Goal: Register for event/course: Register for event/course

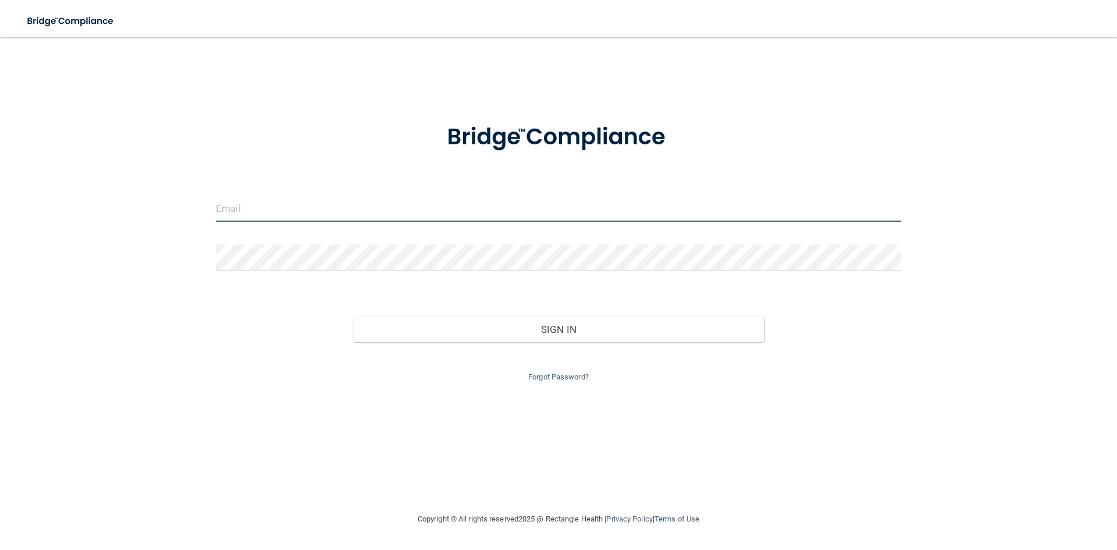
click at [273, 206] on input "email" at bounding box center [559, 209] width 686 height 26
type input "[PERSON_NAME][EMAIL_ADDRESS][DOMAIN_NAME]"
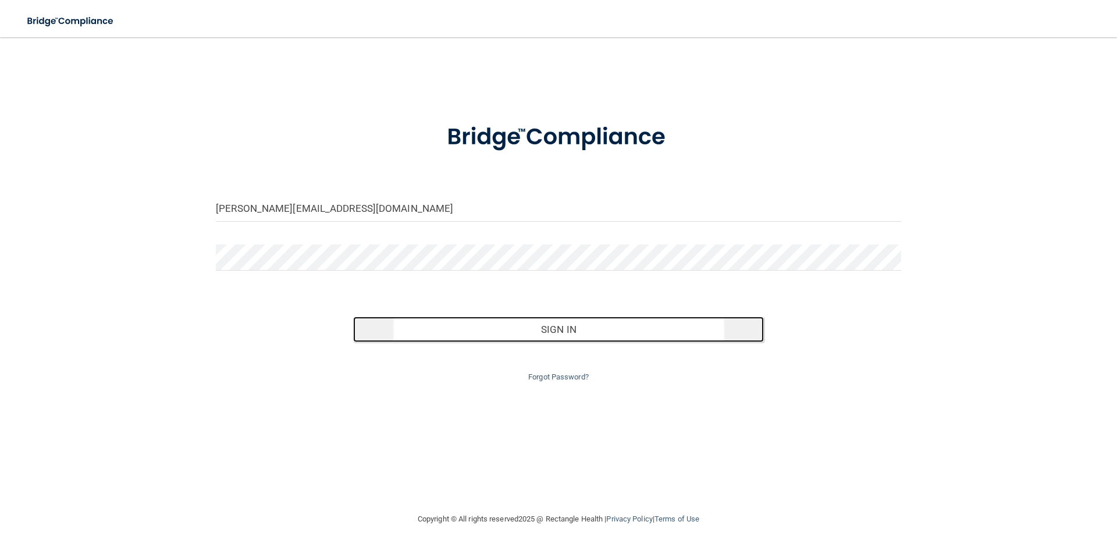
click at [552, 328] on button "Sign In" at bounding box center [558, 330] width 411 height 26
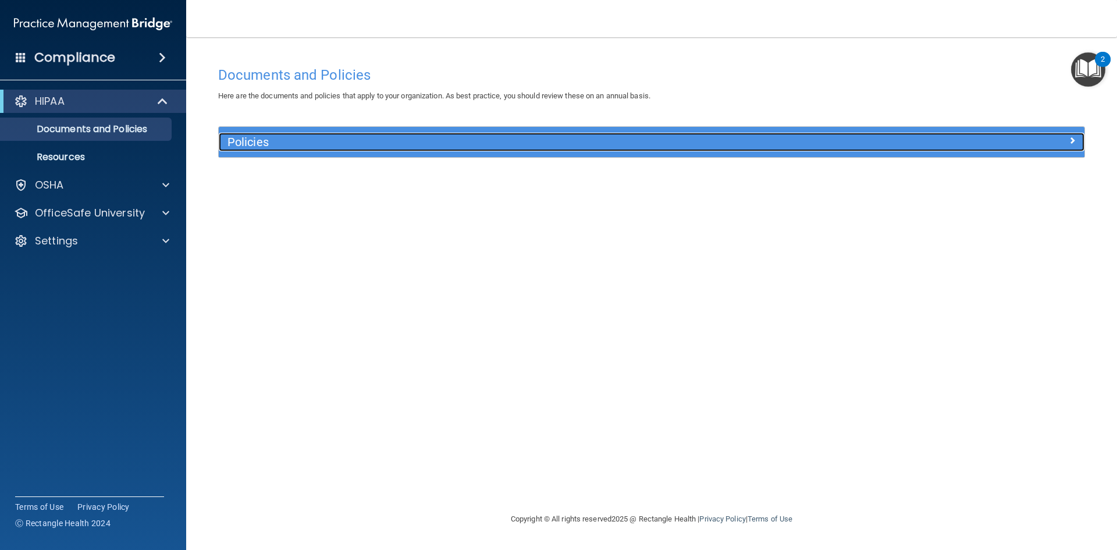
click at [994, 150] on div "Policies" at bounding box center [652, 142] width 866 height 19
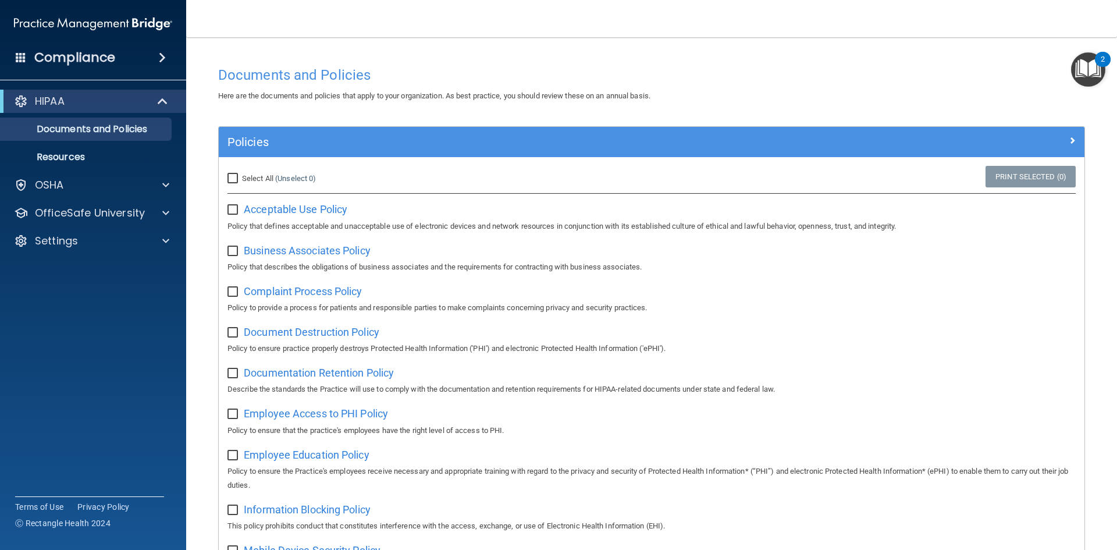
click at [234, 175] on input "Select All (Unselect 0) Unselect All" at bounding box center [234, 178] width 13 height 9
checkbox input "true"
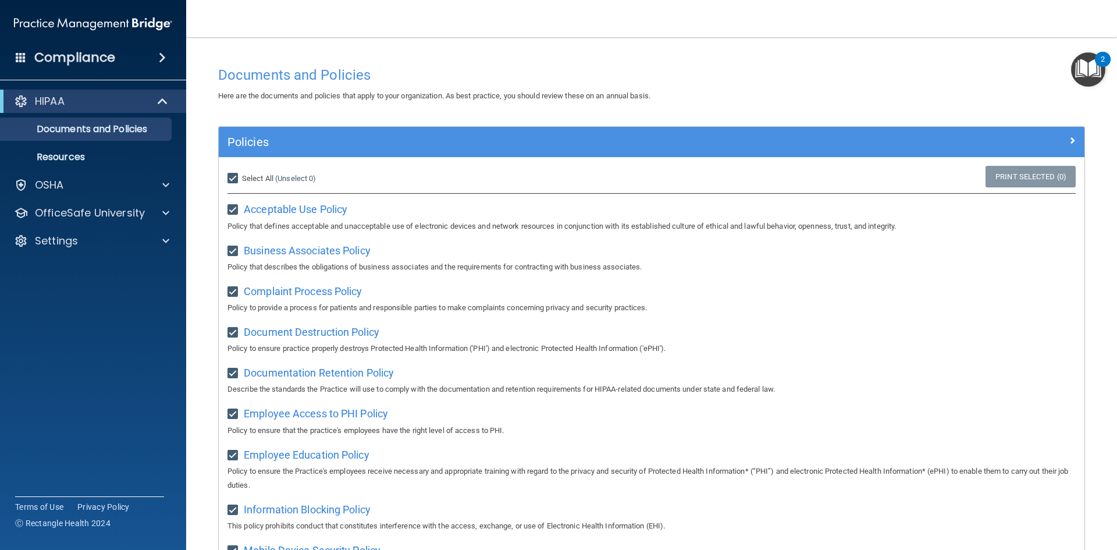
checkbox input "true"
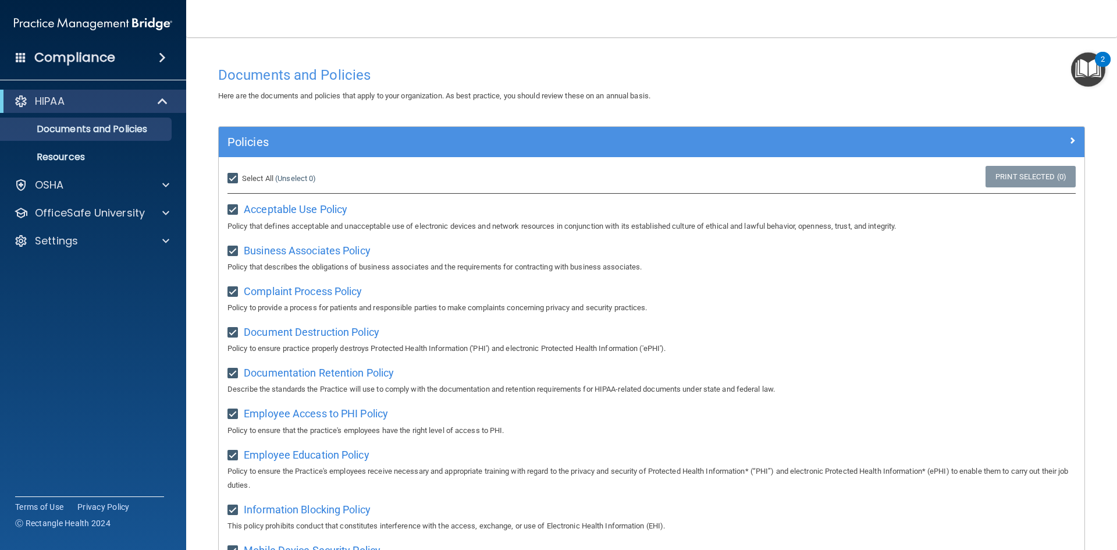
checkbox input "true"
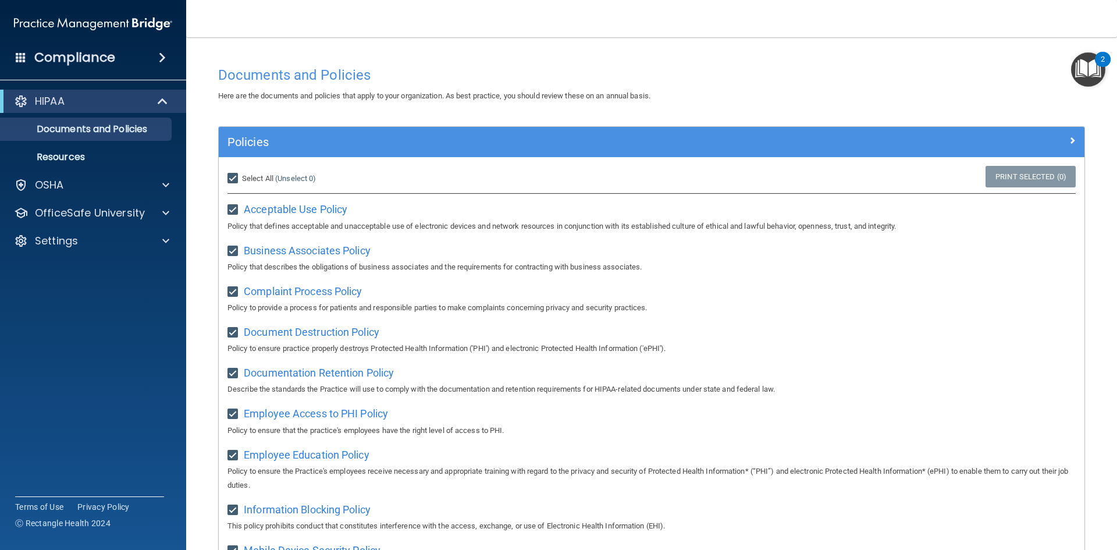
checkbox input "true"
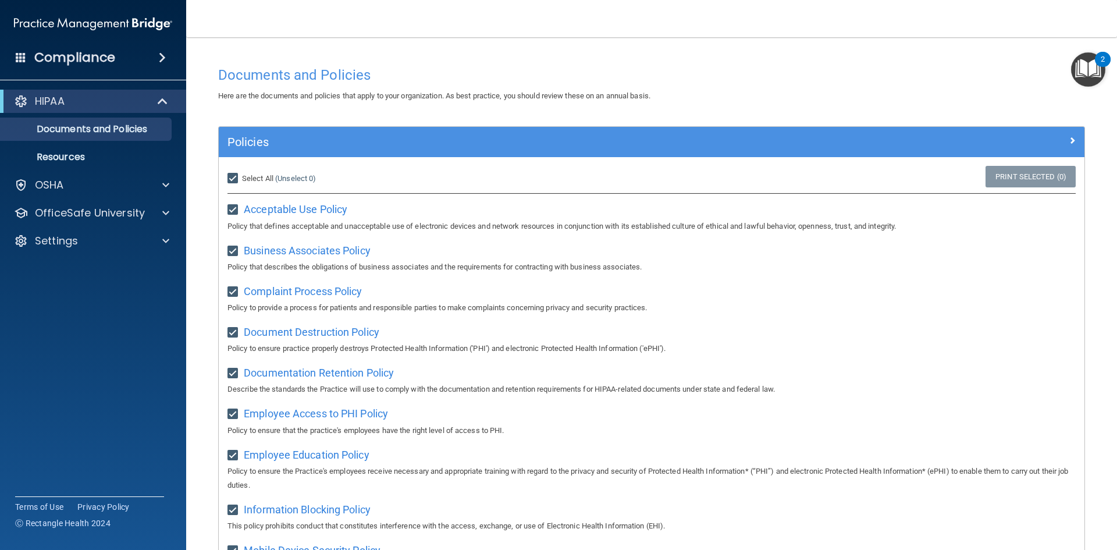
checkbox input "true"
click at [1009, 176] on link "Print Selected (21)" at bounding box center [1029, 177] width 94 height 22
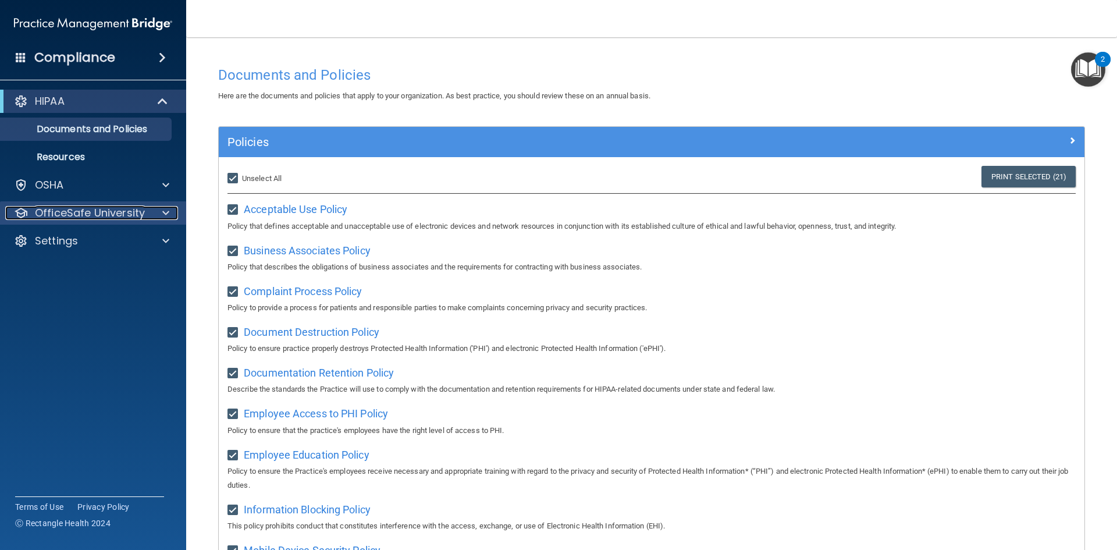
click at [128, 215] on p "OfficeSafe University" at bounding box center [90, 213] width 110 height 14
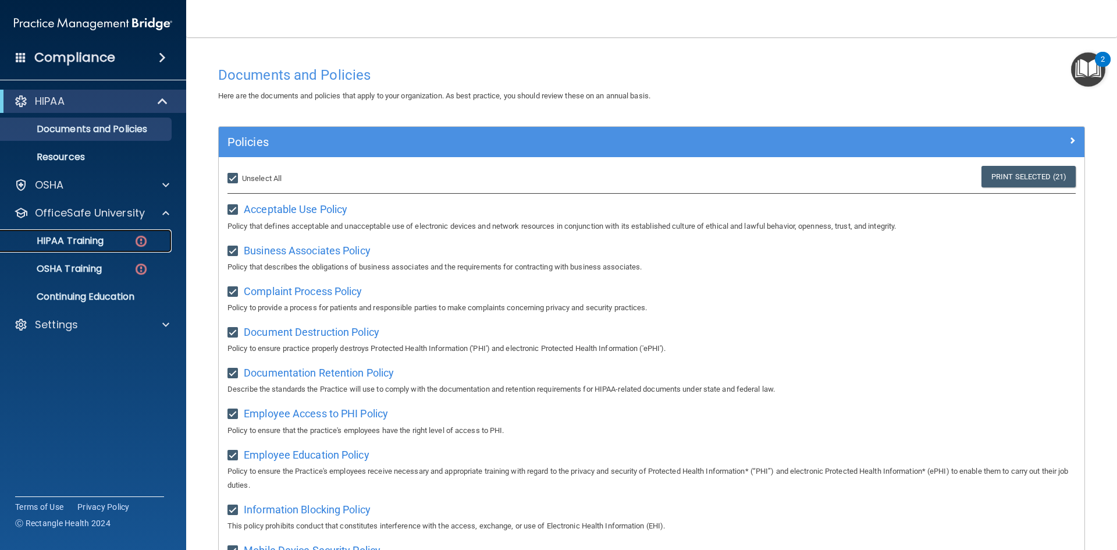
click at [120, 241] on div "HIPAA Training" at bounding box center [87, 241] width 159 height 12
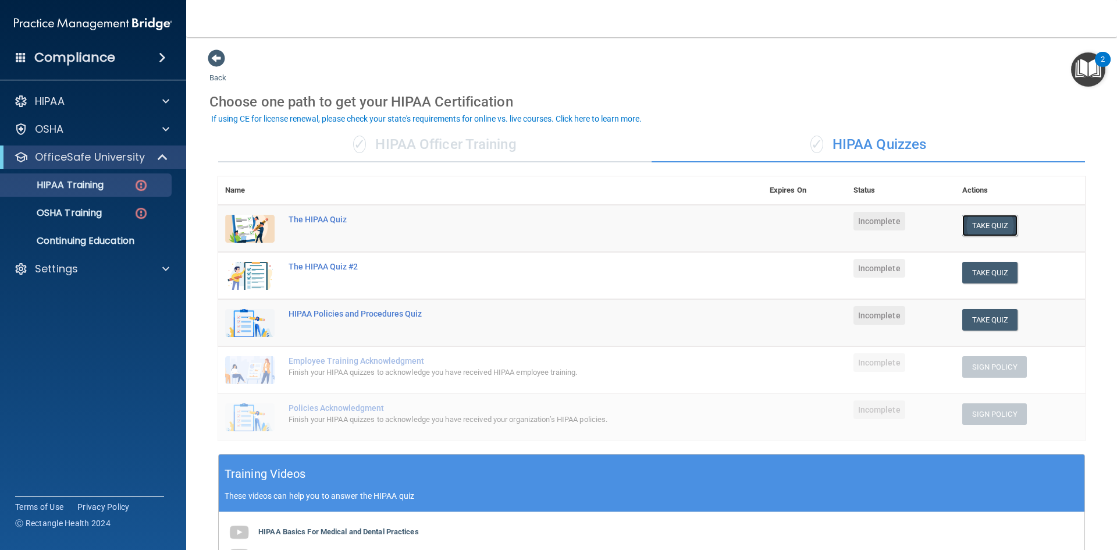
click at [977, 225] on button "Take Quiz" at bounding box center [991, 226] width 56 height 22
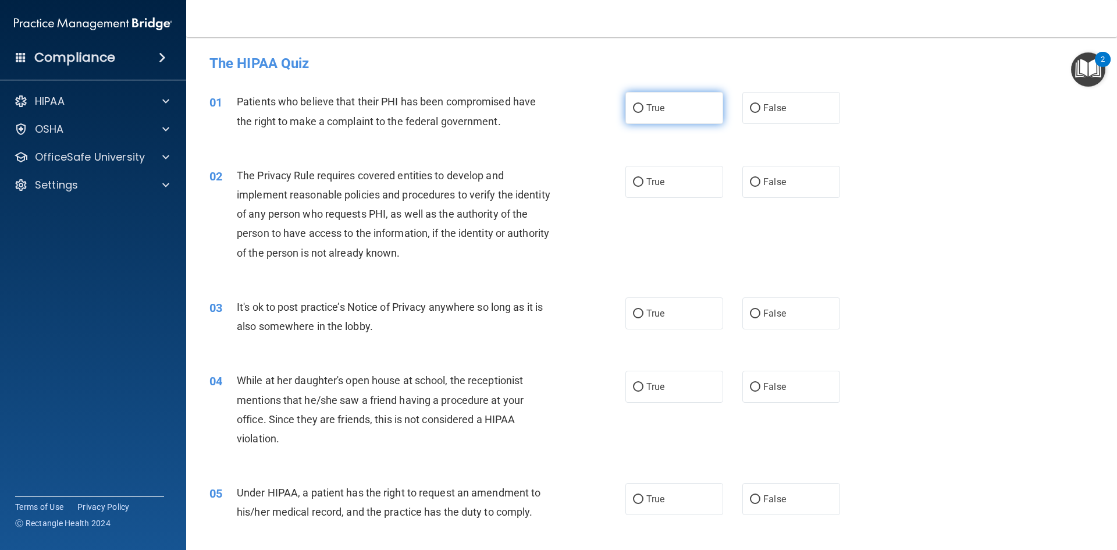
click at [670, 105] on label "True" at bounding box center [675, 108] width 98 height 32
click at [644, 105] on input "True" at bounding box center [638, 108] width 10 height 9
radio input "true"
click at [647, 183] on span "True" at bounding box center [656, 181] width 18 height 11
click at [644, 183] on input "True" at bounding box center [638, 182] width 10 height 9
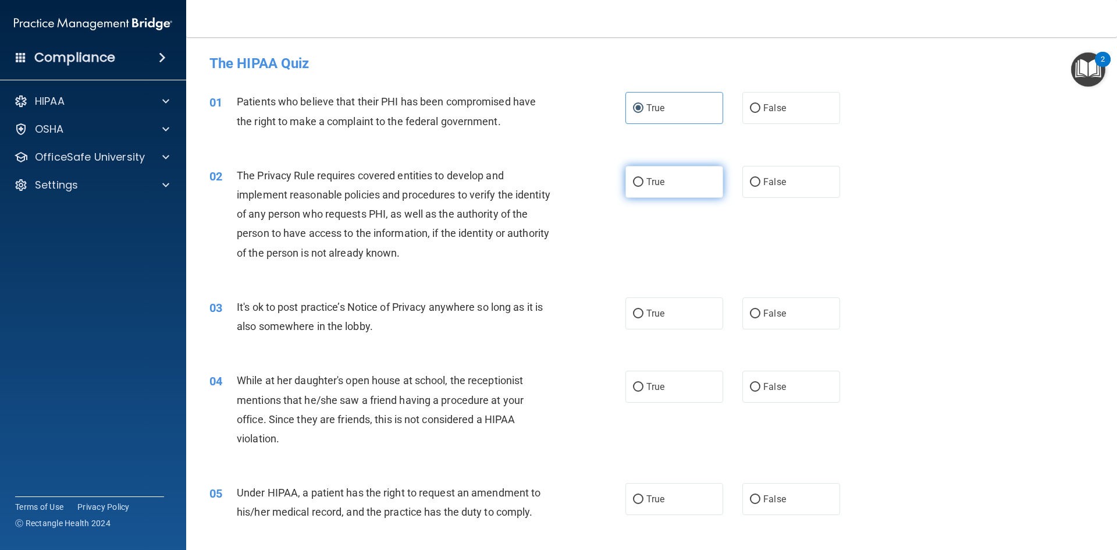
radio input "true"
click at [640, 320] on label "True" at bounding box center [675, 313] width 98 height 32
click at [640, 318] on input "True" at bounding box center [638, 314] width 10 height 9
radio input "true"
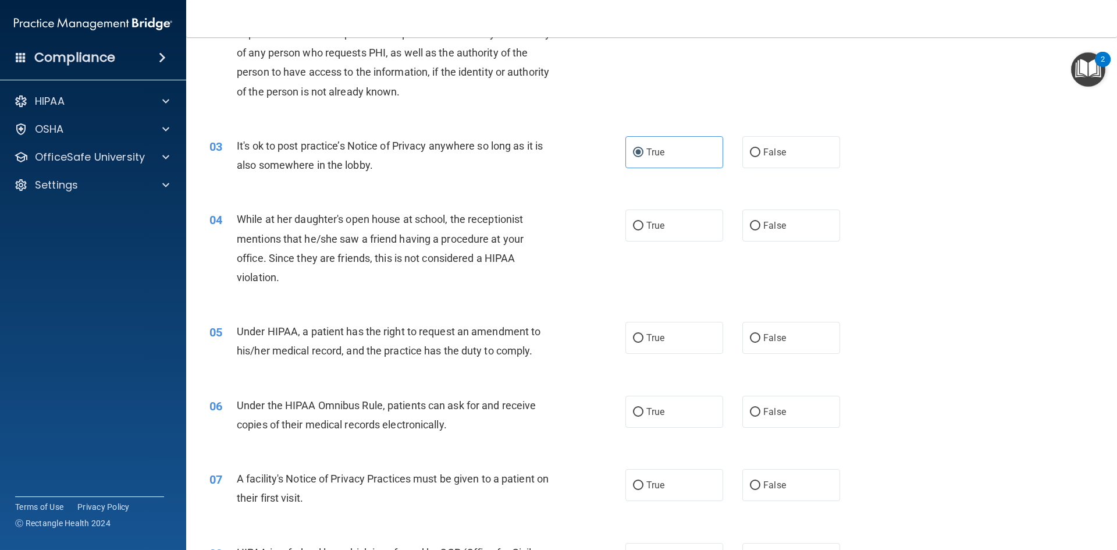
scroll to position [175, 0]
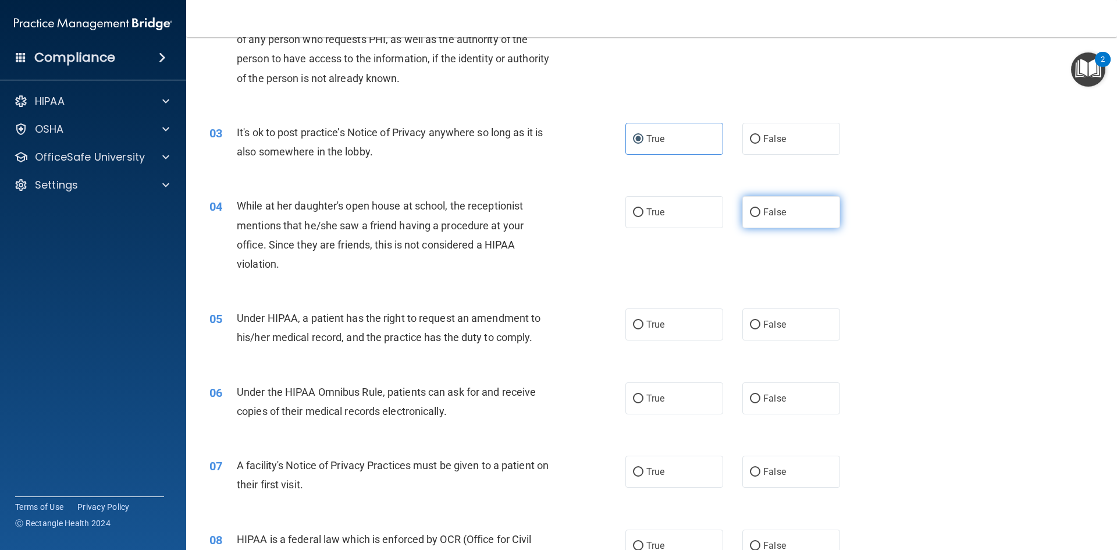
click at [763, 211] on span "False" at bounding box center [774, 212] width 23 height 11
click at [761, 211] on input "False" at bounding box center [755, 212] width 10 height 9
radio input "true"
click at [641, 324] on label "True" at bounding box center [675, 324] width 98 height 32
click at [641, 324] on input "True" at bounding box center [638, 325] width 10 height 9
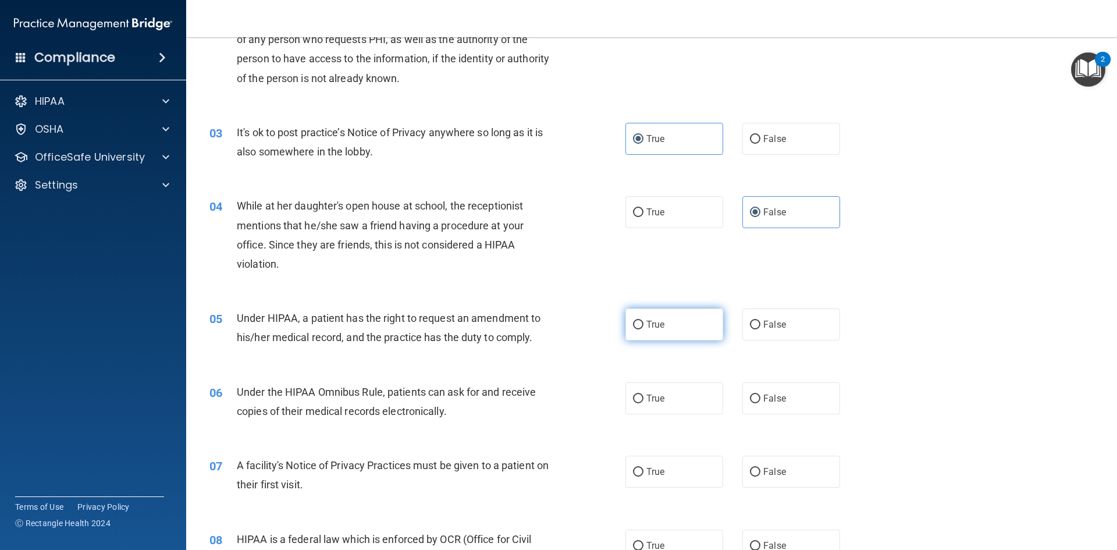
radio input "true"
click at [647, 400] on span "True" at bounding box center [656, 398] width 18 height 11
click at [634, 399] on input "True" at bounding box center [638, 399] width 10 height 9
radio input "true"
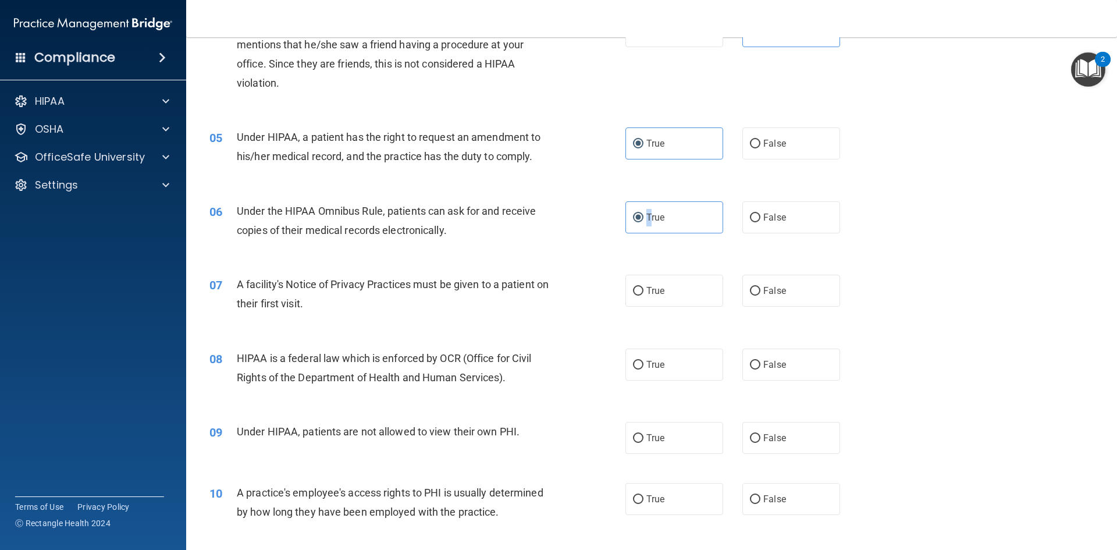
scroll to position [466, 0]
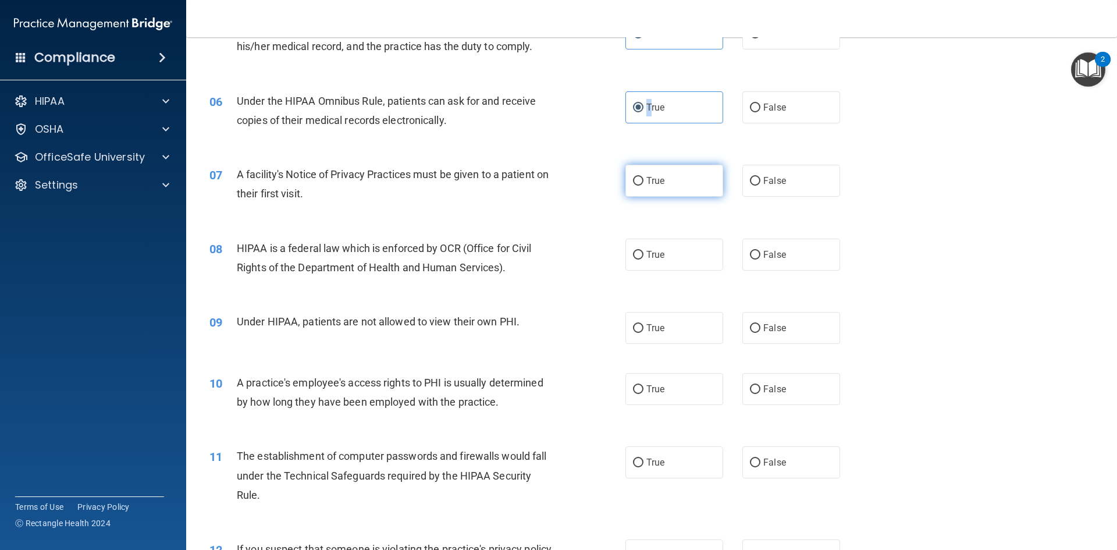
click at [634, 178] on input "True" at bounding box center [638, 181] width 10 height 9
radio input "true"
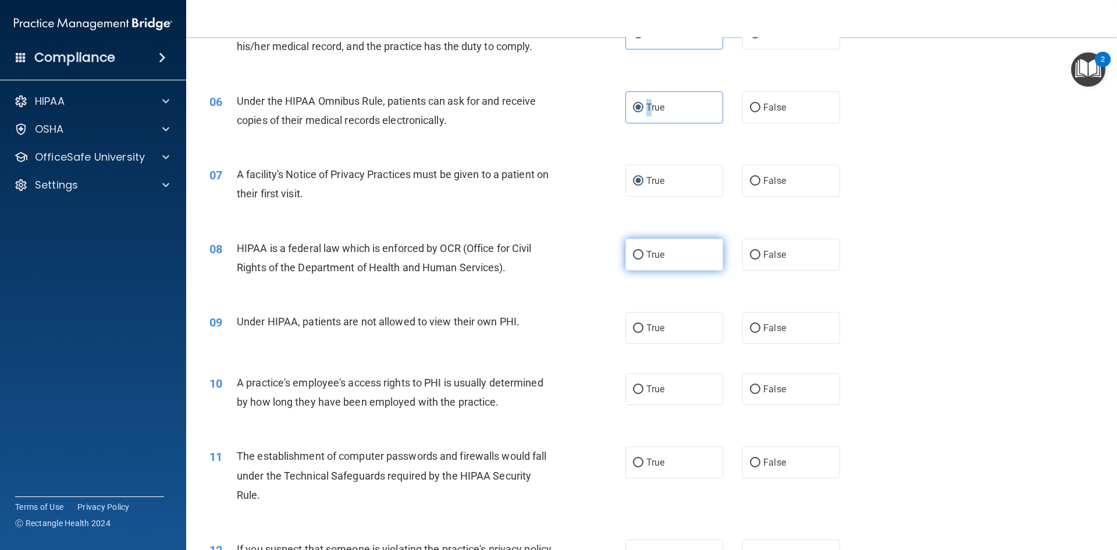
click at [636, 255] on input "True" at bounding box center [638, 255] width 10 height 9
radio input "true"
click at [752, 331] on input "False" at bounding box center [755, 328] width 10 height 9
radio input "true"
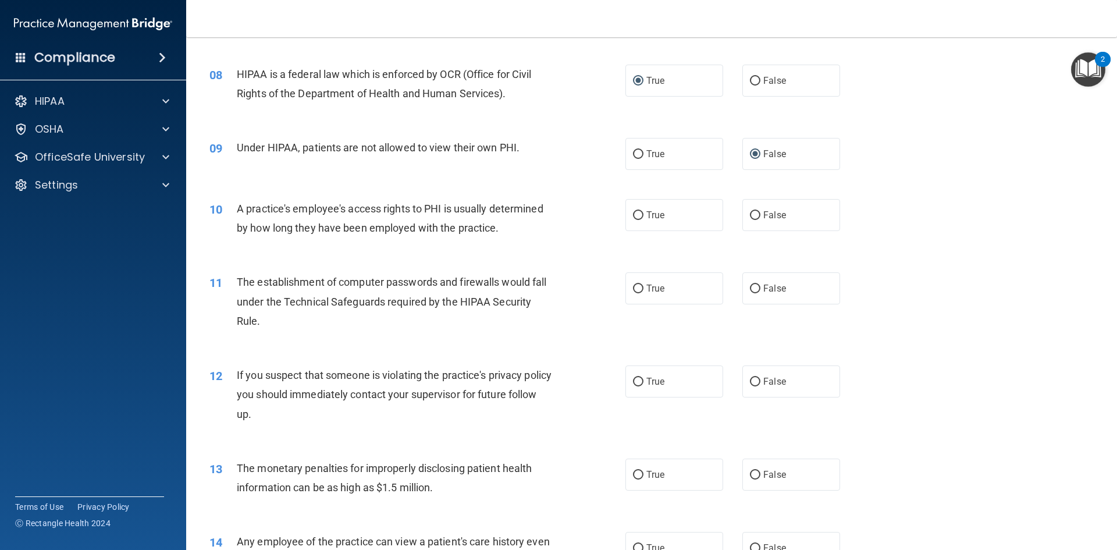
scroll to position [640, 0]
click at [755, 211] on label "False" at bounding box center [792, 214] width 98 height 32
click at [755, 211] on input "False" at bounding box center [755, 215] width 10 height 9
radio input "true"
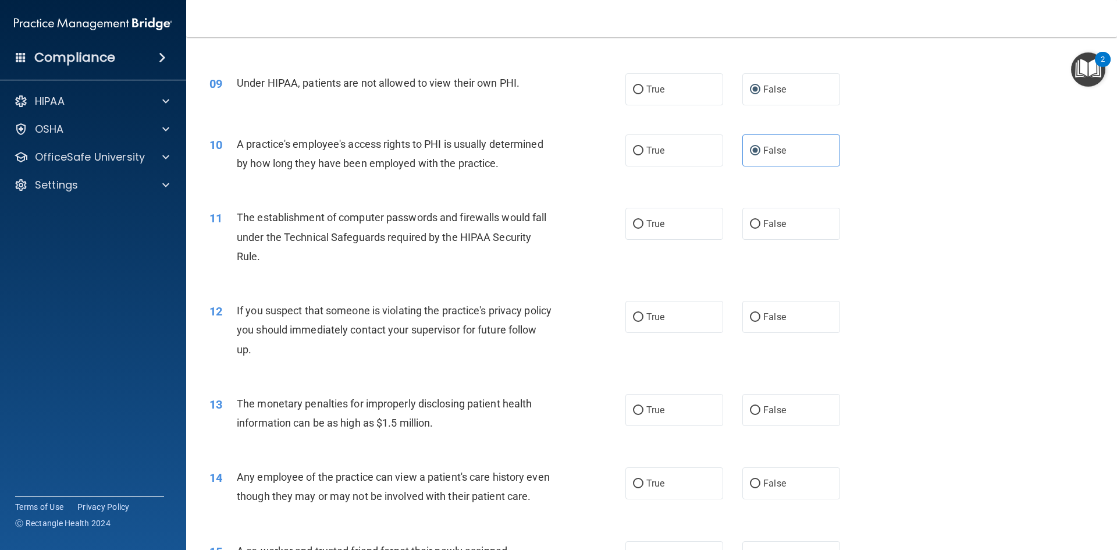
scroll to position [757, 0]
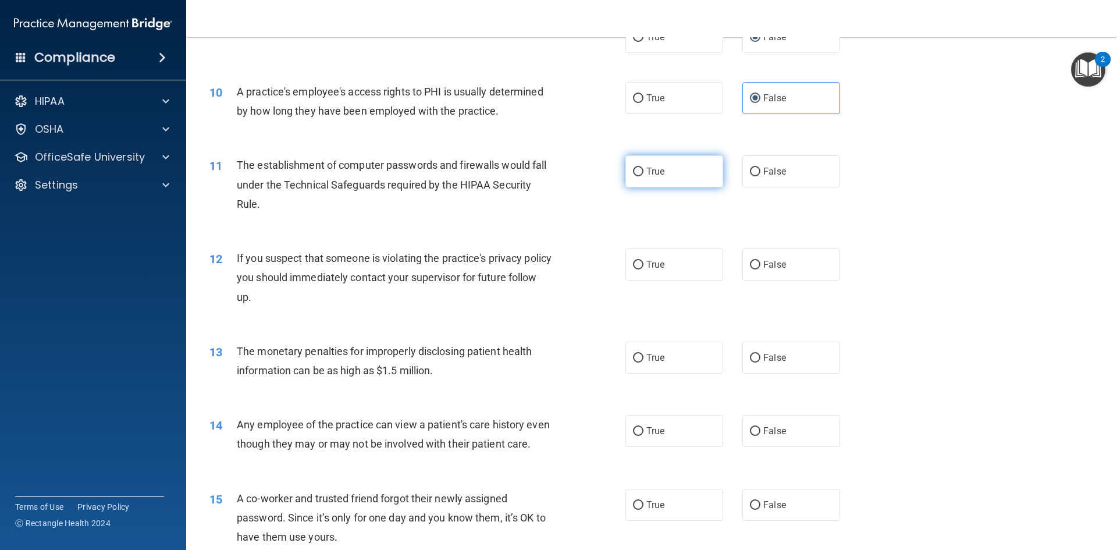
click at [641, 171] on label "True" at bounding box center [675, 171] width 98 height 32
click at [641, 171] on input "True" at bounding box center [638, 172] width 10 height 9
radio input "true"
click at [642, 261] on label "True" at bounding box center [675, 264] width 98 height 32
click at [642, 261] on input "True" at bounding box center [638, 265] width 10 height 9
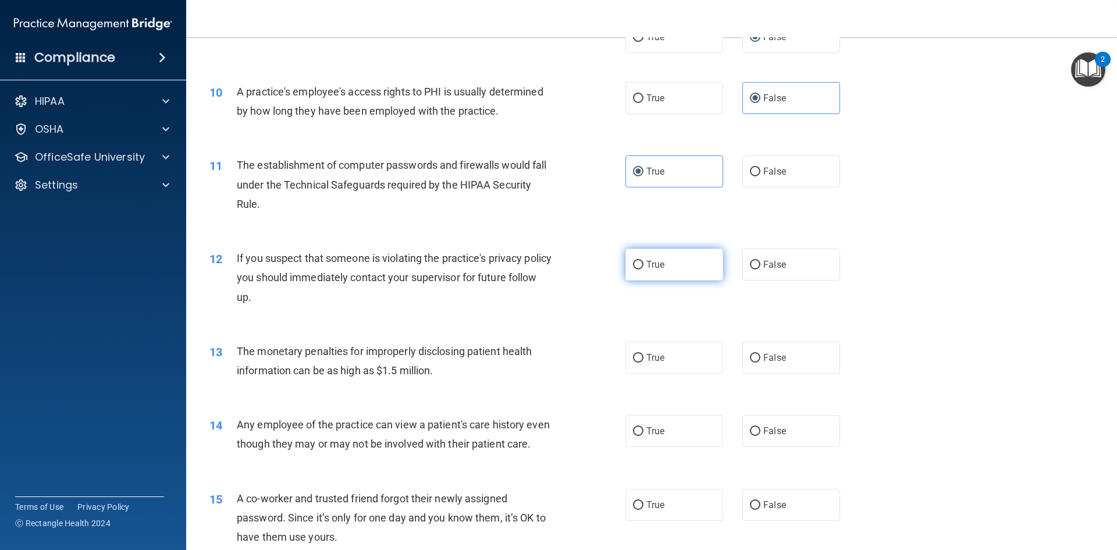
radio input "true"
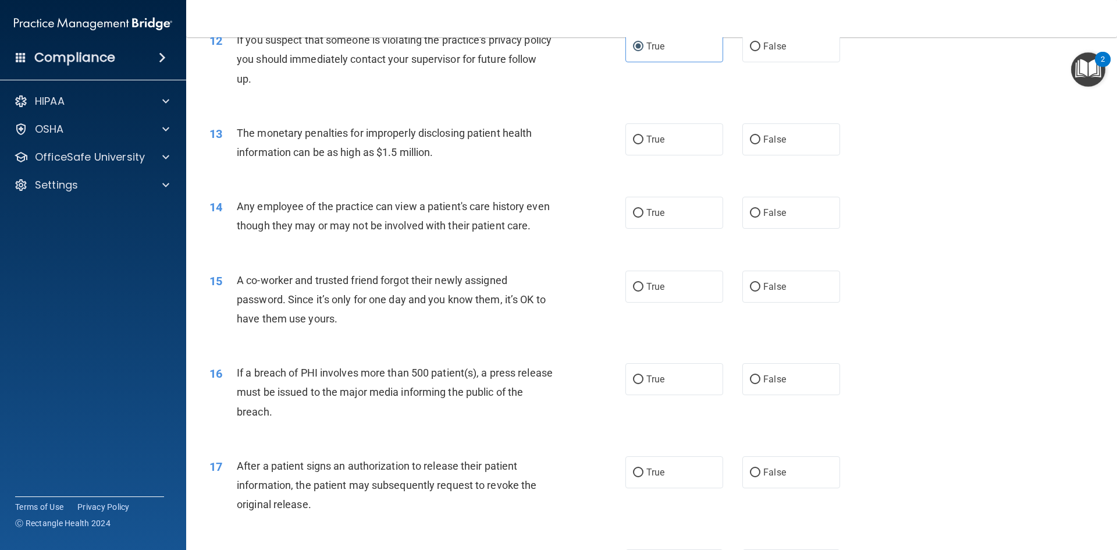
scroll to position [989, 0]
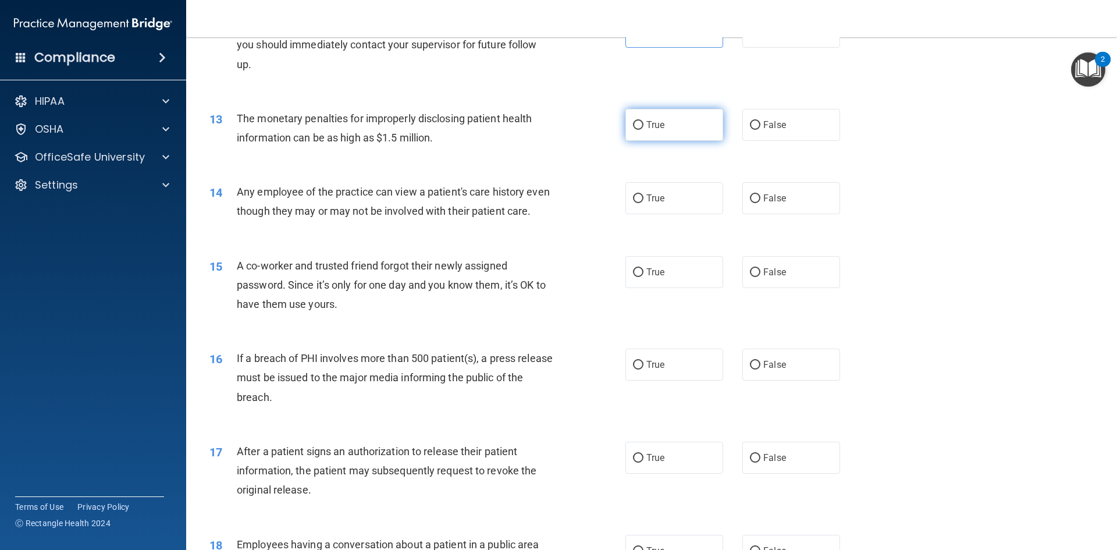
click at [641, 129] on label "True" at bounding box center [675, 125] width 98 height 32
click at [641, 129] on input "True" at bounding box center [638, 125] width 10 height 9
radio input "true"
click at [750, 198] on input "False" at bounding box center [755, 198] width 10 height 9
radio input "true"
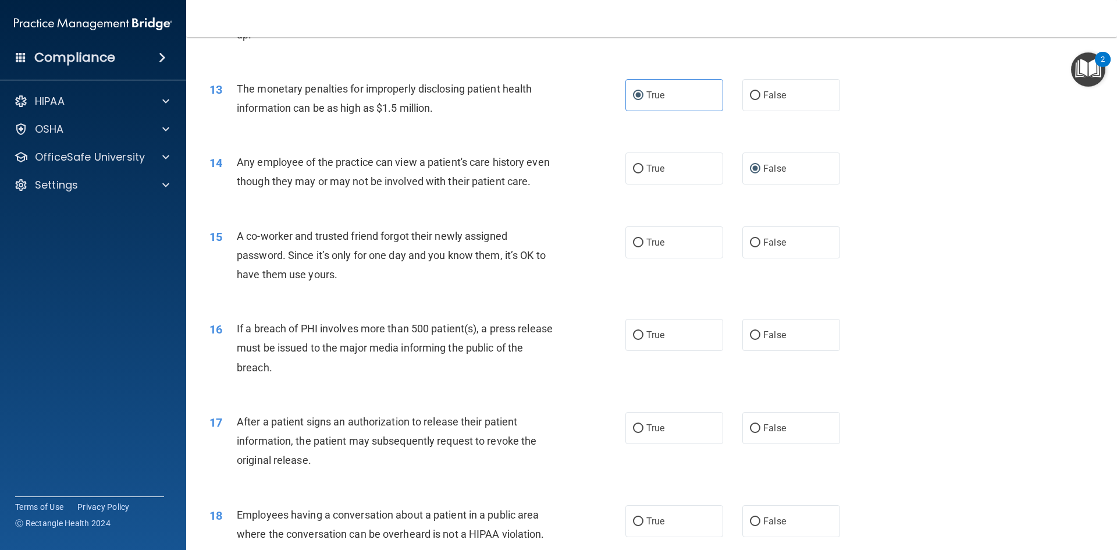
scroll to position [1047, 0]
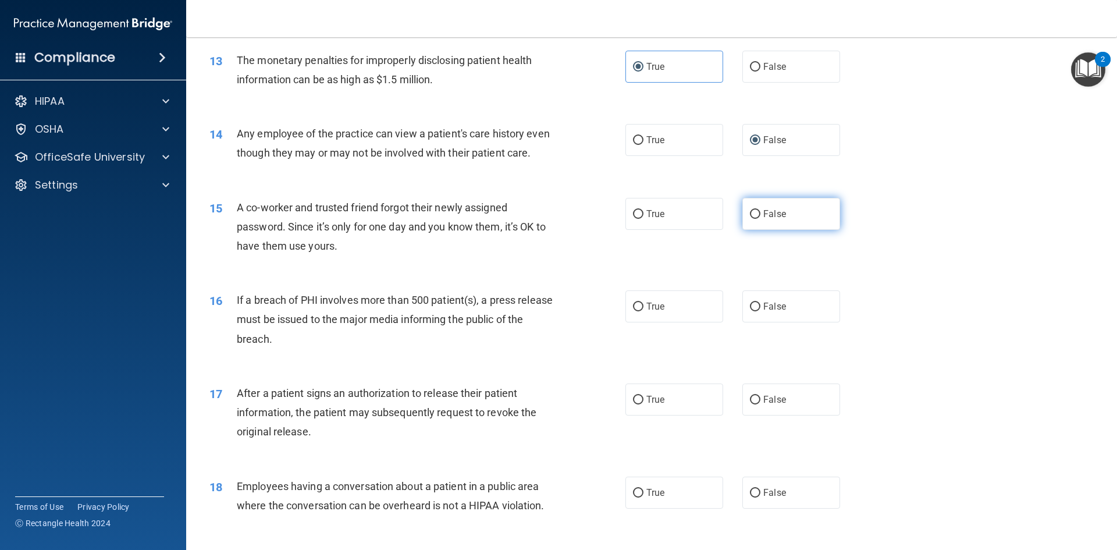
click at [750, 219] on input "False" at bounding box center [755, 214] width 10 height 9
radio input "true"
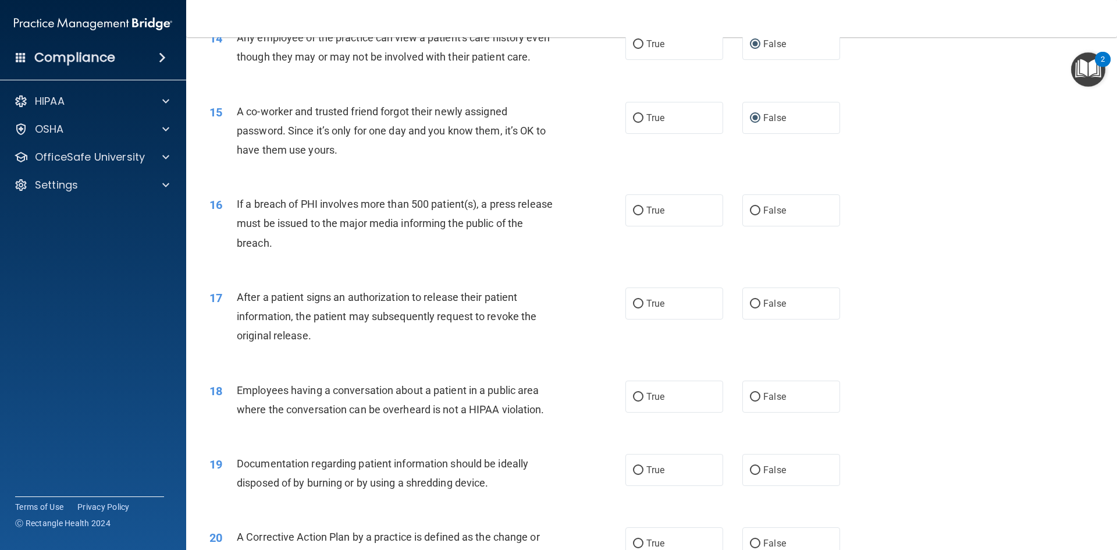
scroll to position [1164, 0]
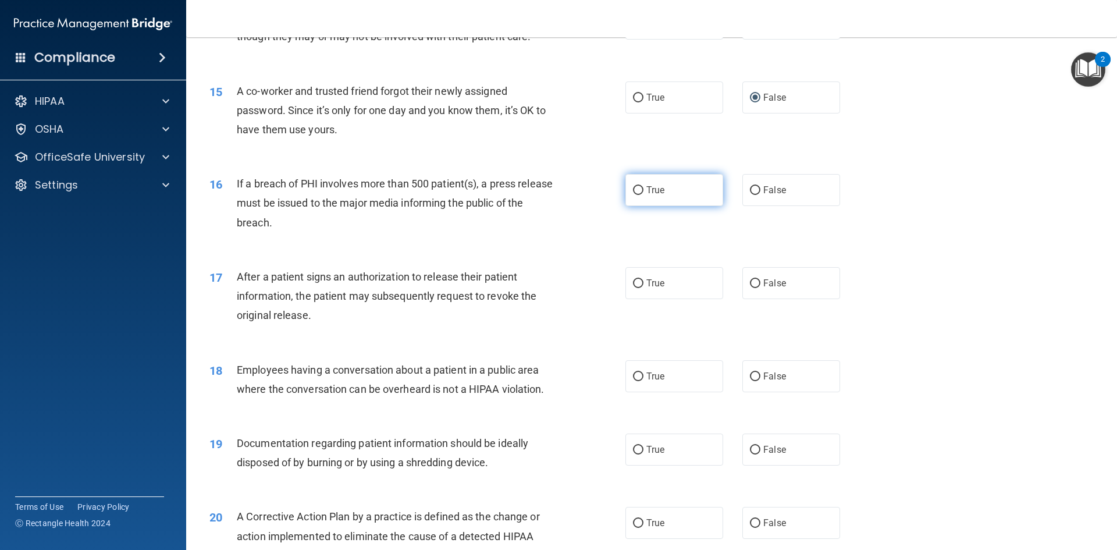
click at [635, 195] on input "True" at bounding box center [638, 190] width 10 height 9
radio input "true"
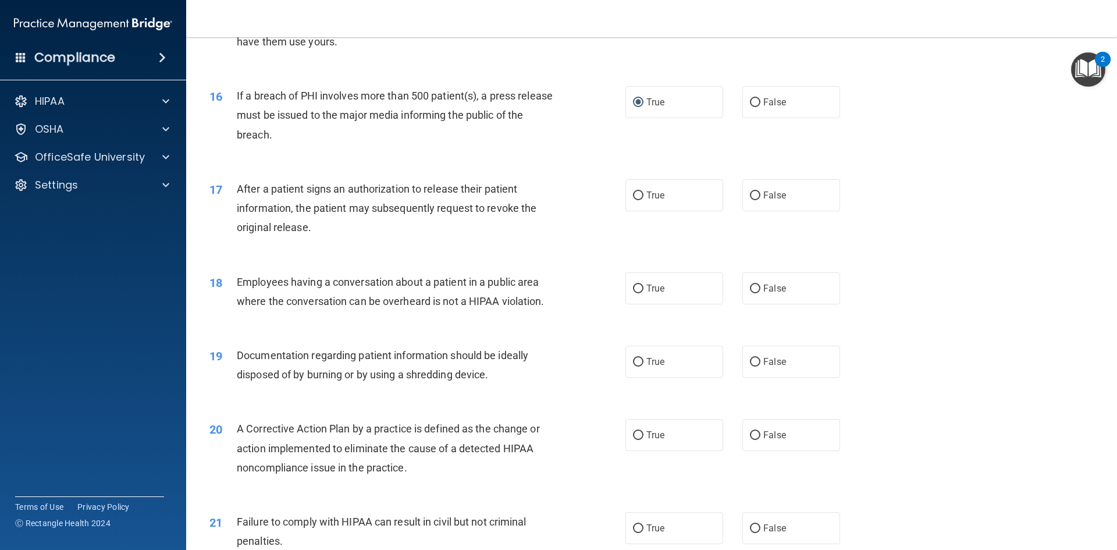
scroll to position [1280, 0]
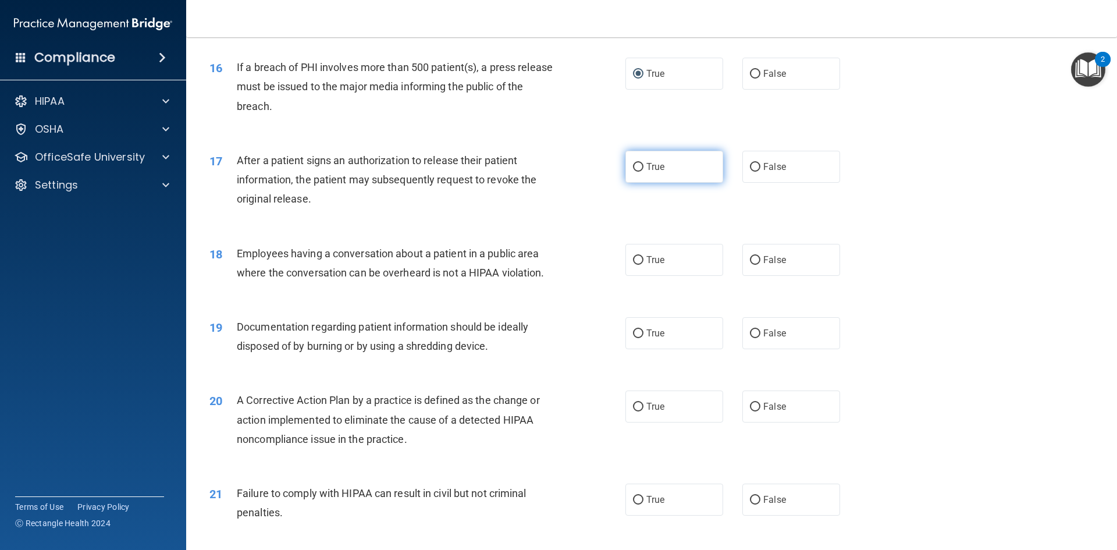
click at [635, 172] on input "True" at bounding box center [638, 167] width 10 height 9
radio input "true"
click at [750, 265] on input "False" at bounding box center [755, 260] width 10 height 9
radio input "true"
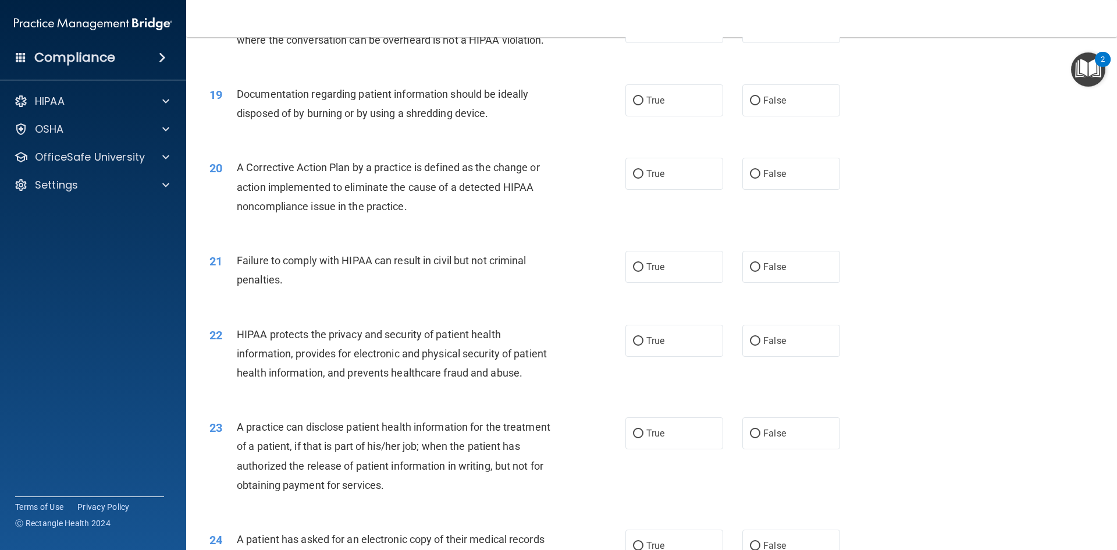
scroll to position [1455, 0]
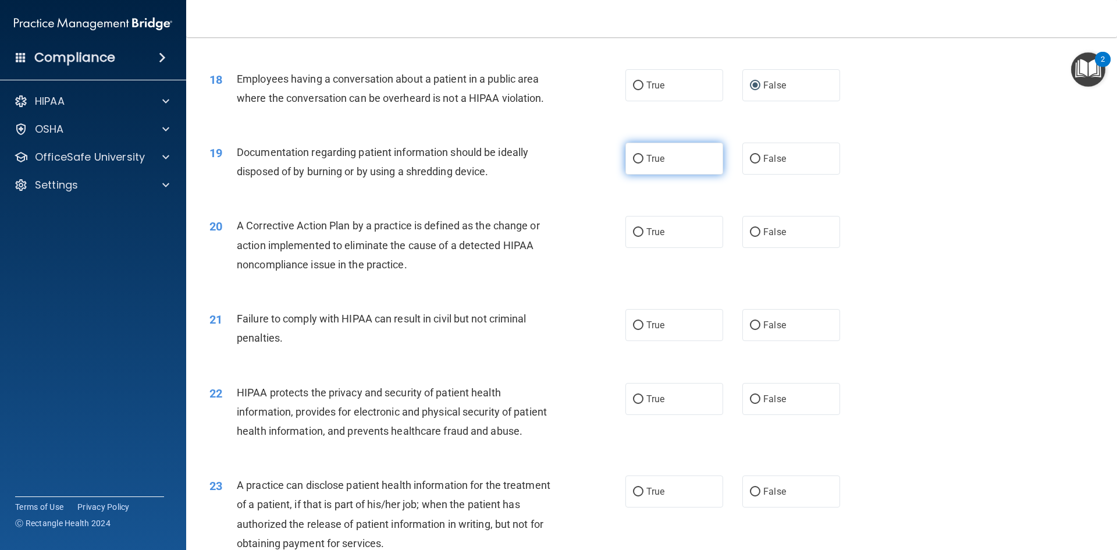
click at [634, 175] on label "True" at bounding box center [675, 159] width 98 height 32
click at [634, 164] on input "True" at bounding box center [638, 159] width 10 height 9
radio input "true"
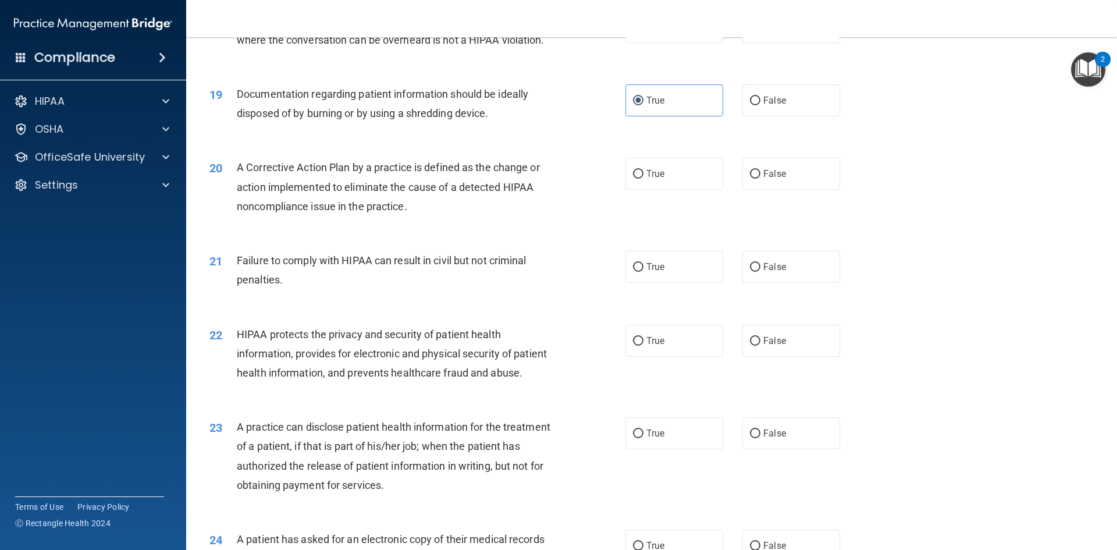
scroll to position [1571, 0]
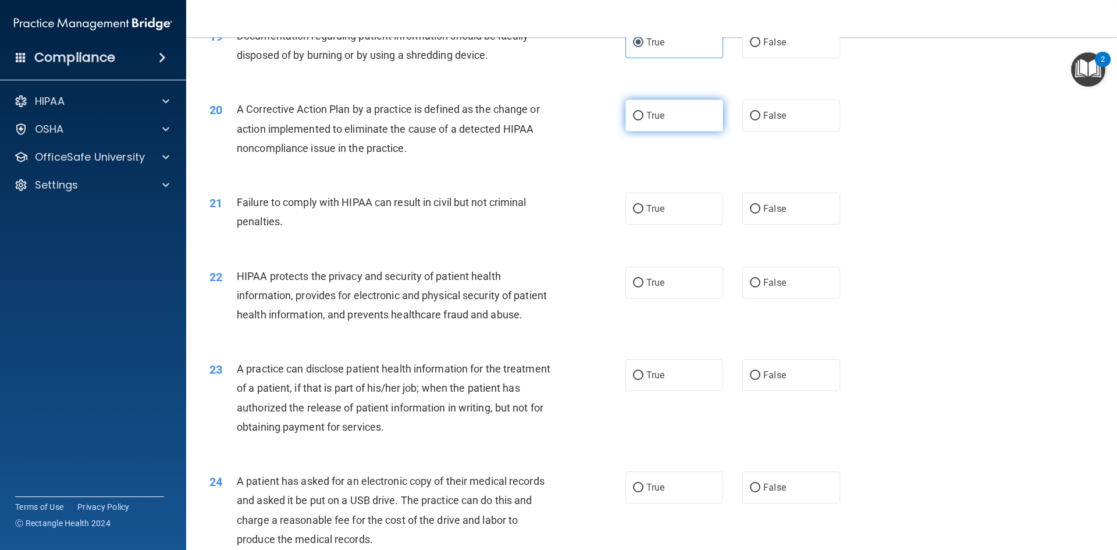
click at [637, 120] on input "True" at bounding box center [638, 116] width 10 height 9
radio input "true"
click at [747, 225] on label "False" at bounding box center [792, 209] width 98 height 32
click at [750, 214] on input "False" at bounding box center [755, 209] width 10 height 9
radio input "true"
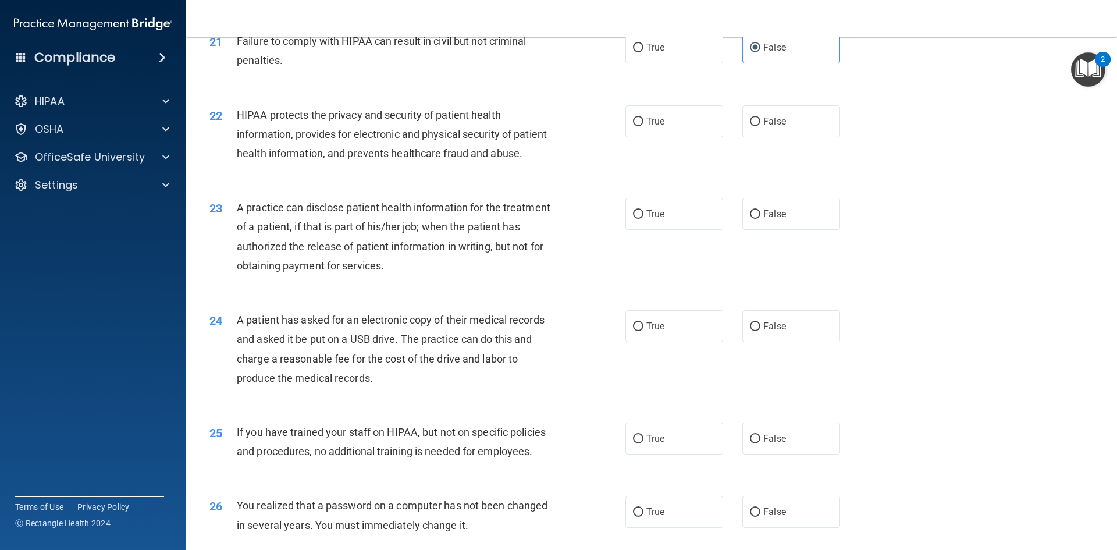
scroll to position [1746, 0]
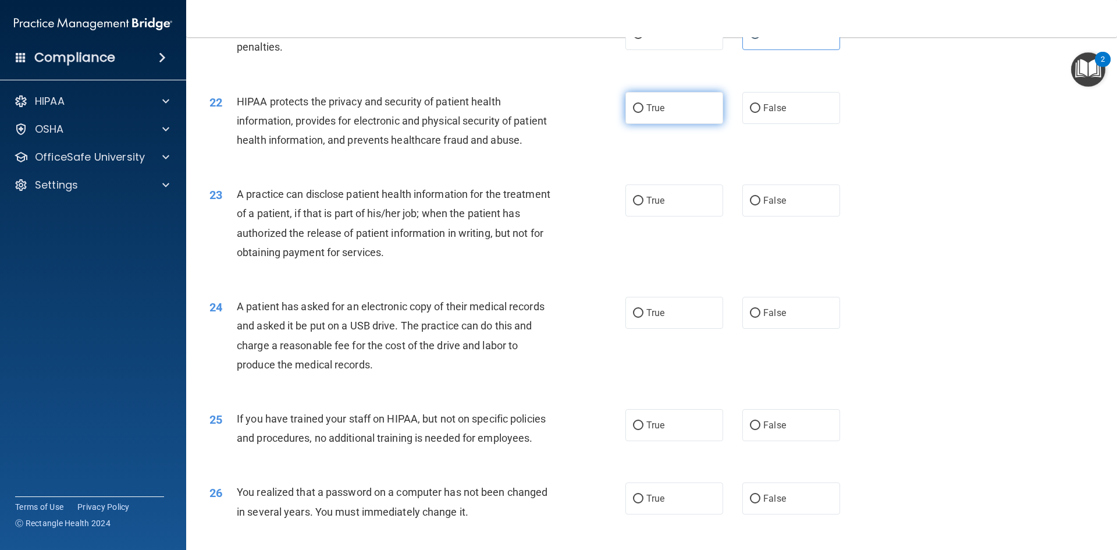
click at [641, 124] on label "True" at bounding box center [675, 108] width 98 height 32
click at [641, 113] on input "True" at bounding box center [638, 108] width 10 height 9
radio input "true"
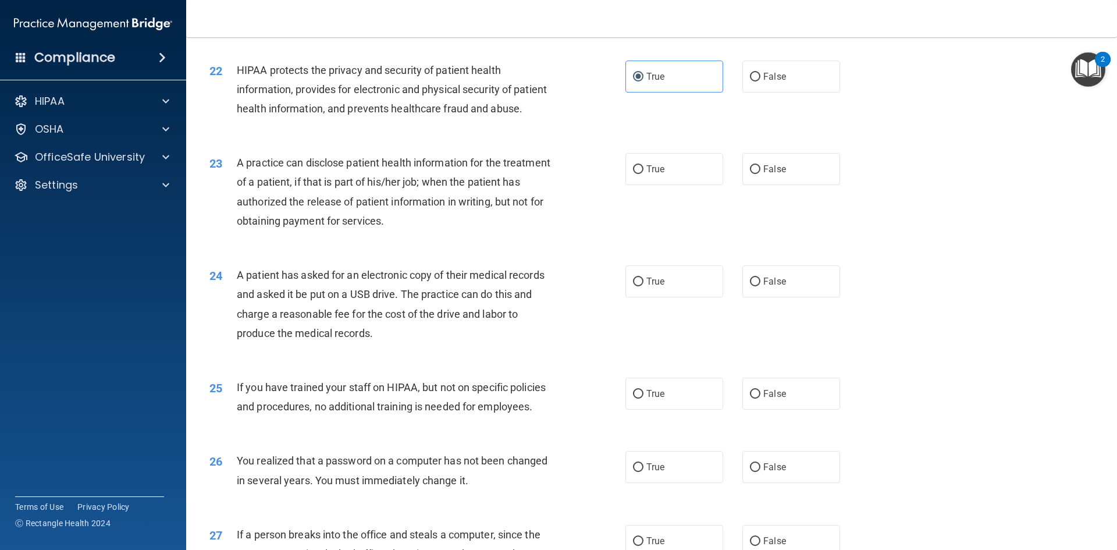
scroll to position [1804, 0]
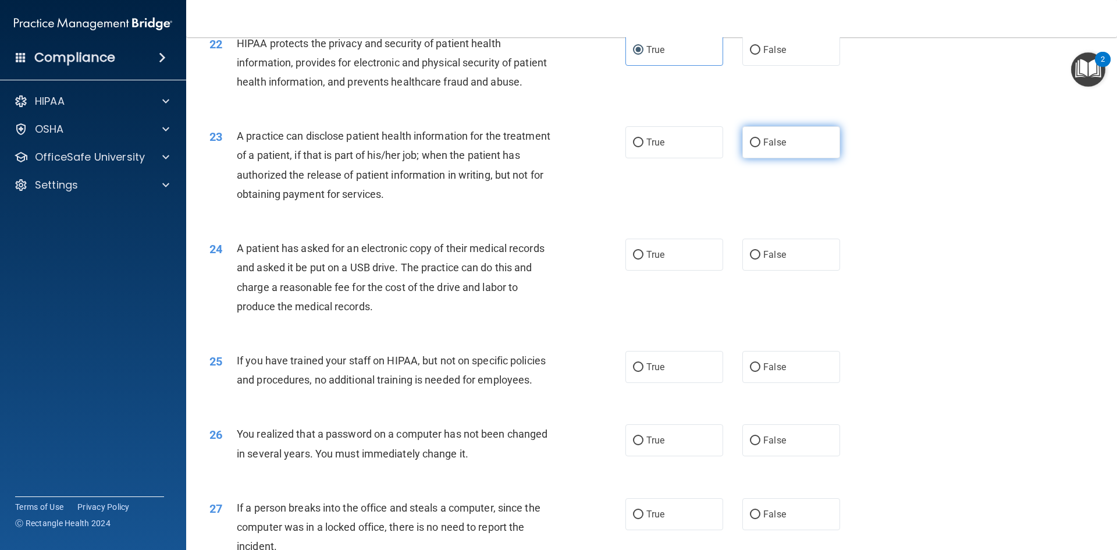
click at [757, 158] on label "False" at bounding box center [792, 142] width 98 height 32
click at [757, 147] on input "False" at bounding box center [755, 142] width 10 height 9
radio input "true"
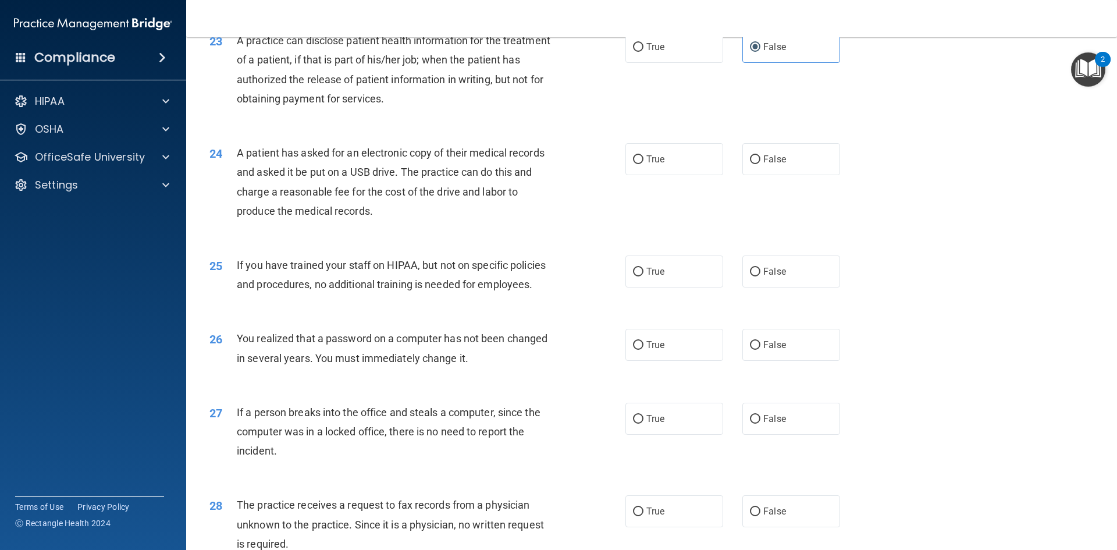
scroll to position [1920, 0]
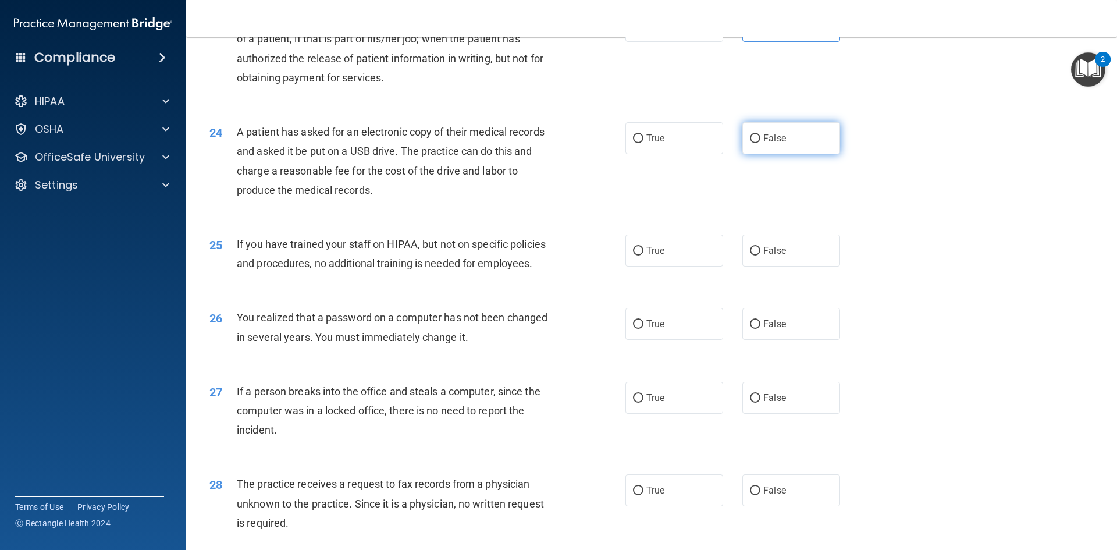
click at [753, 143] on input "False" at bounding box center [755, 138] width 10 height 9
radio input "true"
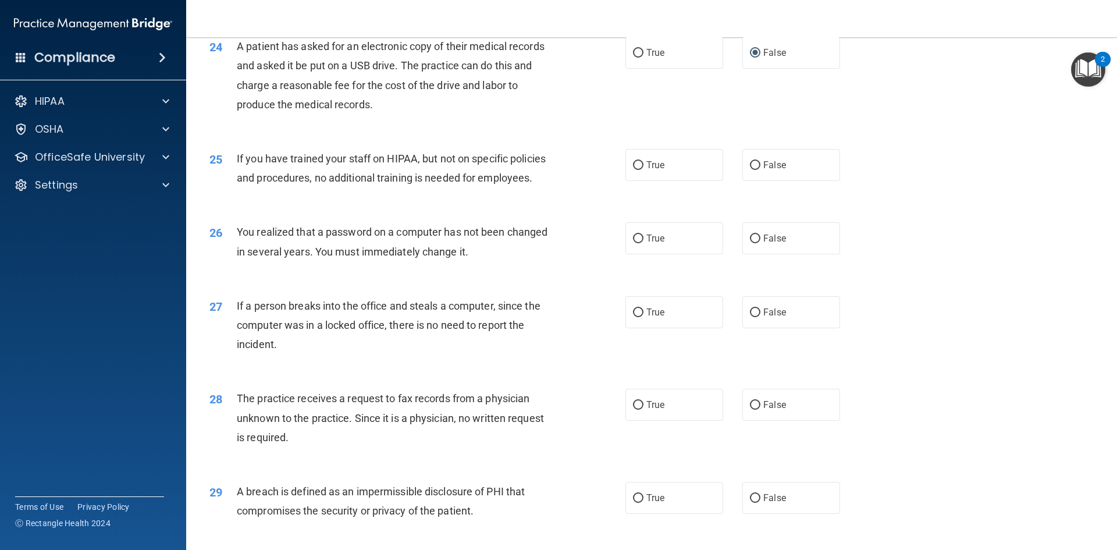
scroll to position [1979, 0]
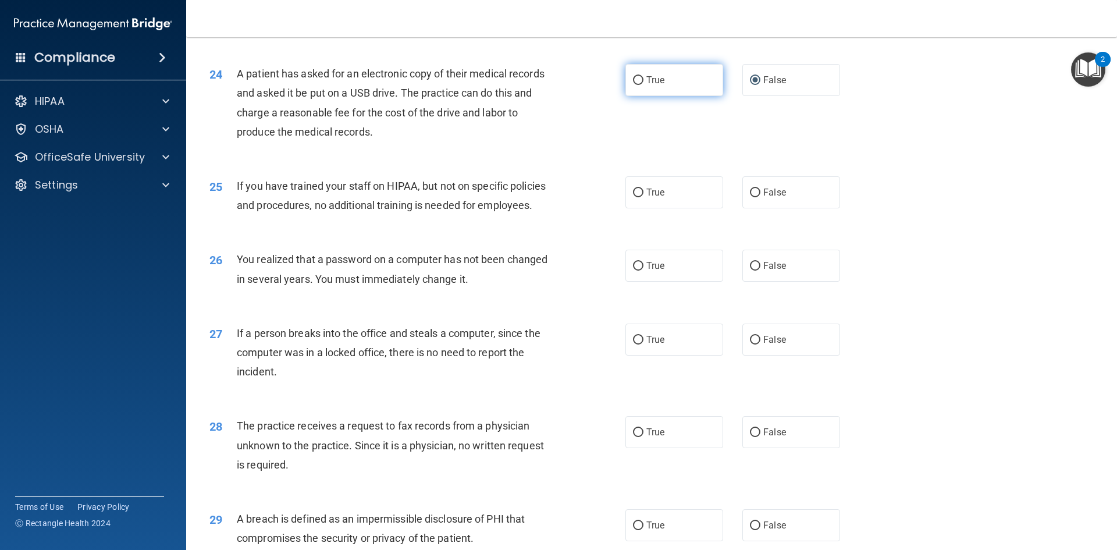
click at [635, 85] on input "True" at bounding box center [638, 80] width 10 height 9
radio input "true"
radio input "false"
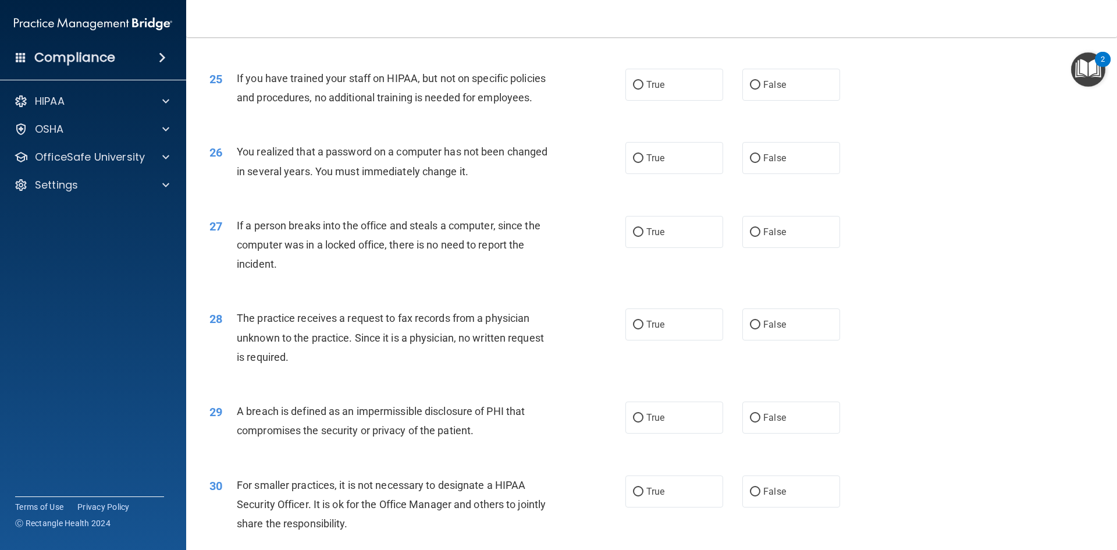
scroll to position [2095, 0]
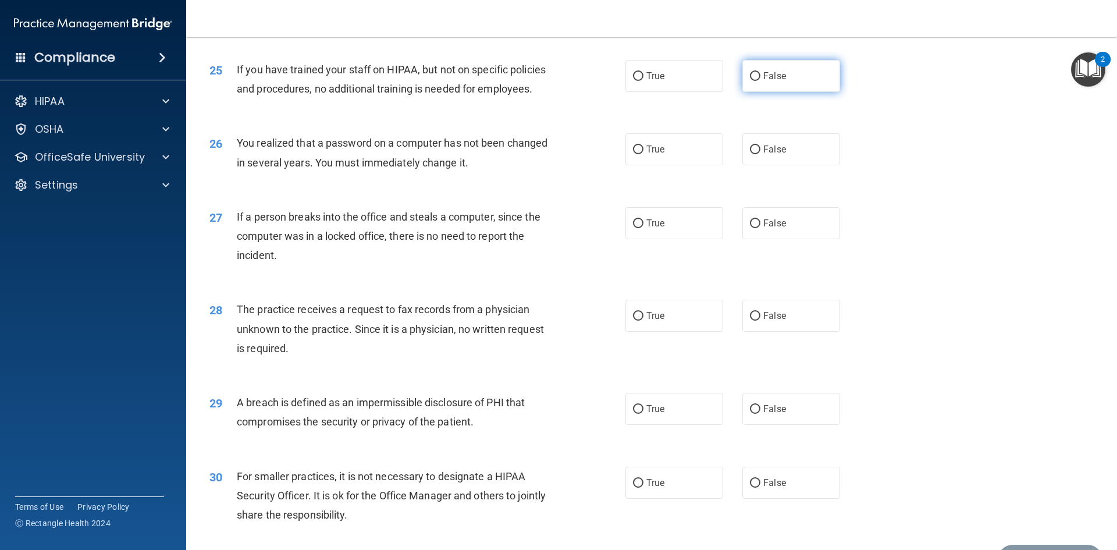
click at [751, 81] on input "False" at bounding box center [755, 76] width 10 height 9
radio input "true"
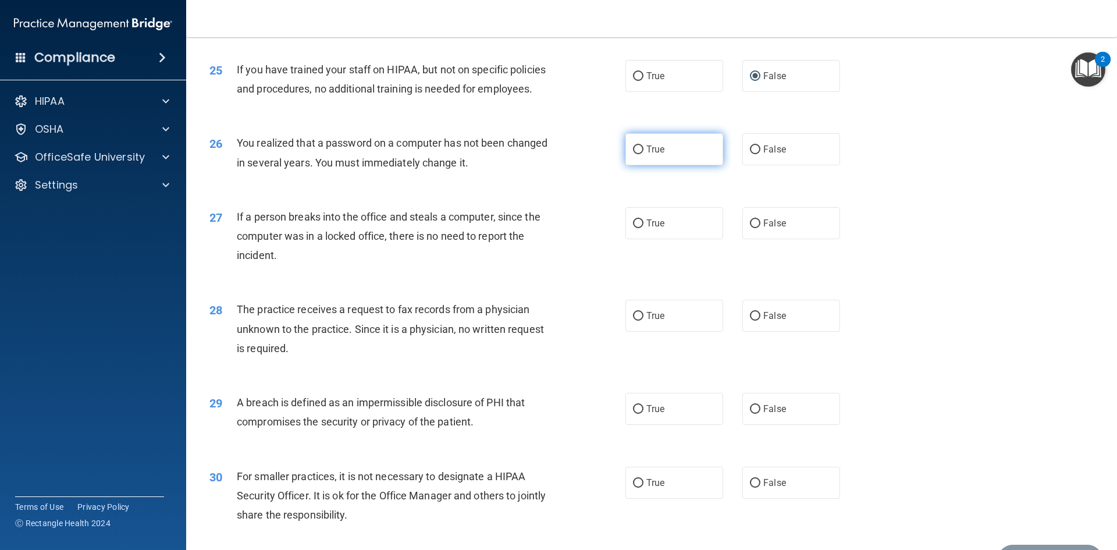
click at [633, 154] on input "True" at bounding box center [638, 149] width 10 height 9
radio input "true"
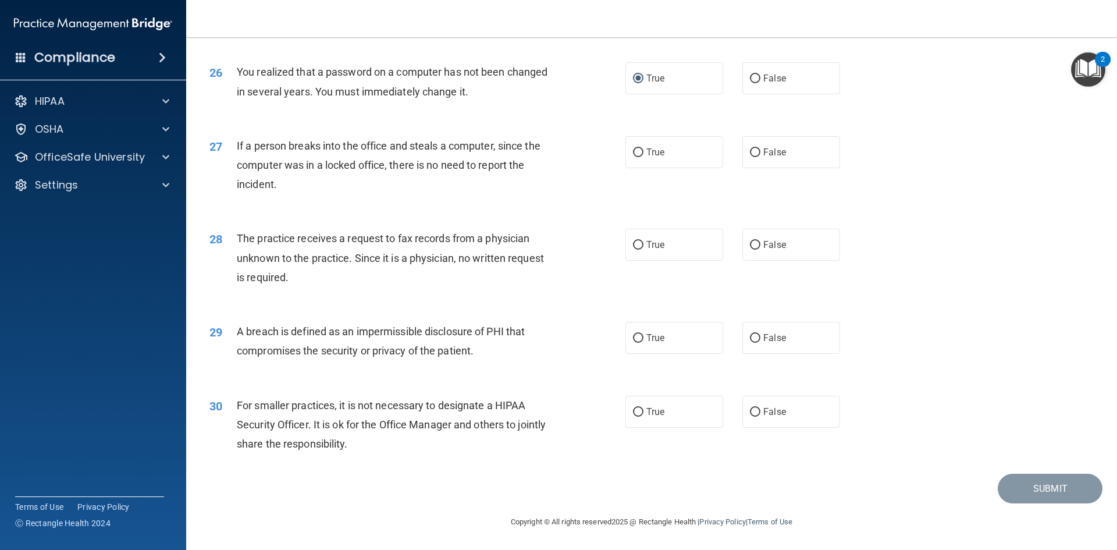
scroll to position [2204, 0]
click at [752, 154] on input "False" at bounding box center [755, 152] width 10 height 9
radio input "true"
click at [639, 244] on input "True" at bounding box center [638, 245] width 10 height 9
radio input "true"
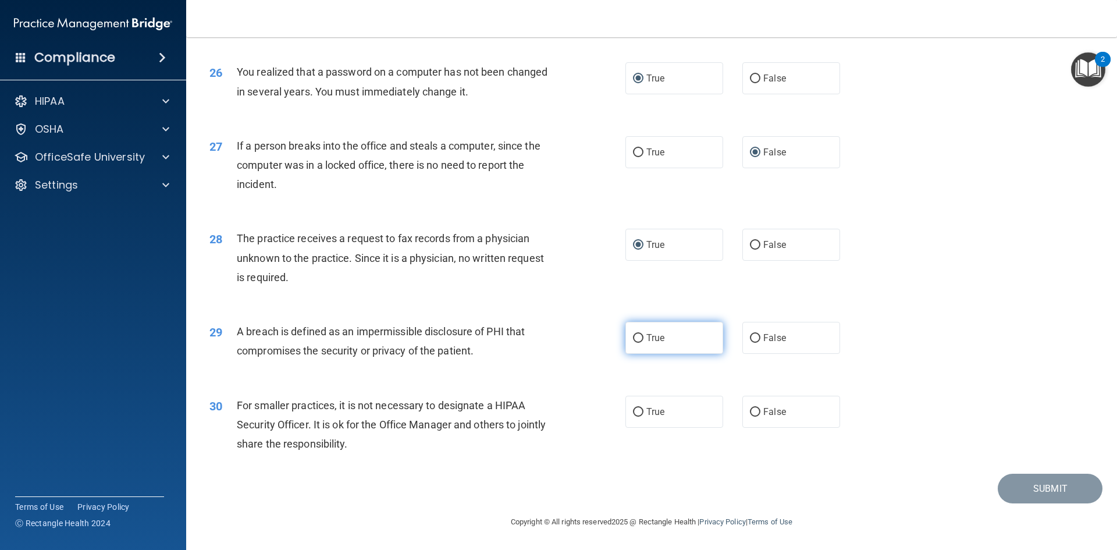
click at [638, 338] on input "True" at bounding box center [638, 338] width 10 height 9
radio input "true"
click at [750, 411] on input "False" at bounding box center [755, 412] width 10 height 9
radio input "true"
click at [1025, 491] on button "Submit" at bounding box center [1050, 489] width 105 height 30
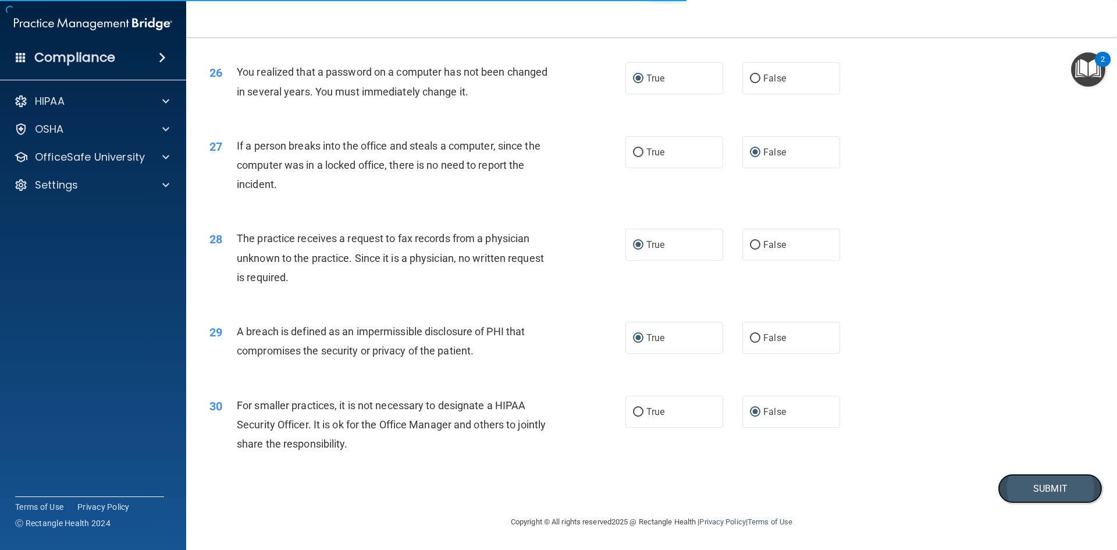
click at [1039, 485] on button "Submit" at bounding box center [1050, 489] width 105 height 30
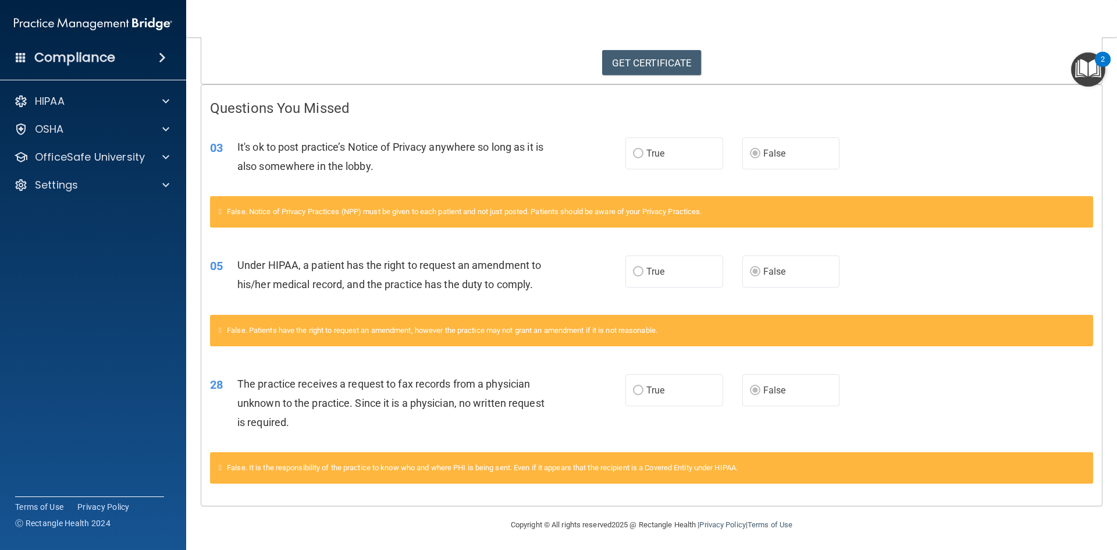
scroll to position [193, 0]
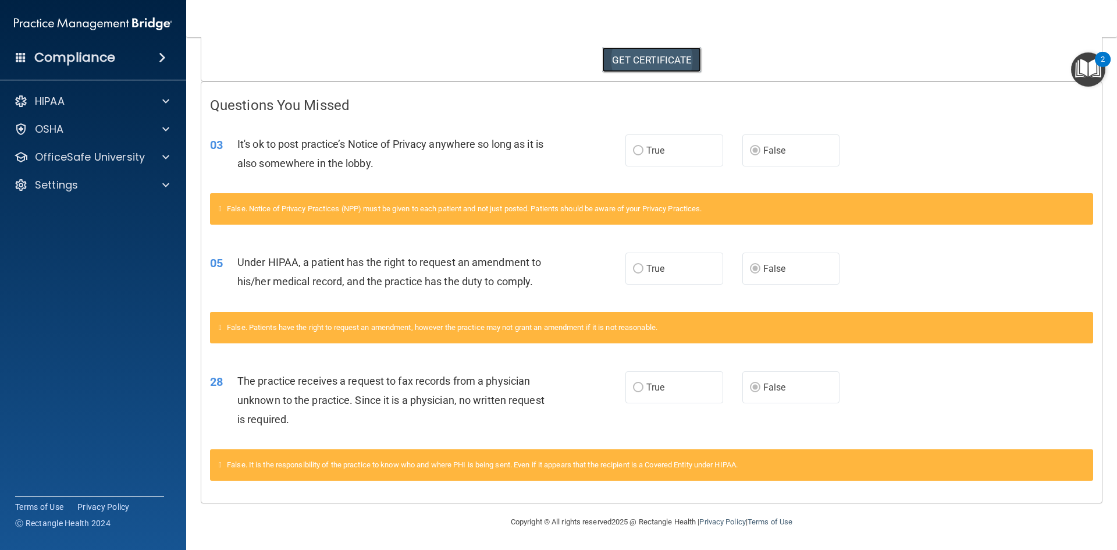
click at [662, 52] on link "GET CERTIFICATE" at bounding box center [652, 60] width 100 height 26
click at [1081, 68] on img "Open Resource Center, 2 new notifications" at bounding box center [1088, 69] width 34 height 34
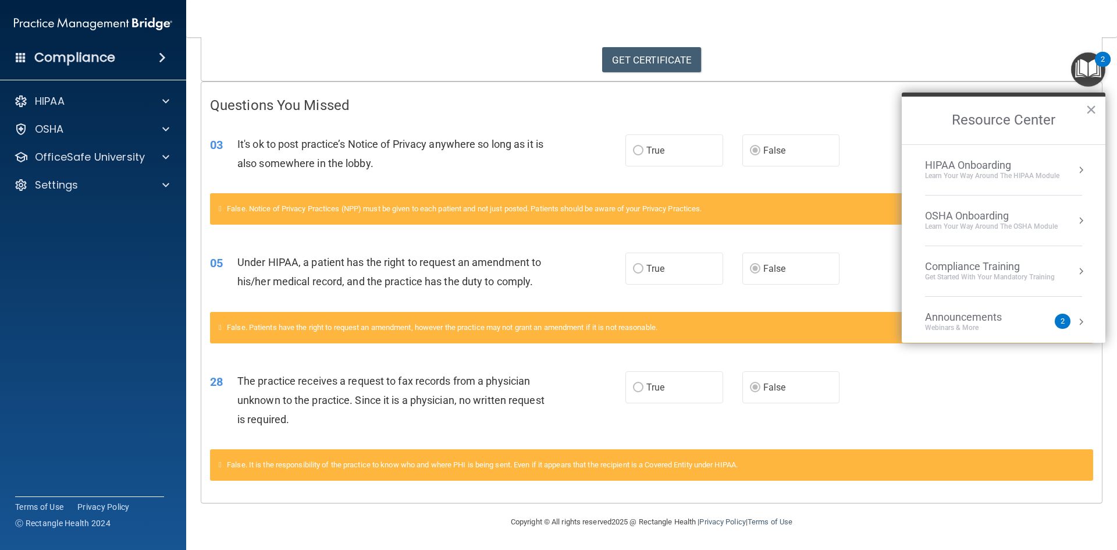
click at [1050, 393] on div "28 The practice receives a request to fax records from a physician unknown to t…" at bounding box center [651, 403] width 901 height 93
click at [883, 400] on div "28 The practice receives a request to fax records from a physician unknown to t…" at bounding box center [651, 403] width 901 height 93
click at [884, 401] on div "28 The practice receives a request to fax records from a physician unknown to t…" at bounding box center [651, 403] width 901 height 93
click at [1090, 106] on button "×" at bounding box center [1091, 109] width 11 height 19
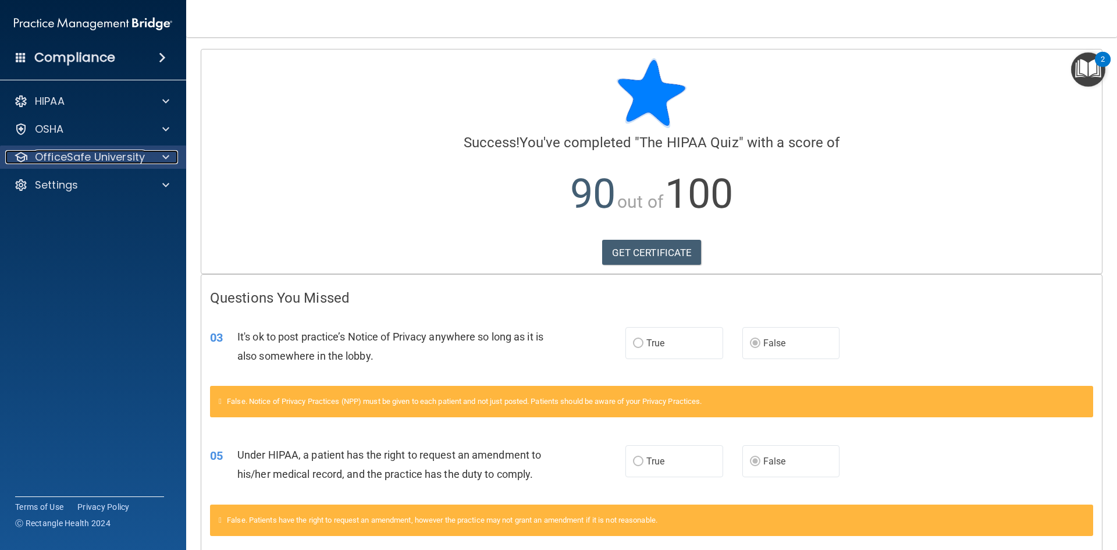
click at [164, 154] on span at bounding box center [165, 157] width 7 height 14
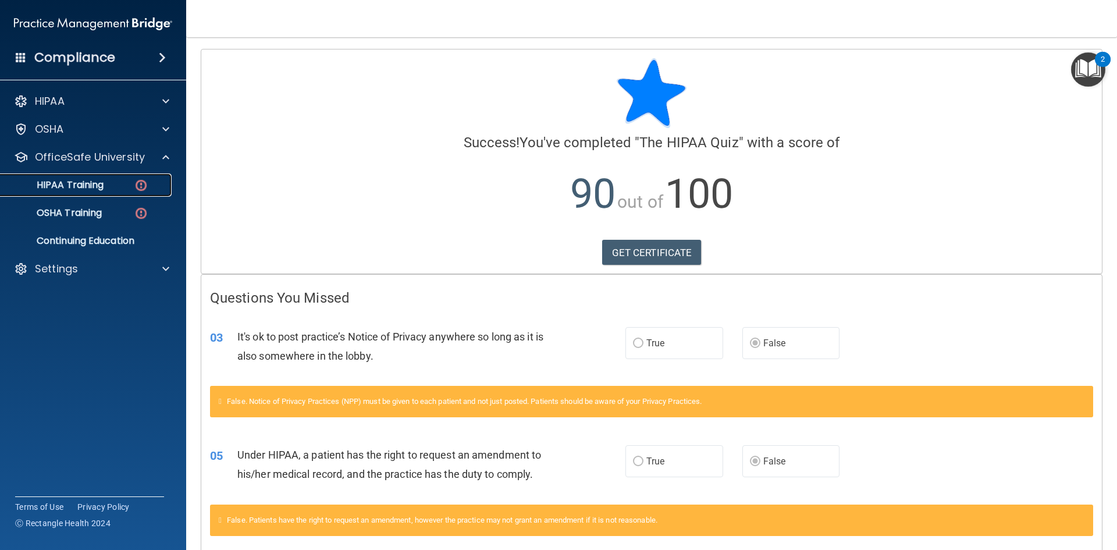
click at [90, 183] on p "HIPAA Training" at bounding box center [56, 185] width 96 height 12
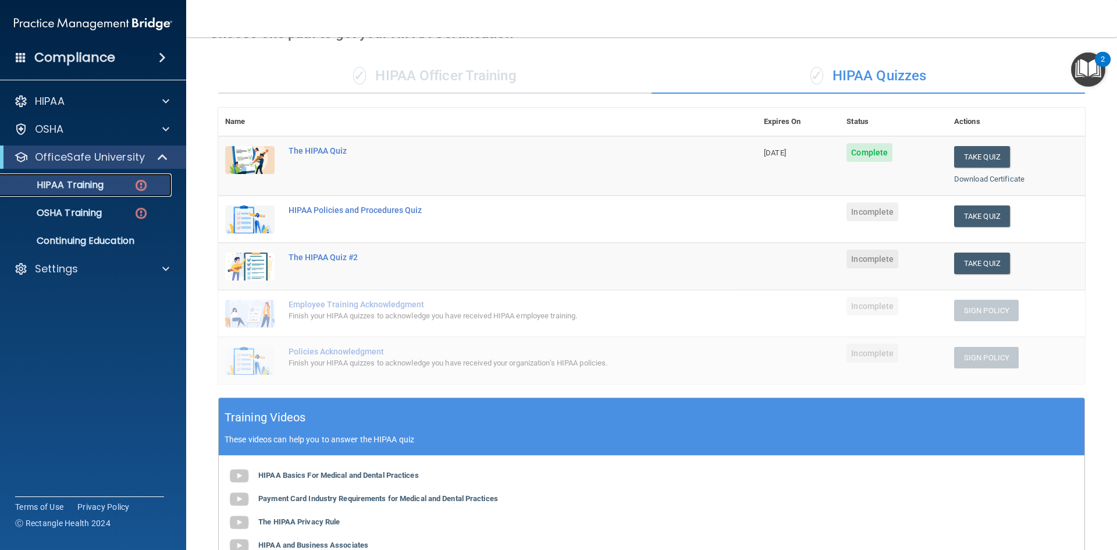
scroll to position [58, 0]
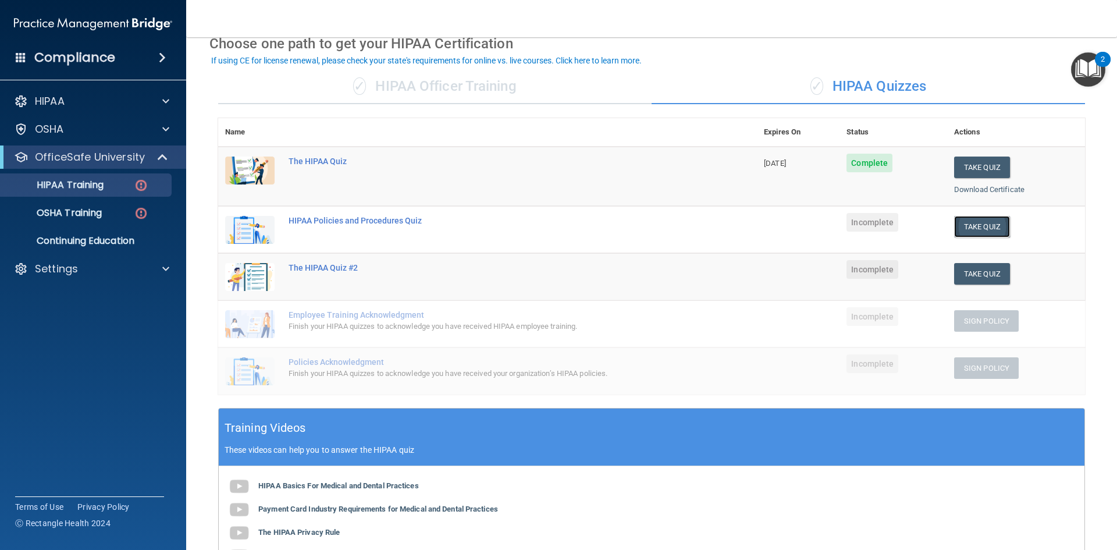
click at [963, 225] on button "Take Quiz" at bounding box center [982, 227] width 56 height 22
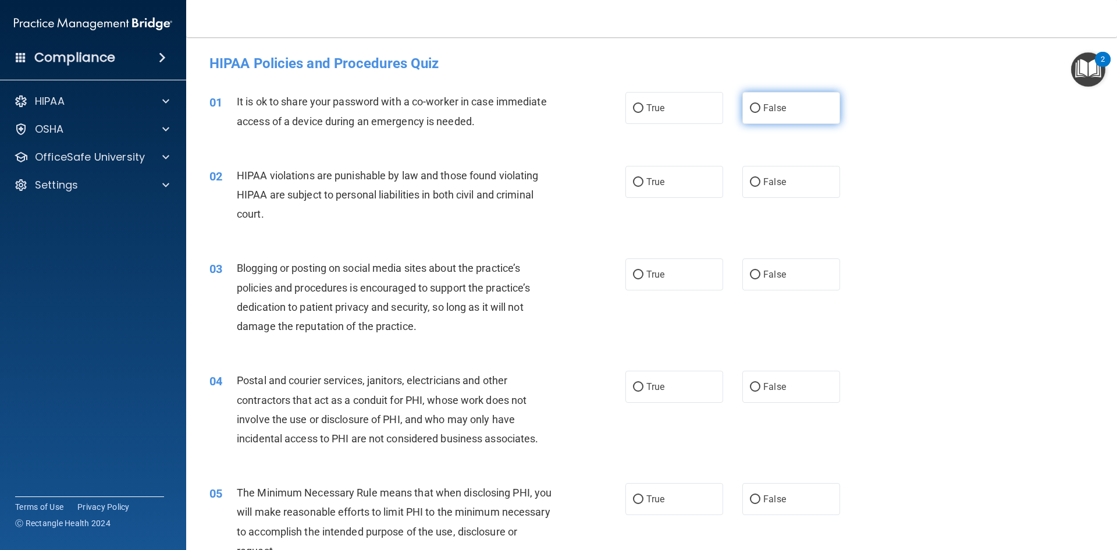
click at [752, 108] on input "False" at bounding box center [755, 108] width 10 height 9
radio input "true"
click at [633, 184] on input "True" at bounding box center [638, 182] width 10 height 9
radio input "true"
click at [750, 274] on input "False" at bounding box center [755, 275] width 10 height 9
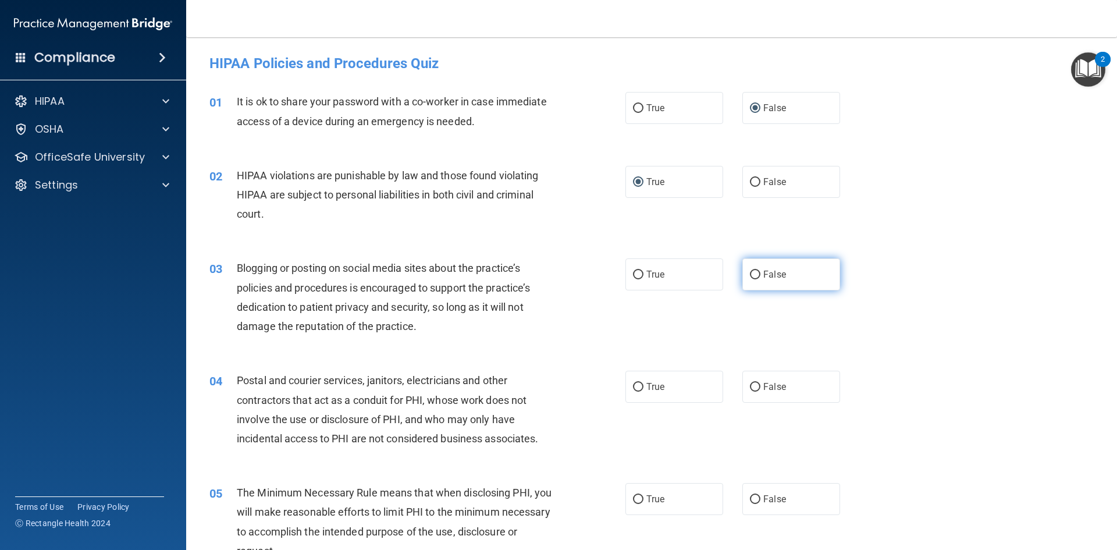
radio input "true"
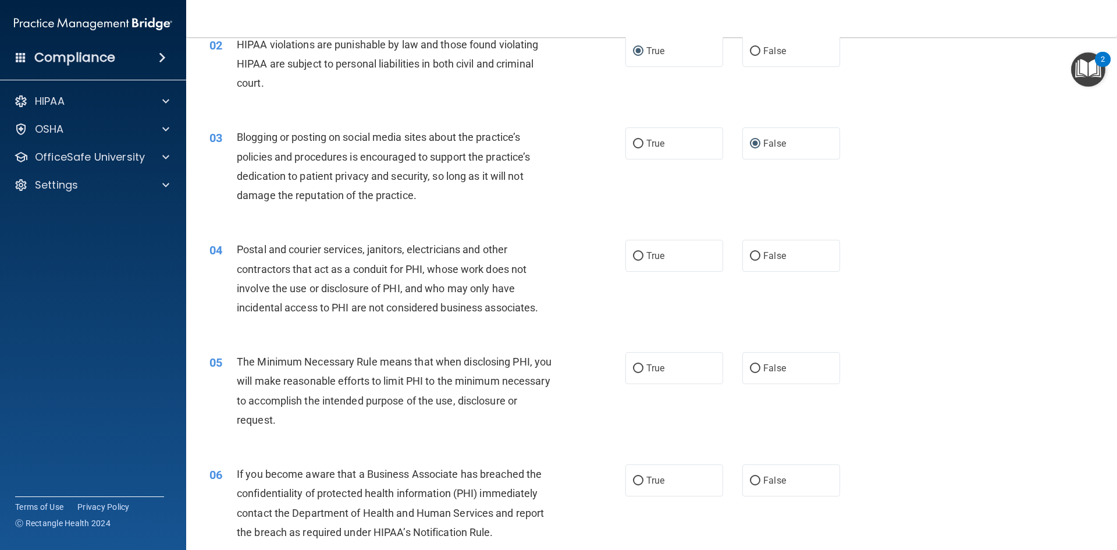
scroll to position [175, 0]
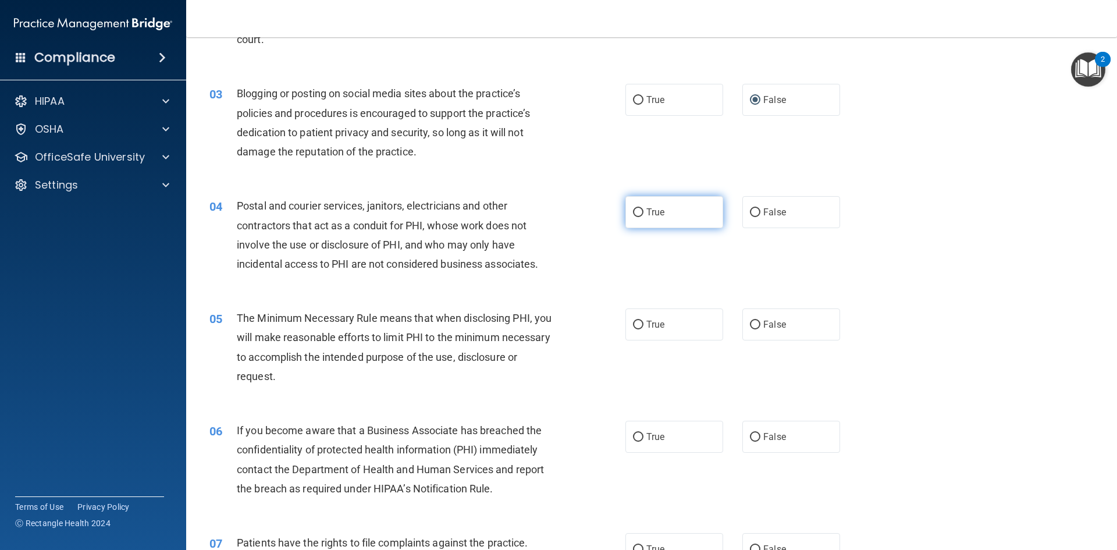
click at [637, 211] on input "True" at bounding box center [638, 212] width 10 height 9
radio input "true"
click at [637, 325] on input "True" at bounding box center [638, 325] width 10 height 9
radio input "true"
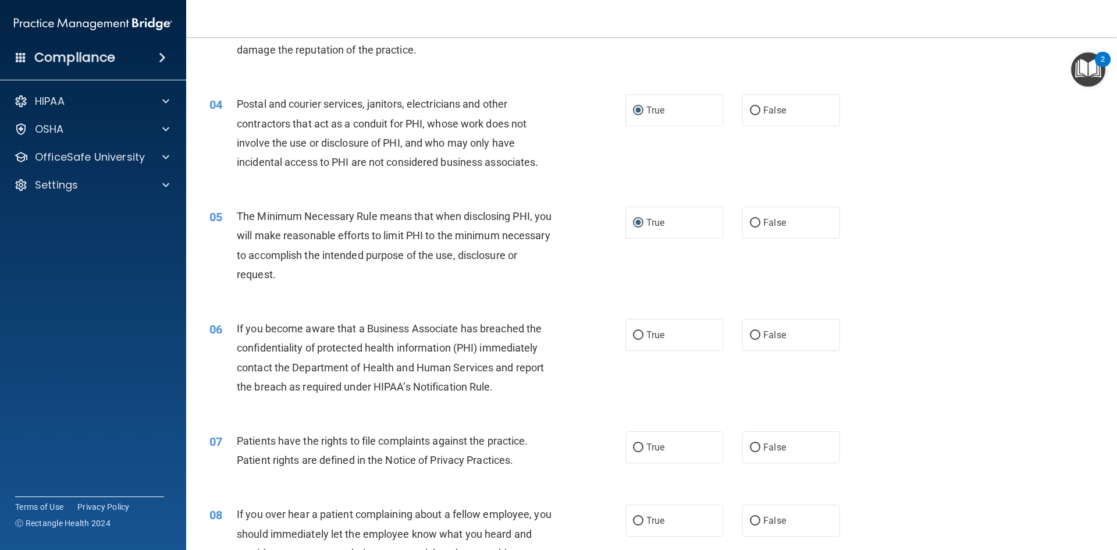
scroll to position [291, 0]
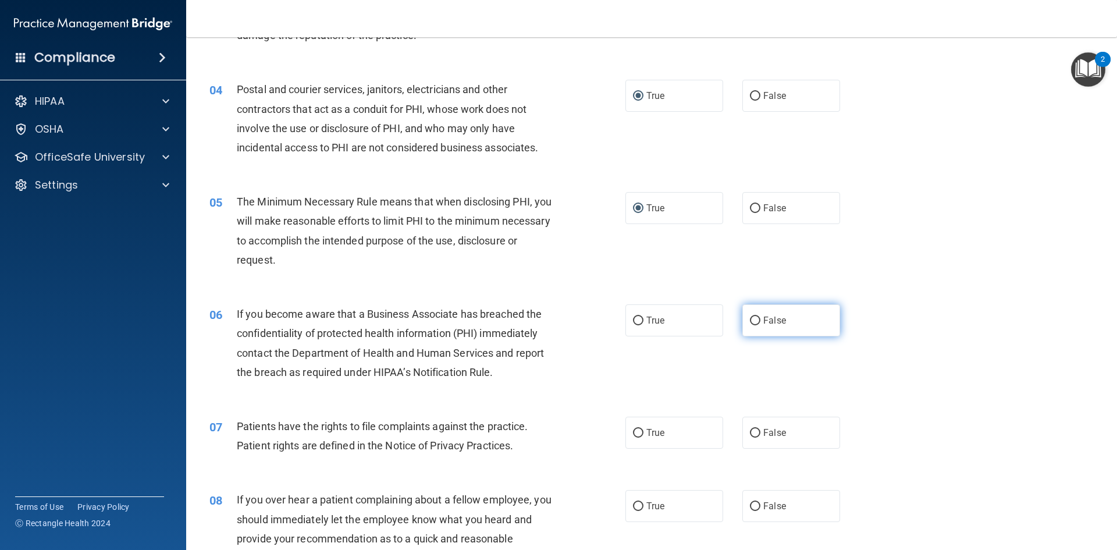
click at [752, 318] on input "False" at bounding box center [755, 321] width 10 height 9
radio input "true"
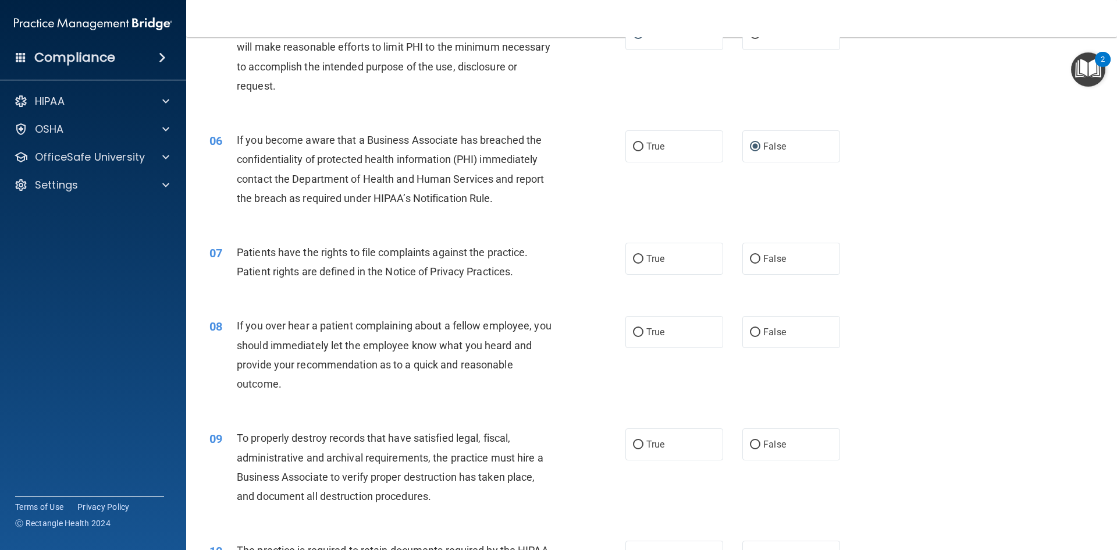
scroll to position [466, 0]
click at [638, 256] on input "True" at bounding box center [638, 258] width 10 height 9
radio input "true"
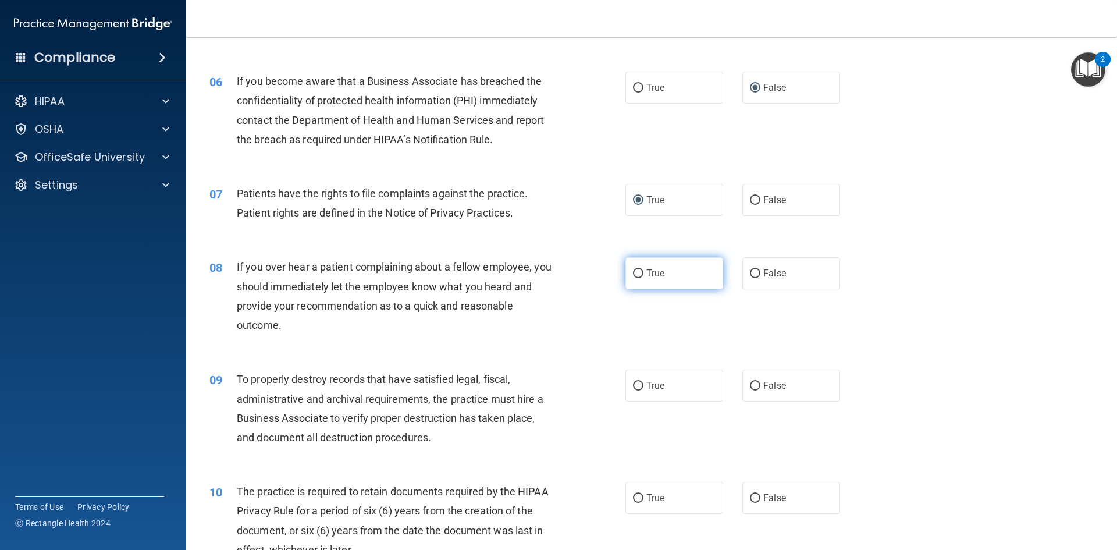
click at [635, 271] on input "True" at bounding box center [638, 273] width 10 height 9
radio input "true"
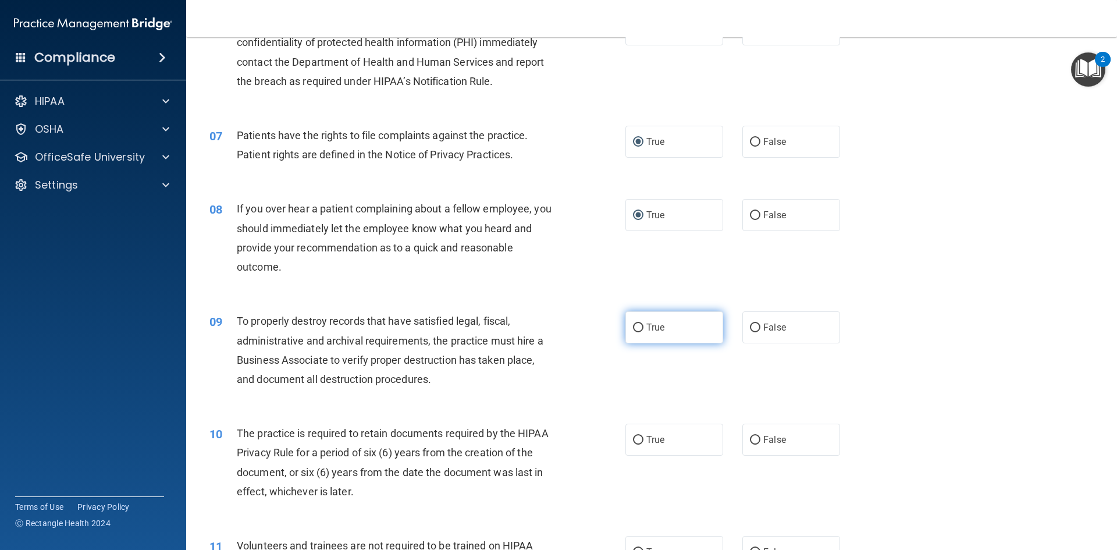
click at [633, 325] on input "True" at bounding box center [638, 328] width 10 height 9
radio input "true"
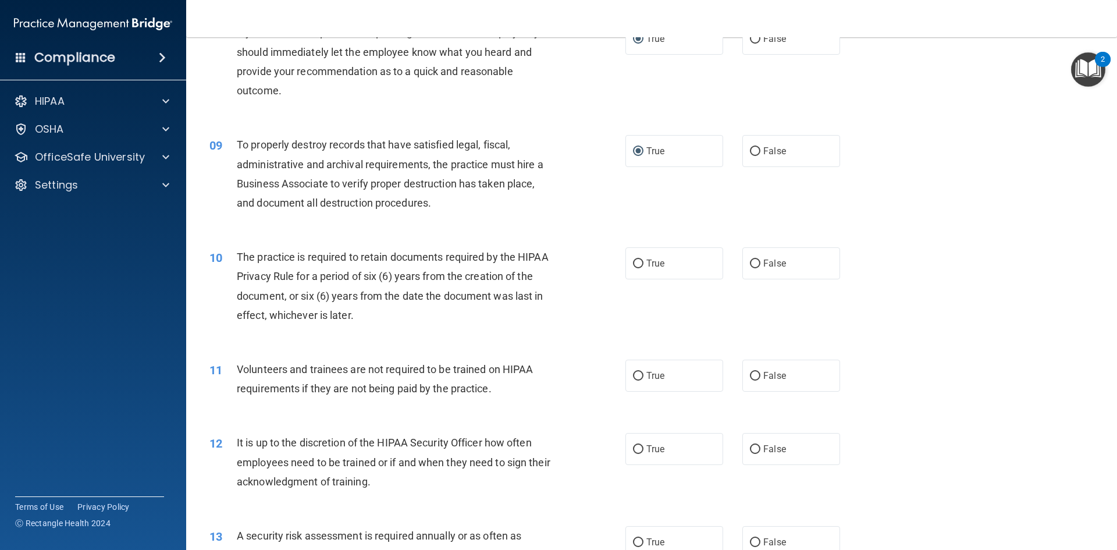
scroll to position [815, 0]
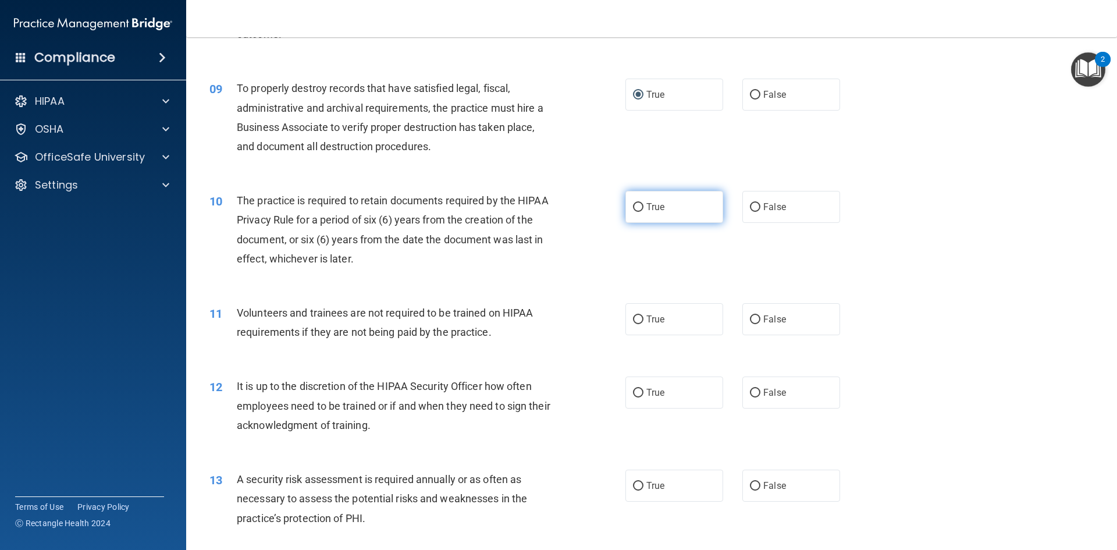
click at [633, 206] on input "True" at bounding box center [638, 207] width 10 height 9
radio input "true"
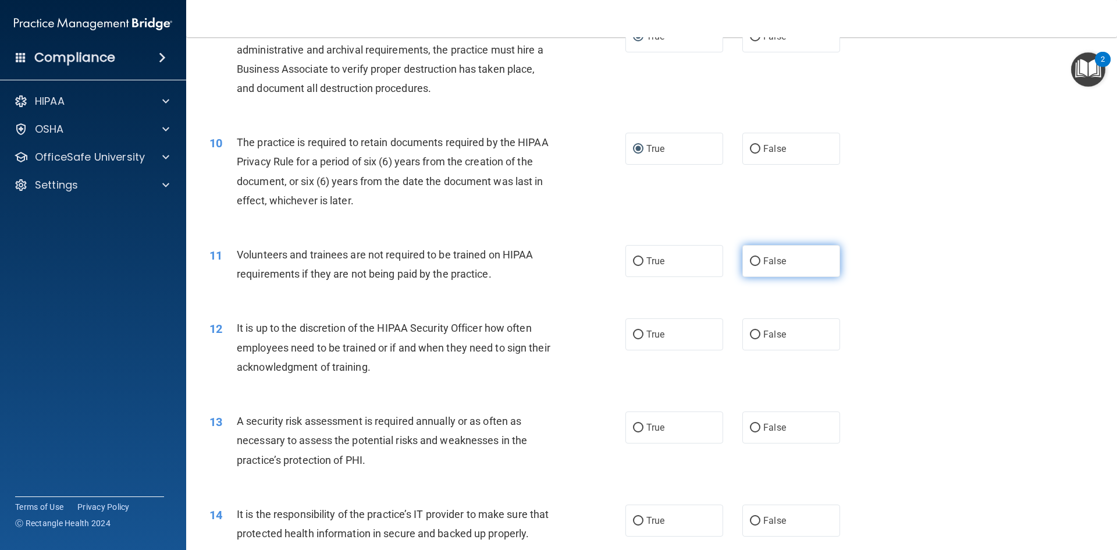
click at [755, 264] on label "False" at bounding box center [792, 261] width 98 height 32
click at [755, 264] on input "False" at bounding box center [755, 261] width 10 height 9
radio input "true"
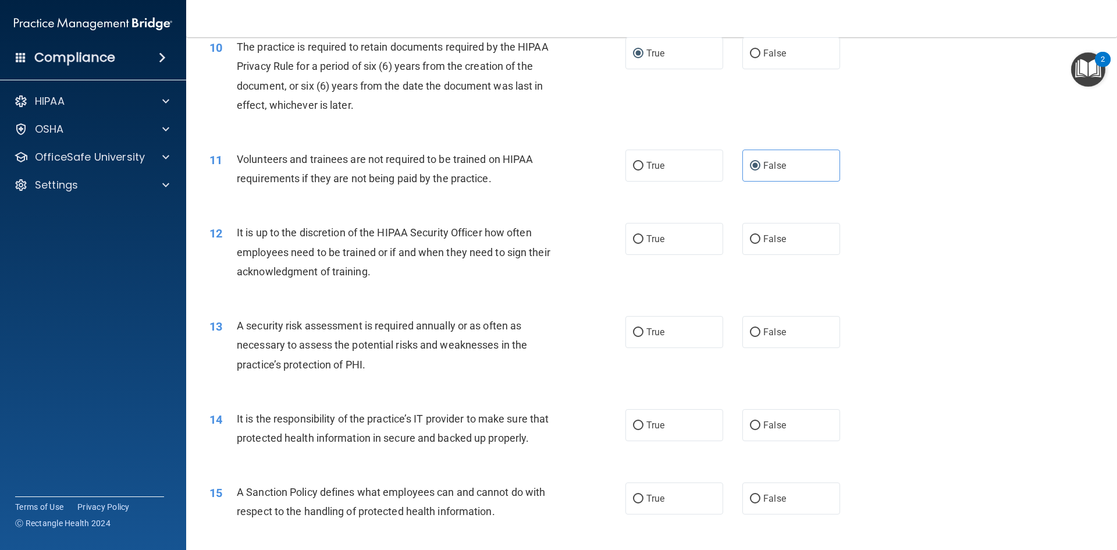
scroll to position [989, 0]
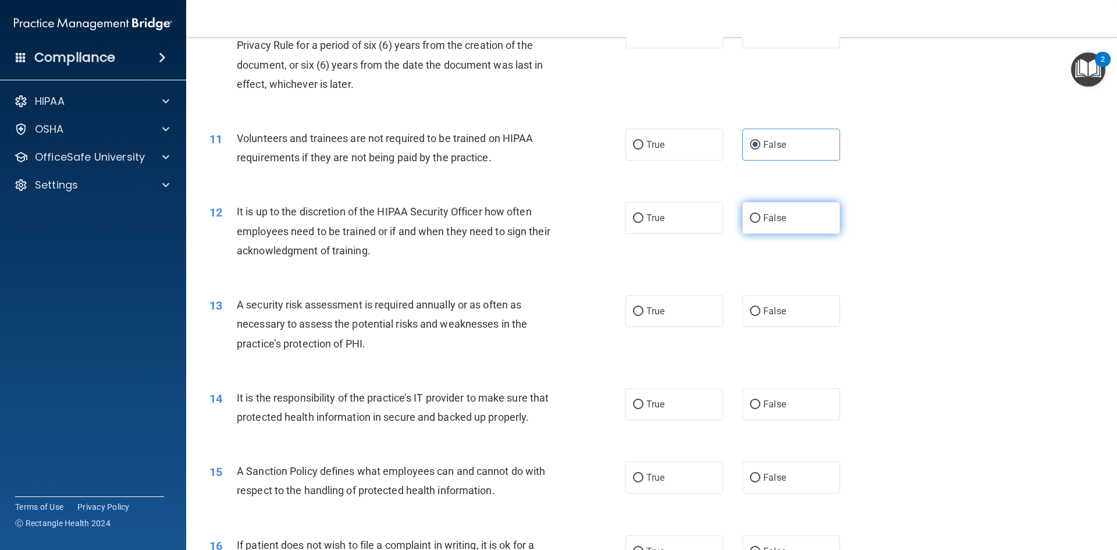
click at [752, 218] on input "False" at bounding box center [755, 218] width 10 height 9
radio input "true"
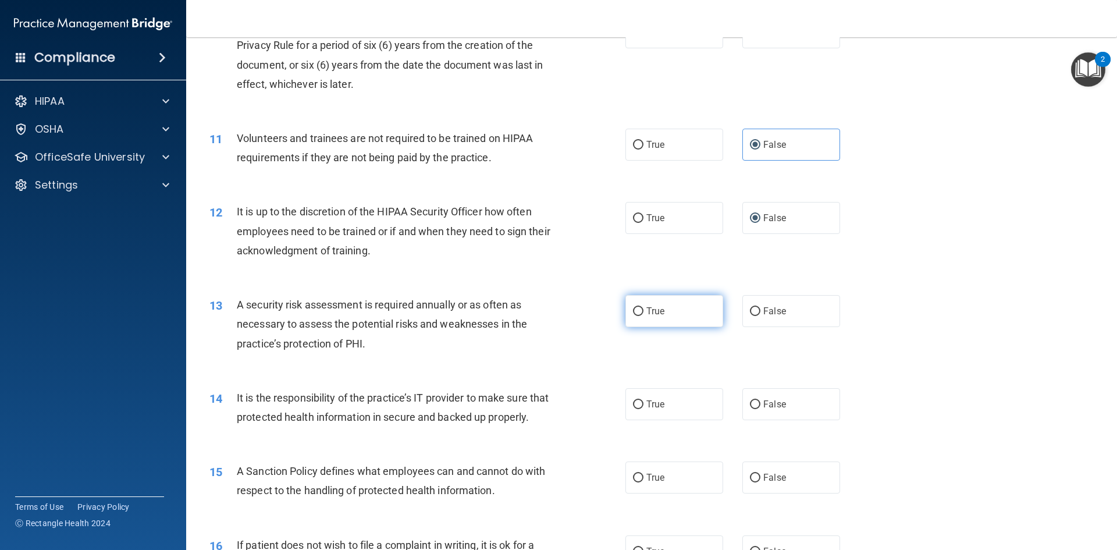
click at [634, 308] on input "True" at bounding box center [638, 311] width 10 height 9
radio input "true"
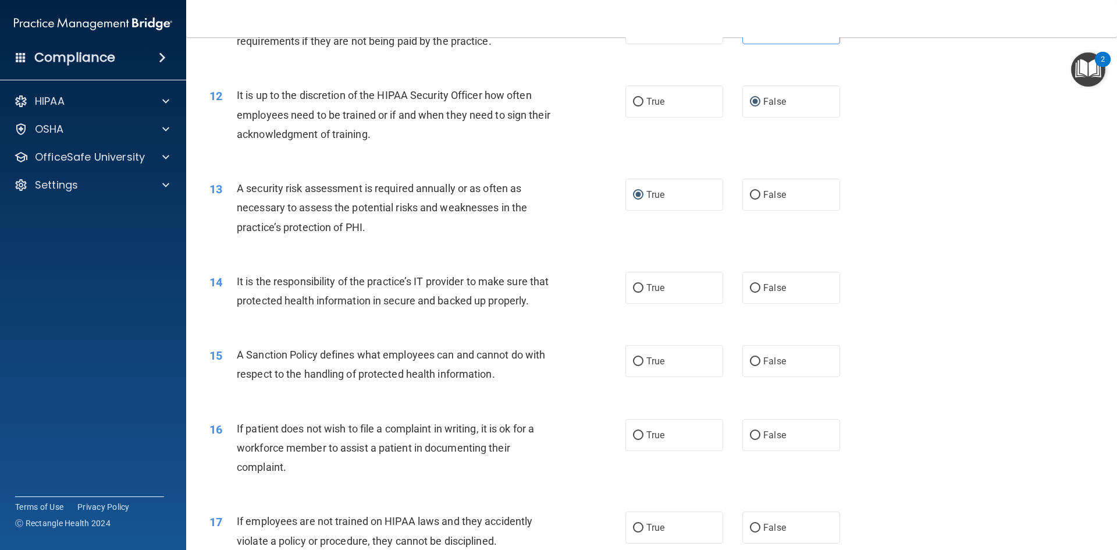
scroll to position [1164, 0]
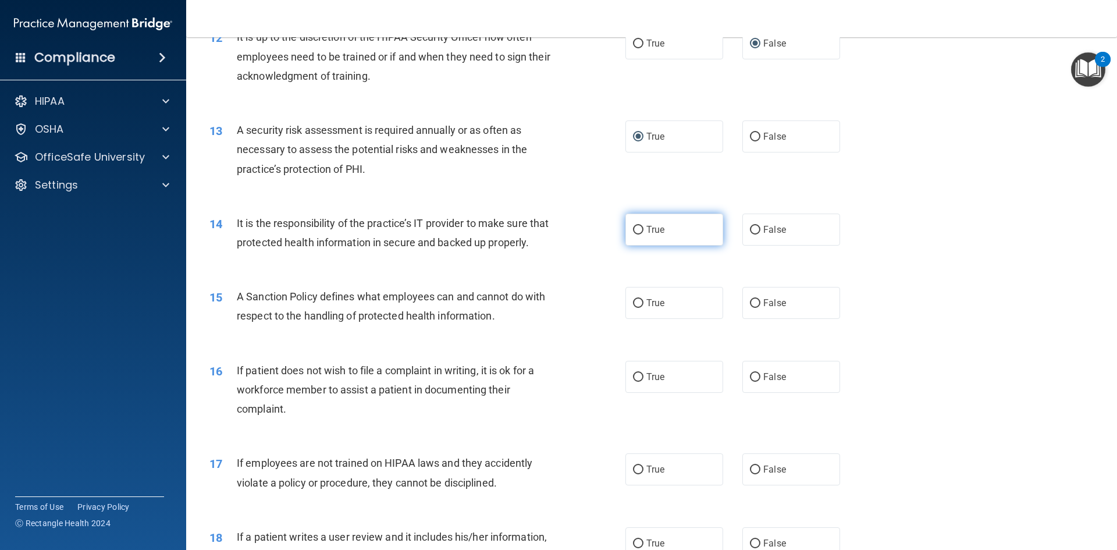
click at [634, 232] on input "True" at bounding box center [638, 230] width 10 height 9
radio input "true"
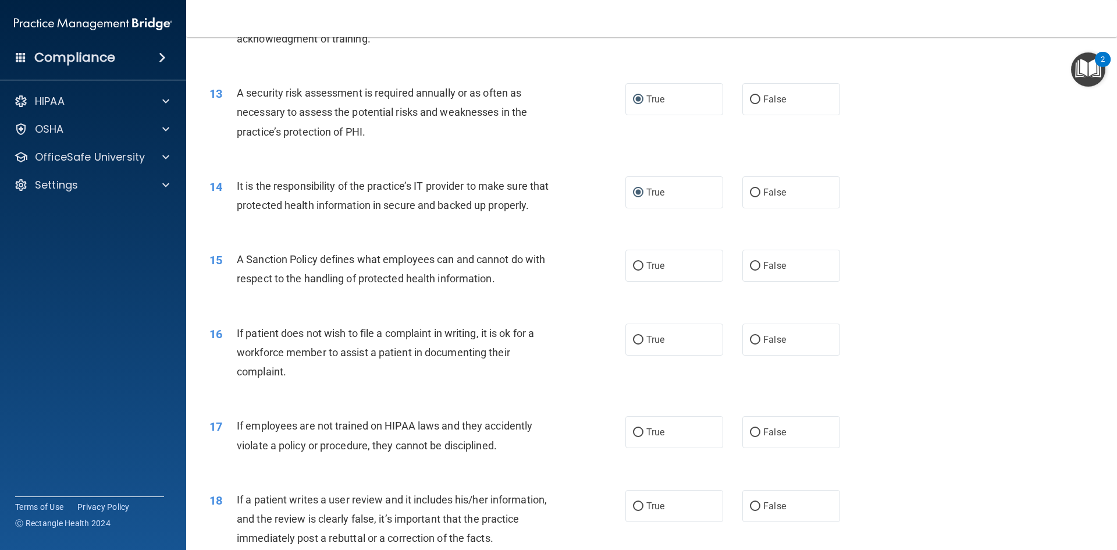
scroll to position [1222, 0]
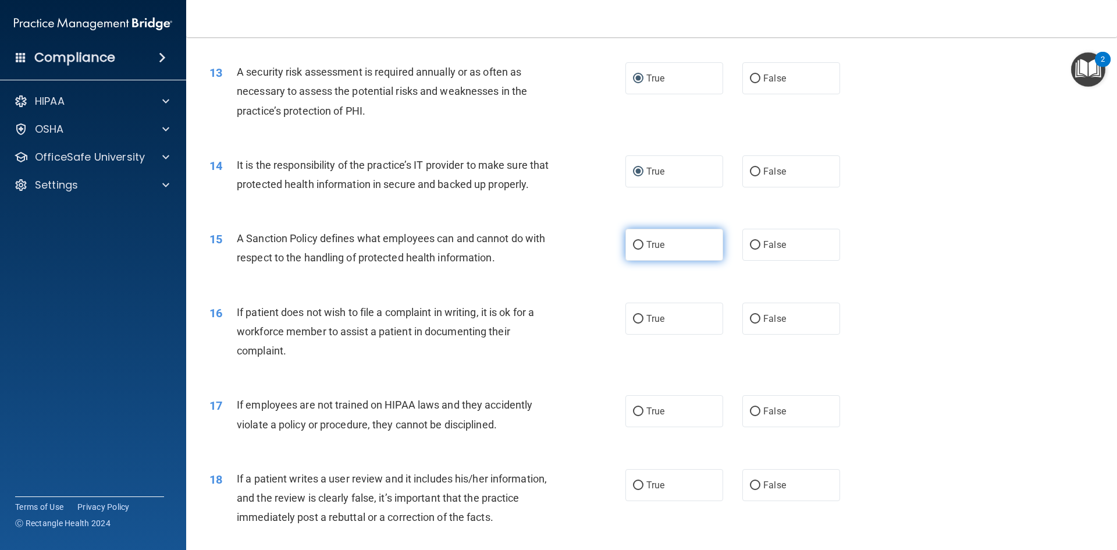
click at [634, 250] on input "True" at bounding box center [638, 245] width 10 height 9
radio input "true"
click at [639, 324] on input "True" at bounding box center [638, 319] width 10 height 9
radio input "true"
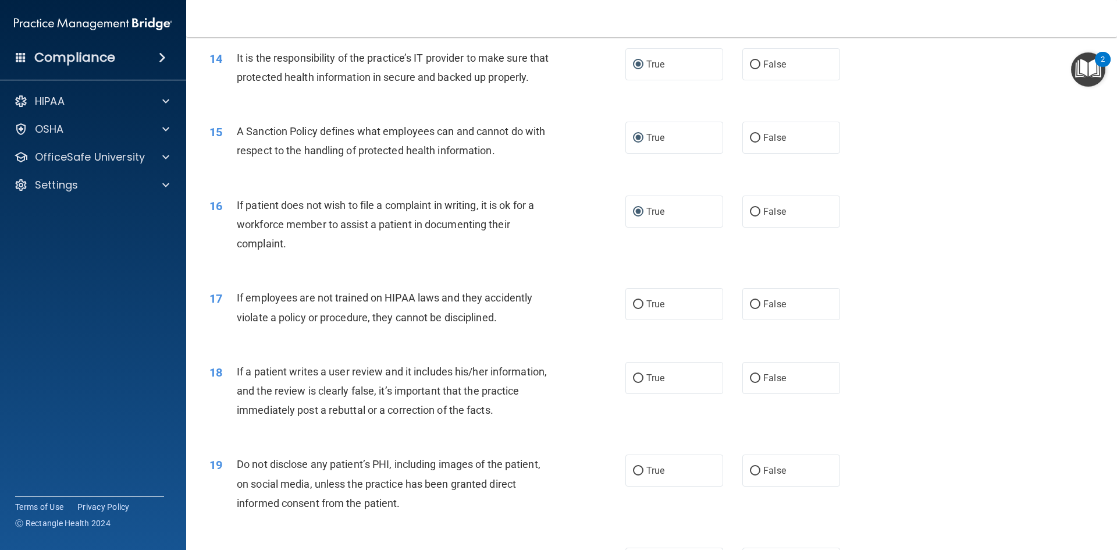
scroll to position [1338, 0]
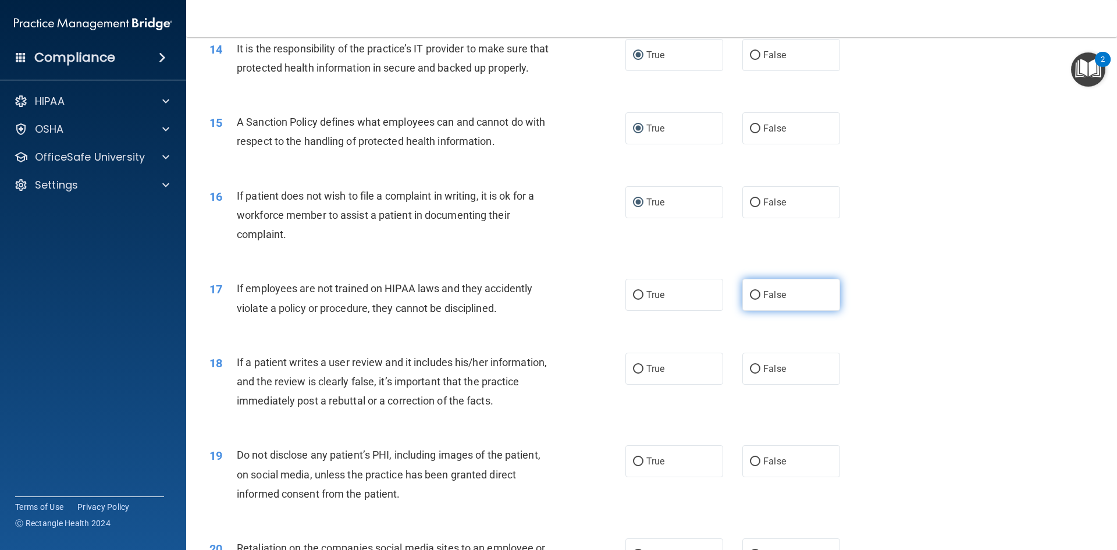
click at [752, 300] on input "False" at bounding box center [755, 295] width 10 height 9
radio input "true"
click at [751, 374] on input "False" at bounding box center [755, 369] width 10 height 9
radio input "true"
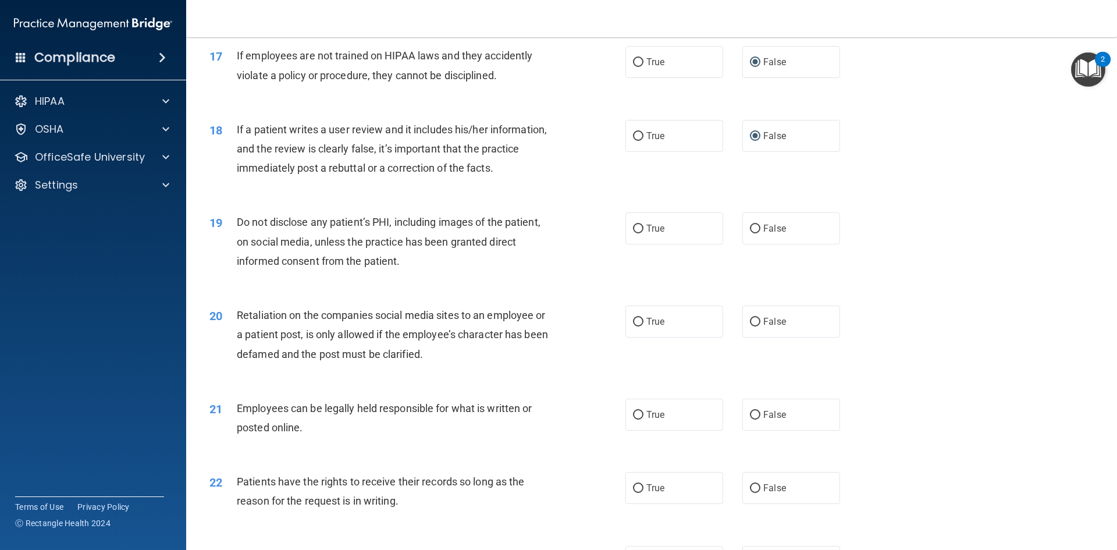
scroll to position [1629, 0]
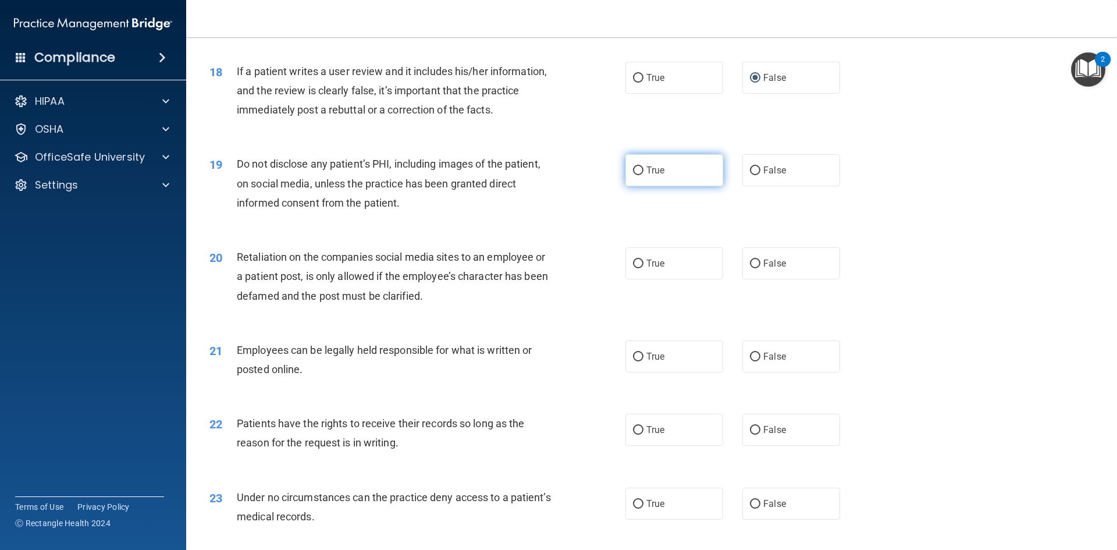
click at [634, 175] on input "True" at bounding box center [638, 170] width 10 height 9
radio input "true"
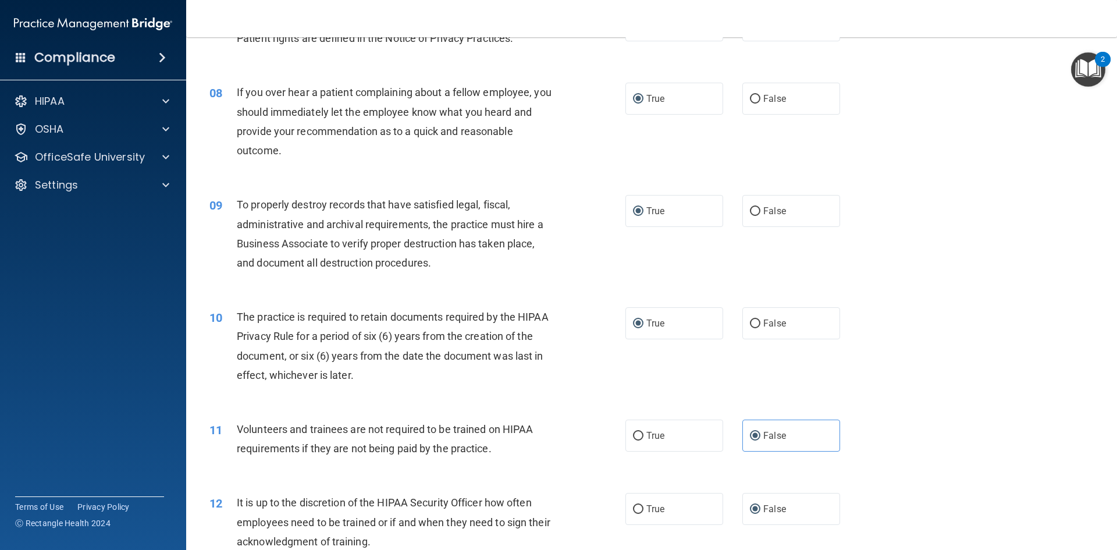
scroll to position [757, 0]
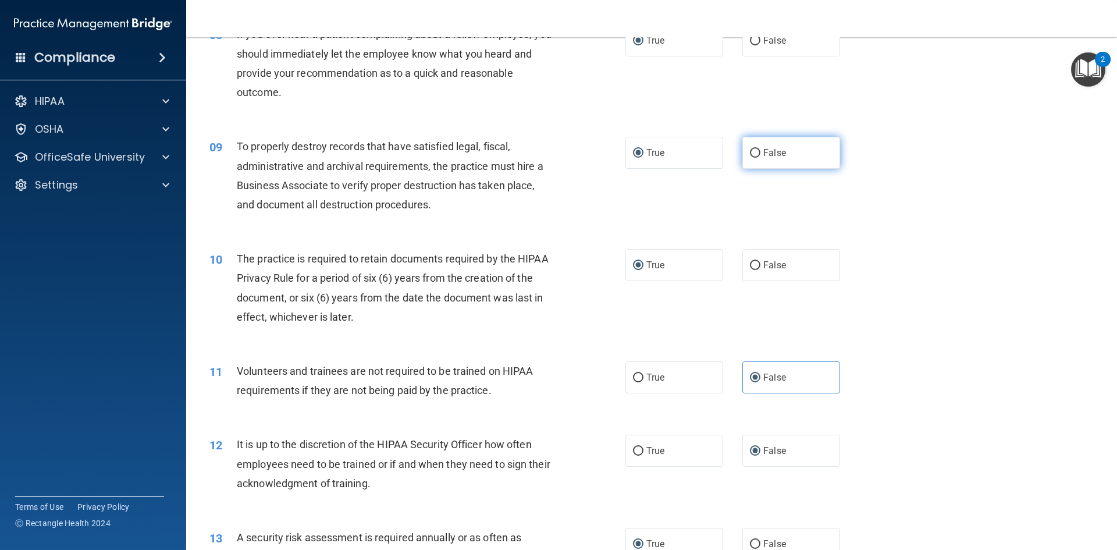
click at [751, 152] on input "False" at bounding box center [755, 153] width 10 height 9
radio input "true"
radio input "false"
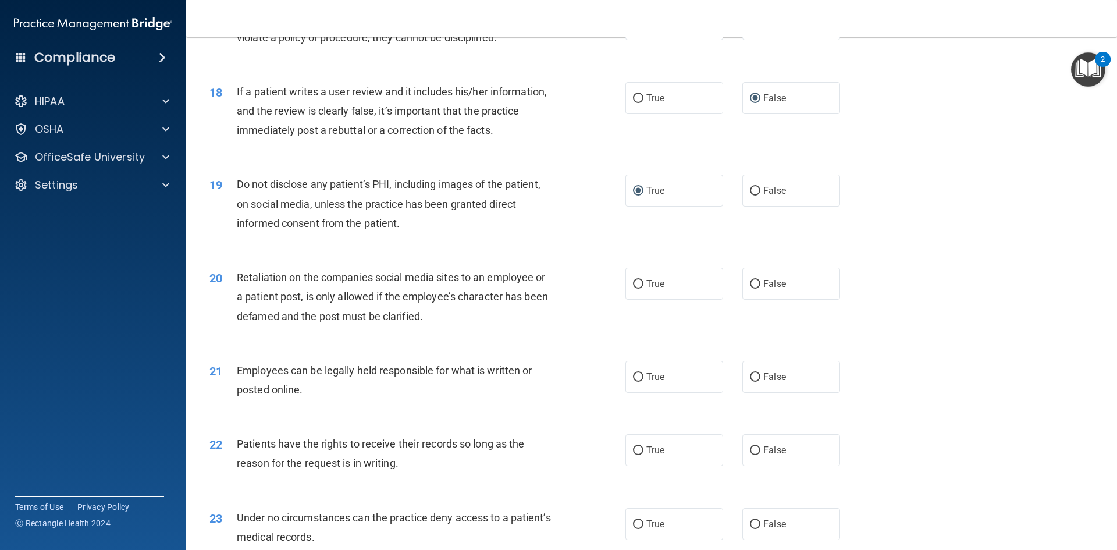
scroll to position [1629, 0]
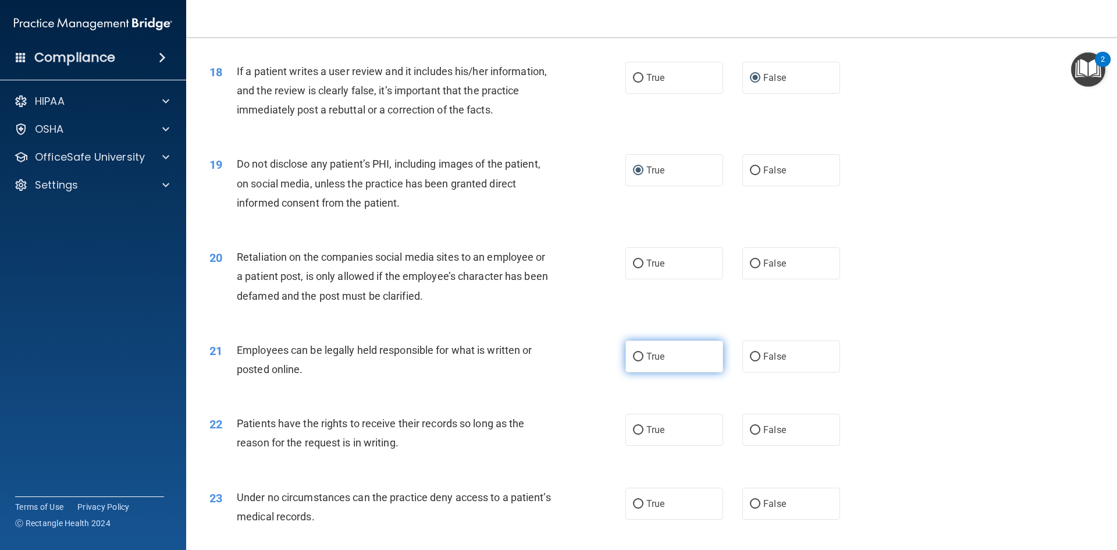
click at [633, 361] on input "True" at bounding box center [638, 357] width 10 height 9
radio input "true"
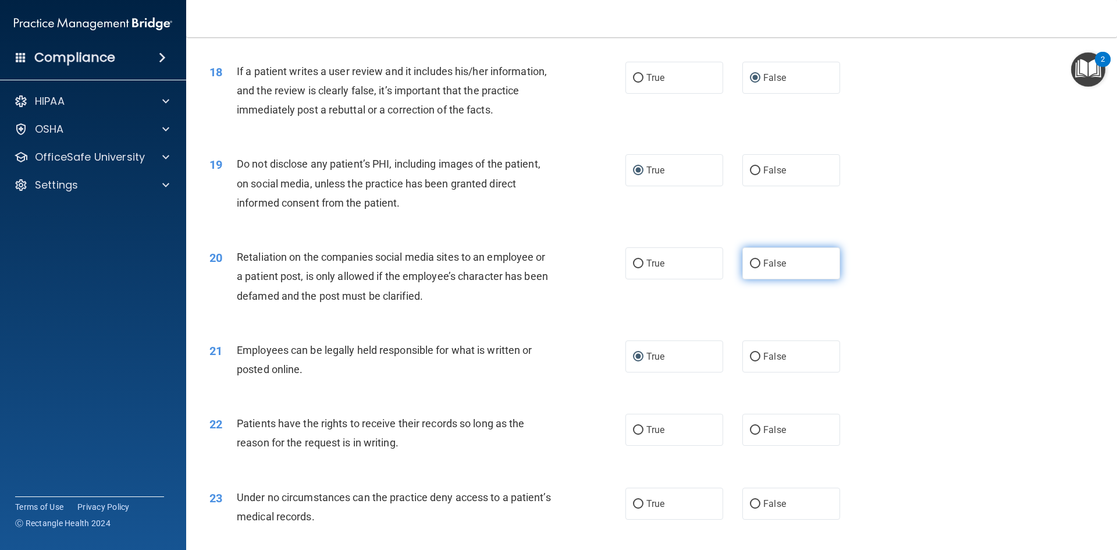
click at [754, 268] on input "False" at bounding box center [755, 264] width 10 height 9
radio input "true"
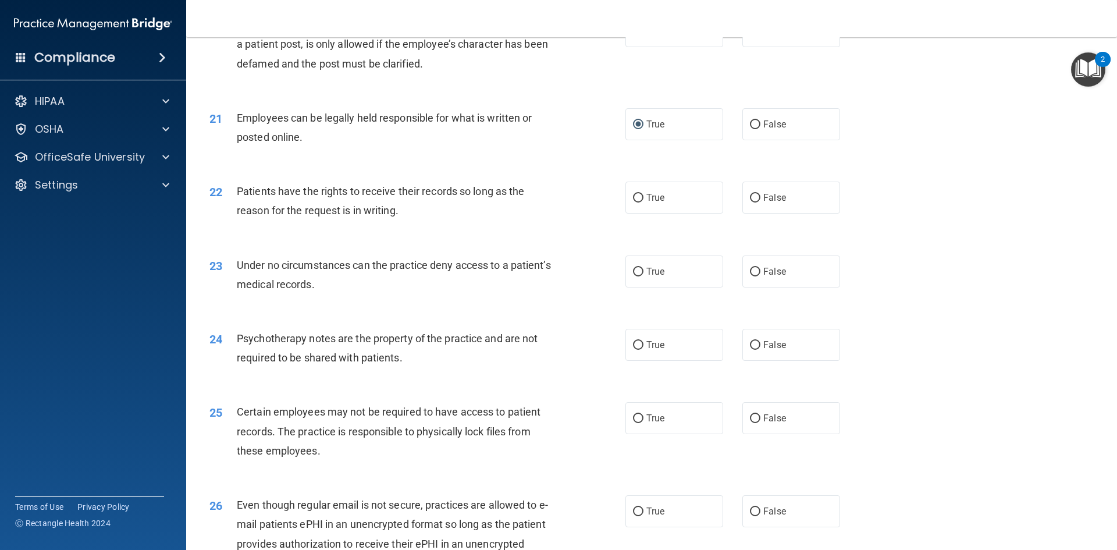
scroll to position [1862, 0]
click at [635, 202] on input "True" at bounding box center [638, 197] width 10 height 9
radio input "true"
click at [634, 276] on input "True" at bounding box center [638, 271] width 10 height 9
radio input "true"
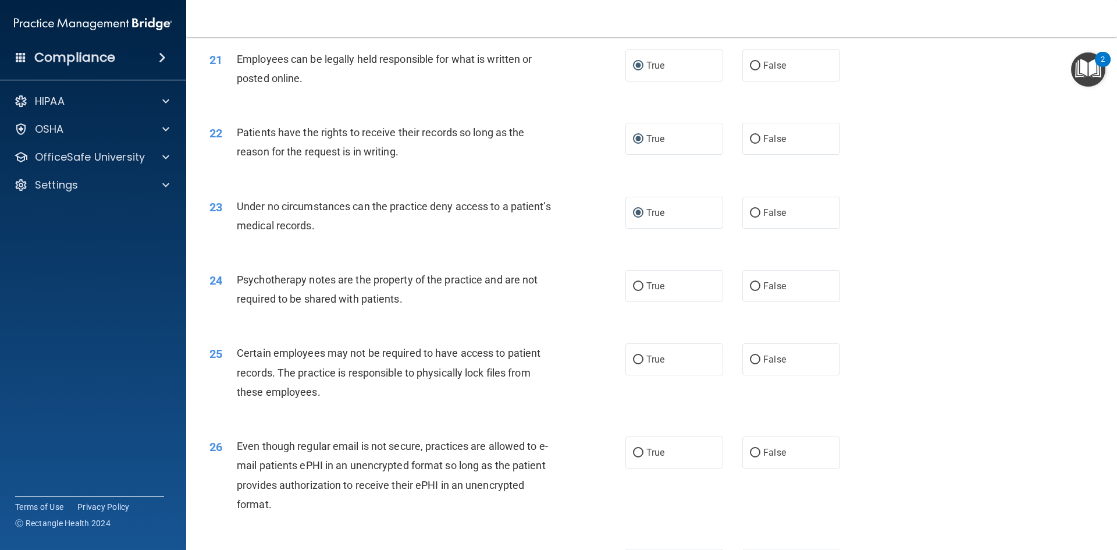
scroll to position [1979, 0]
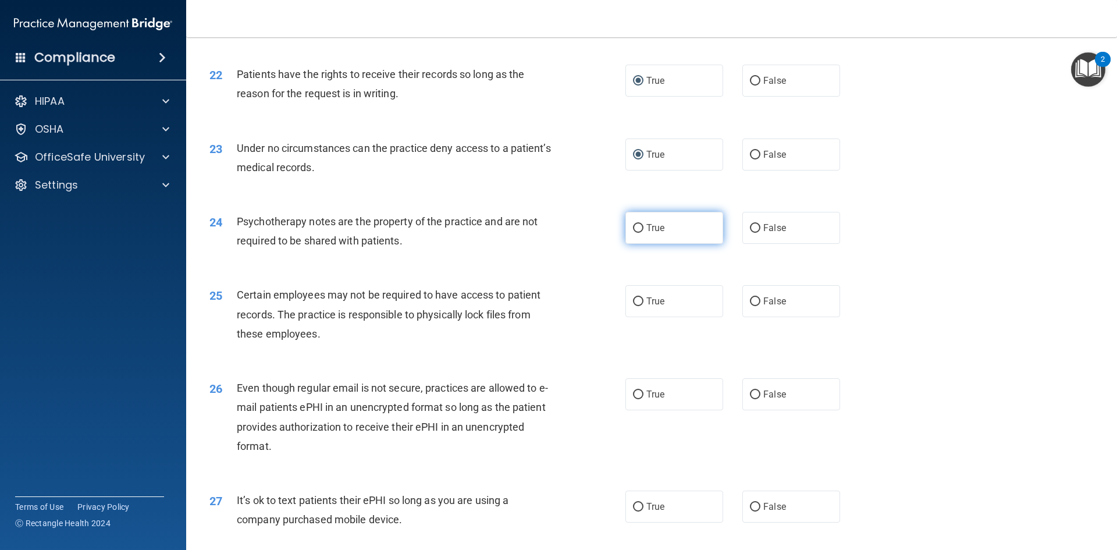
click at [635, 233] on input "True" at bounding box center [638, 228] width 10 height 9
radio input "true"
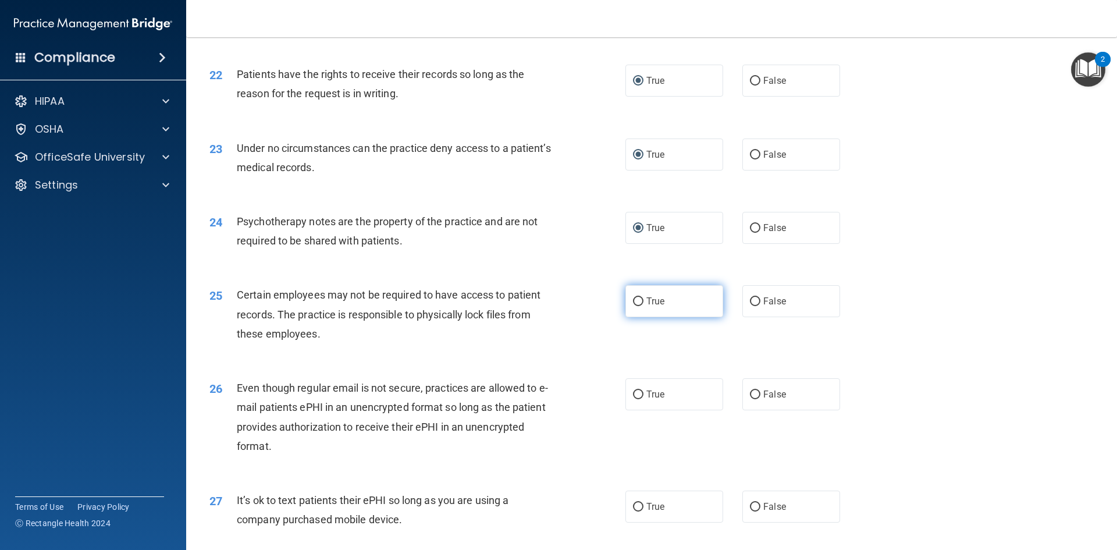
click at [634, 306] on input "True" at bounding box center [638, 301] width 10 height 9
radio input "true"
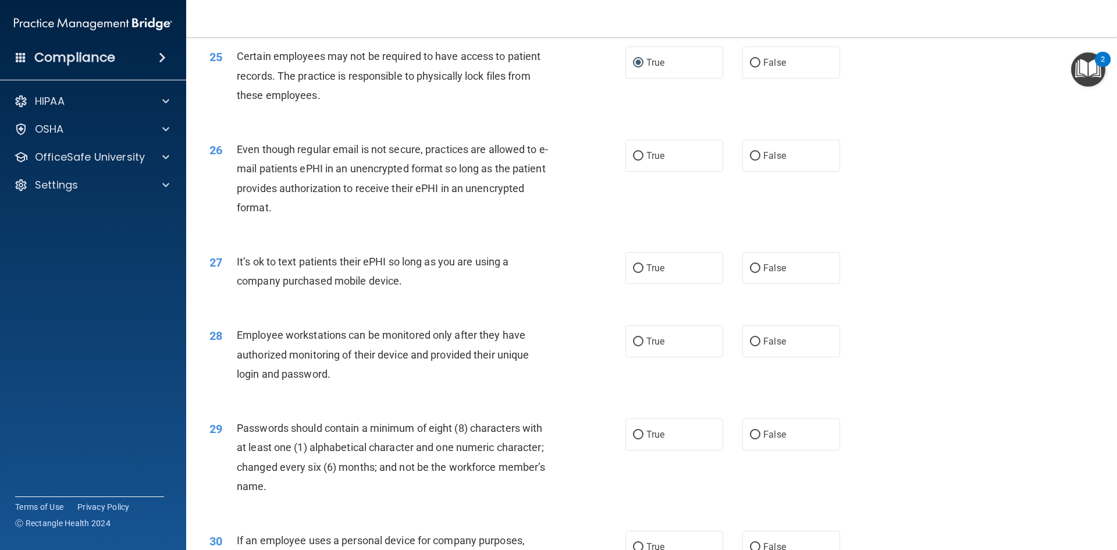
scroll to position [2197, 0]
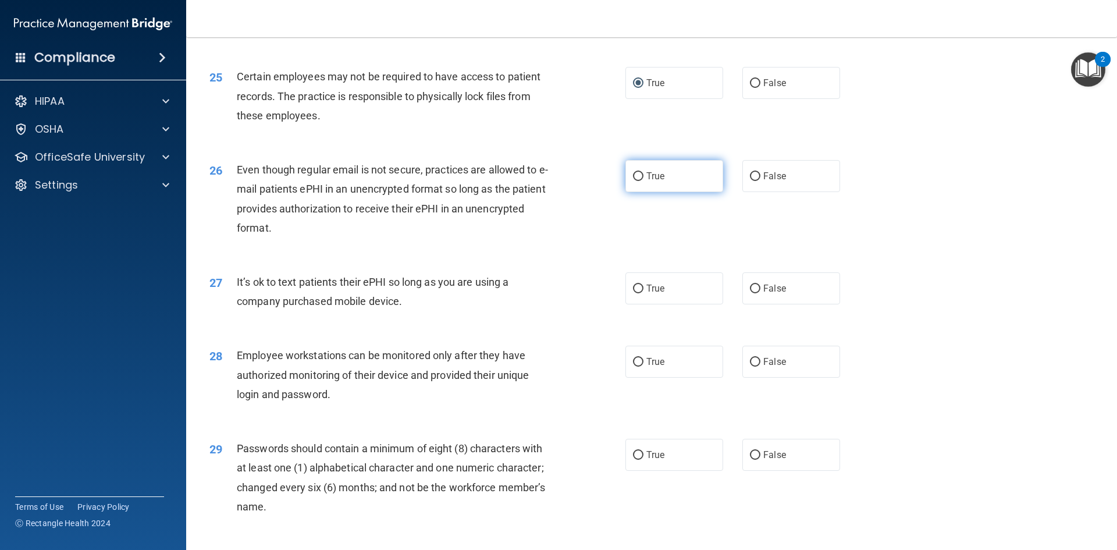
click at [633, 181] on input "True" at bounding box center [638, 176] width 10 height 9
radio input "true"
click at [750, 293] on input "False" at bounding box center [755, 289] width 10 height 9
radio input "true"
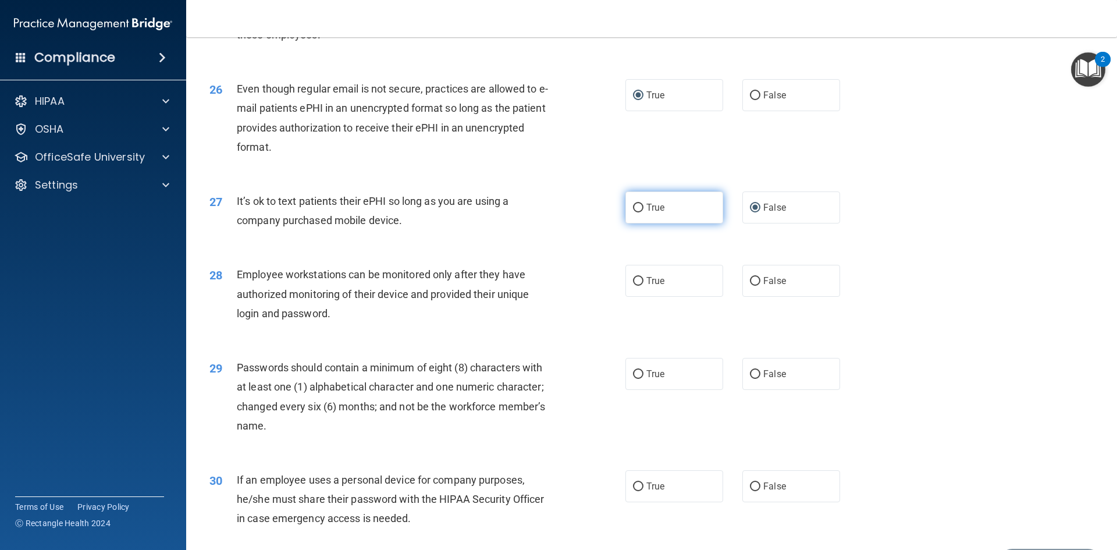
scroll to position [2313, 0]
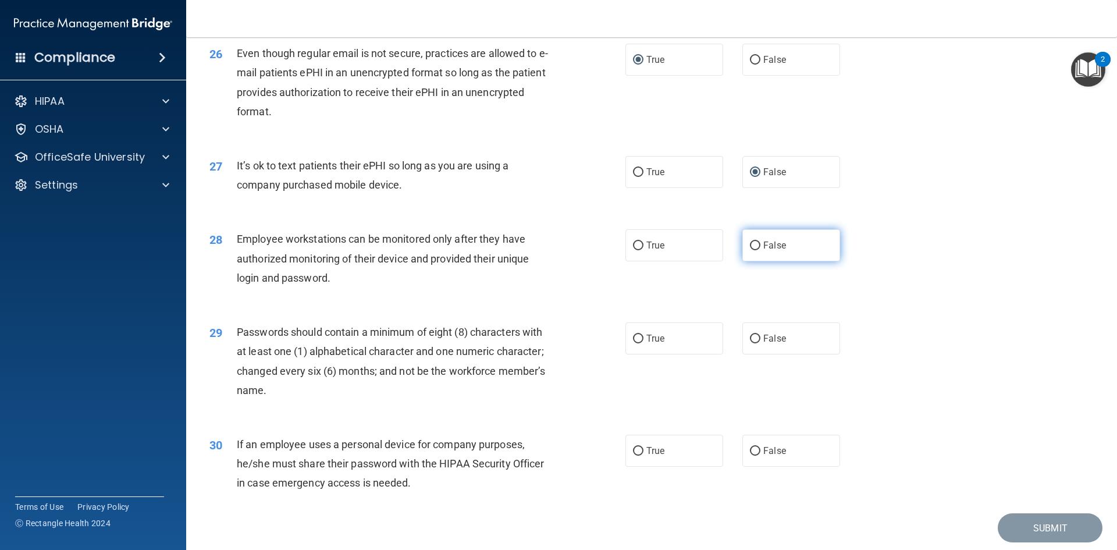
click at [750, 250] on input "False" at bounding box center [755, 245] width 10 height 9
radio input "true"
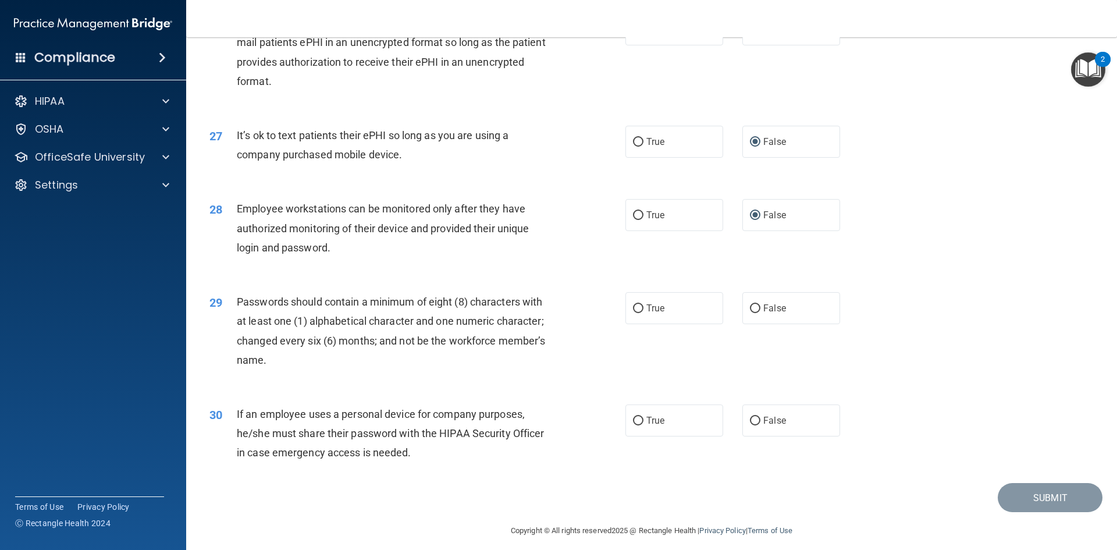
scroll to position [2371, 0]
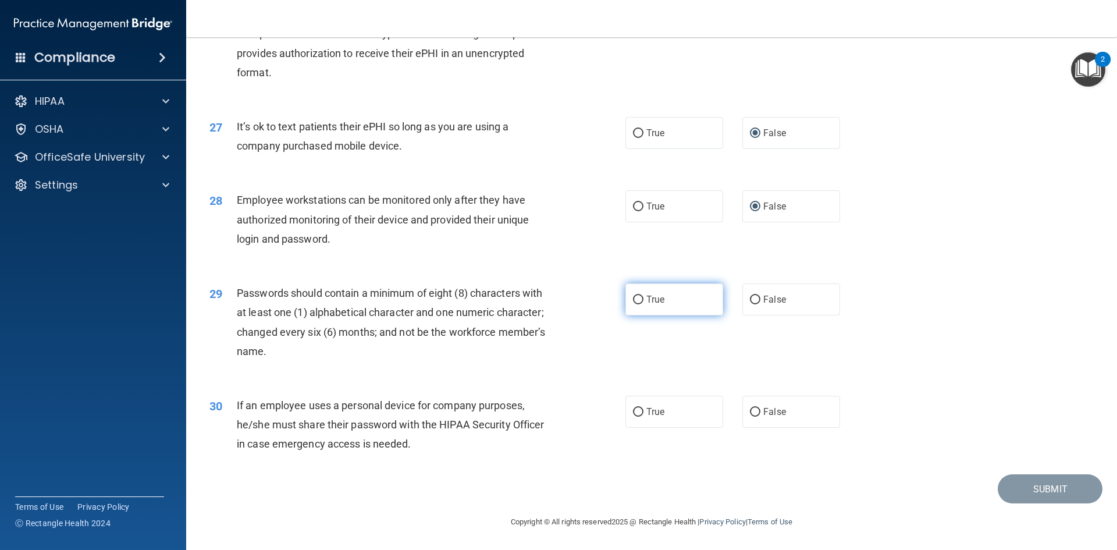
click at [633, 296] on input "True" at bounding box center [638, 300] width 10 height 9
radio input "true"
click at [634, 413] on input "True" at bounding box center [638, 412] width 10 height 9
radio input "true"
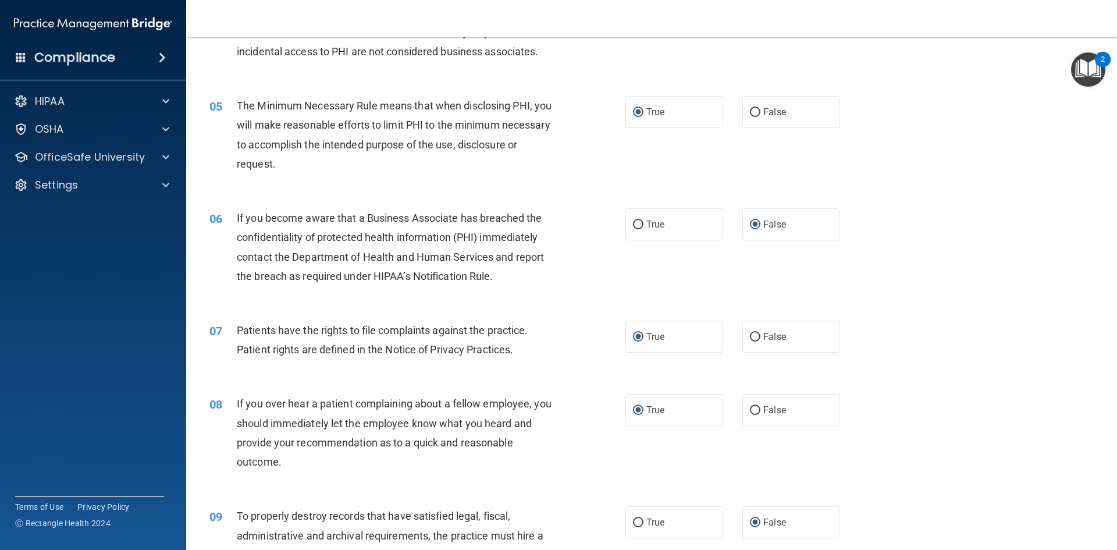
scroll to position [407, 0]
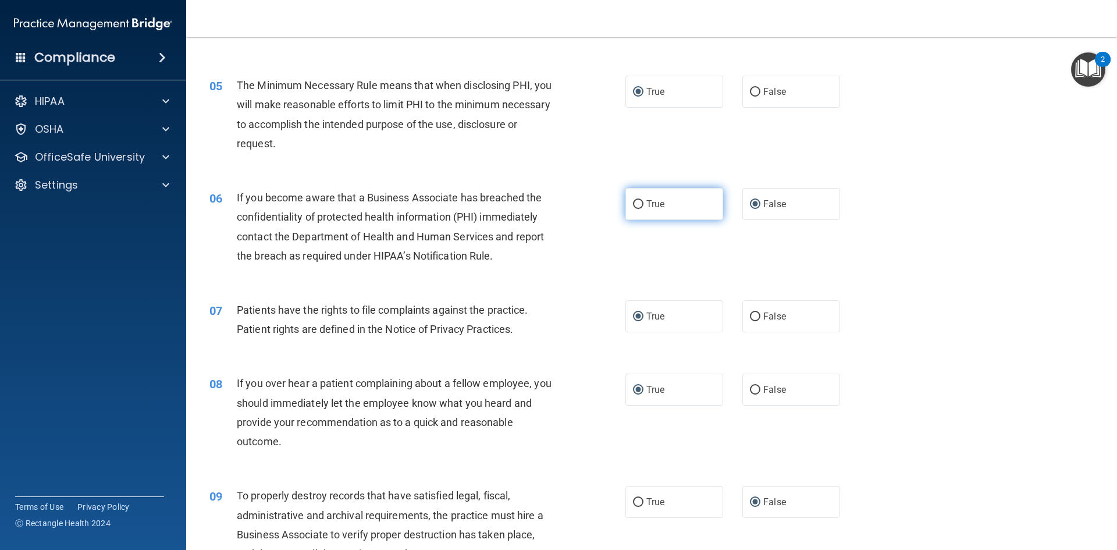
click at [638, 208] on input "True" at bounding box center [638, 204] width 10 height 9
radio input "true"
radio input "false"
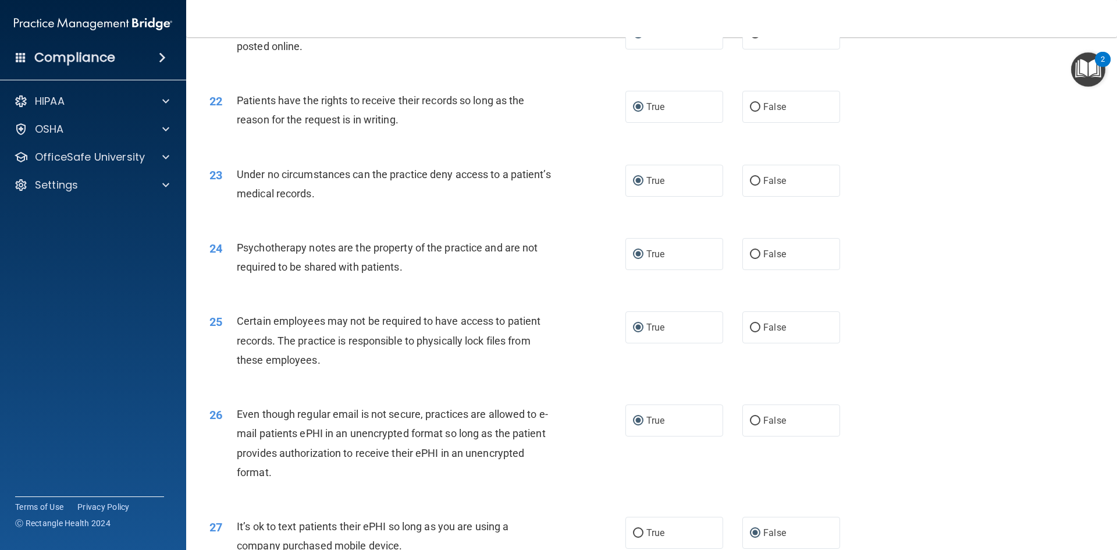
scroll to position [1979, 0]
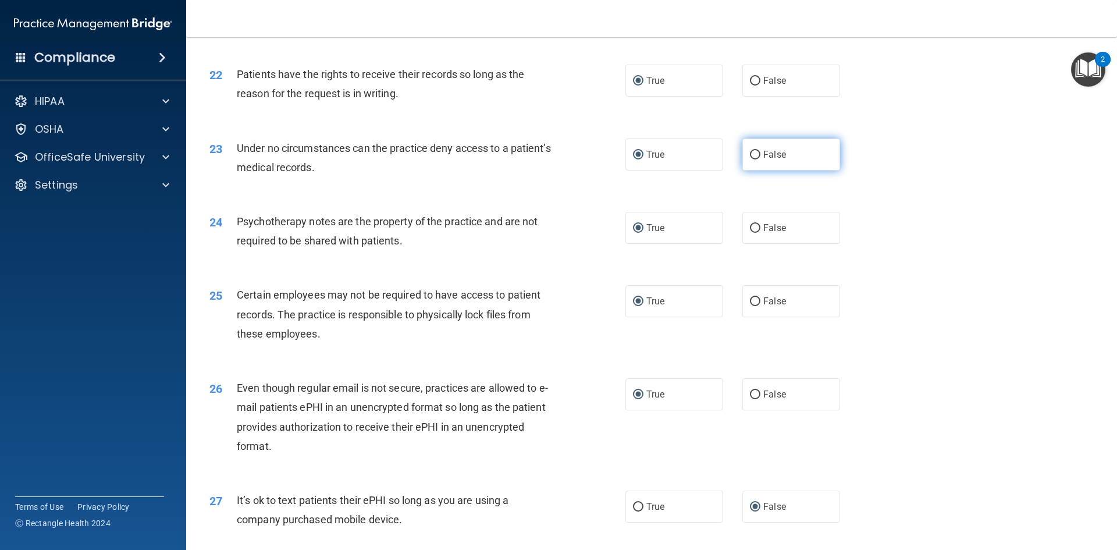
click at [752, 159] on input "False" at bounding box center [755, 155] width 10 height 9
radio input "true"
radio input "false"
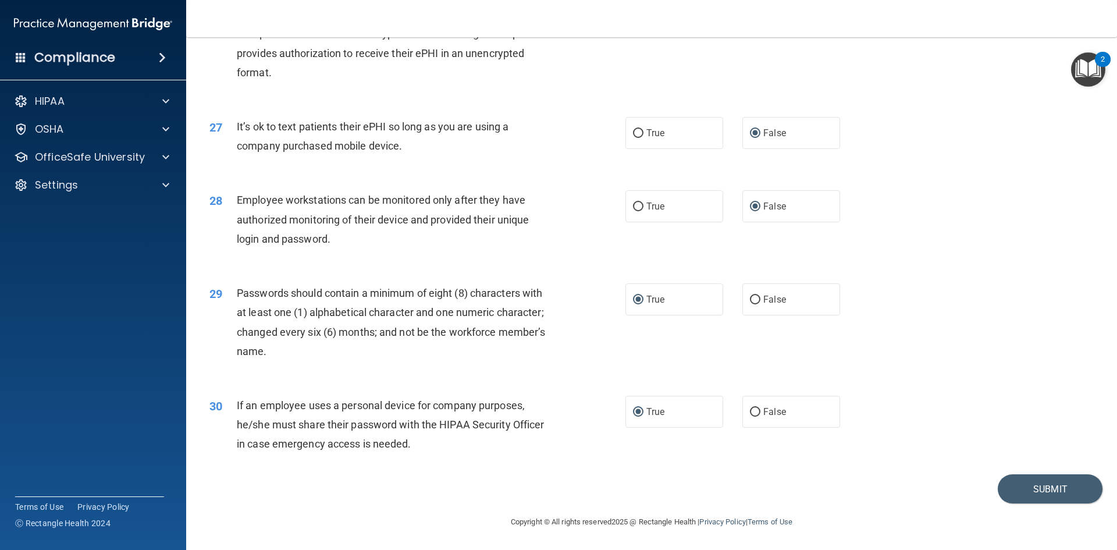
scroll to position [2371, 0]
click at [1024, 486] on button "Submit" at bounding box center [1050, 489] width 105 height 30
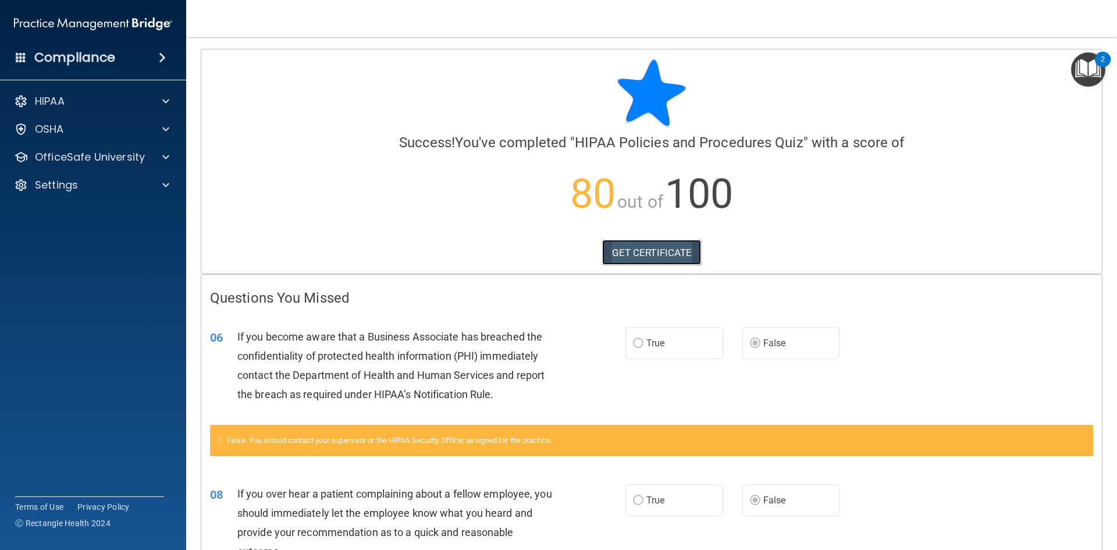
click at [675, 251] on link "GET CERTIFICATE" at bounding box center [652, 253] width 100 height 26
click at [161, 154] on div at bounding box center [164, 157] width 29 height 14
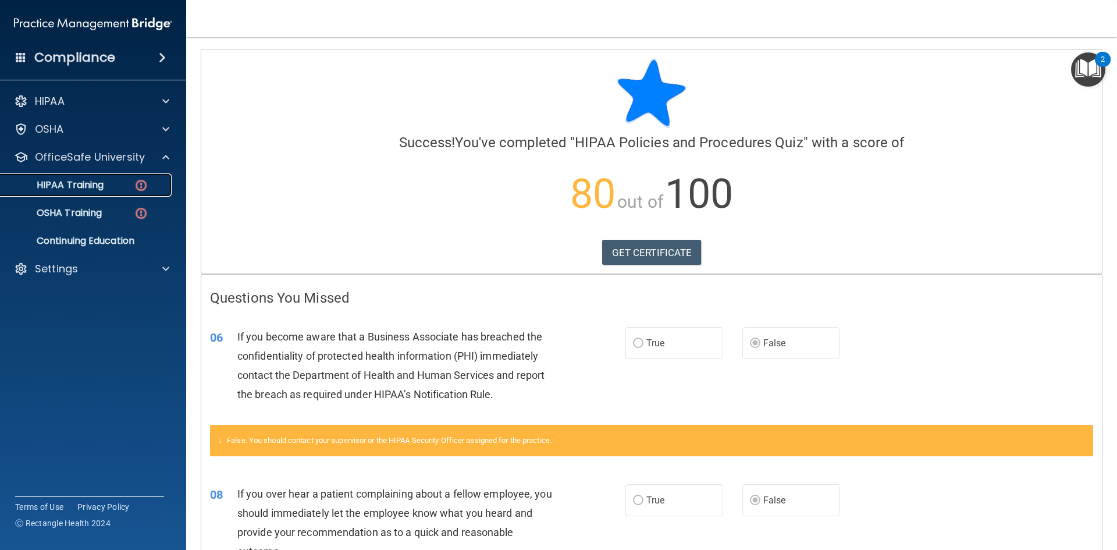
click at [94, 186] on p "HIPAA Training" at bounding box center [56, 185] width 96 height 12
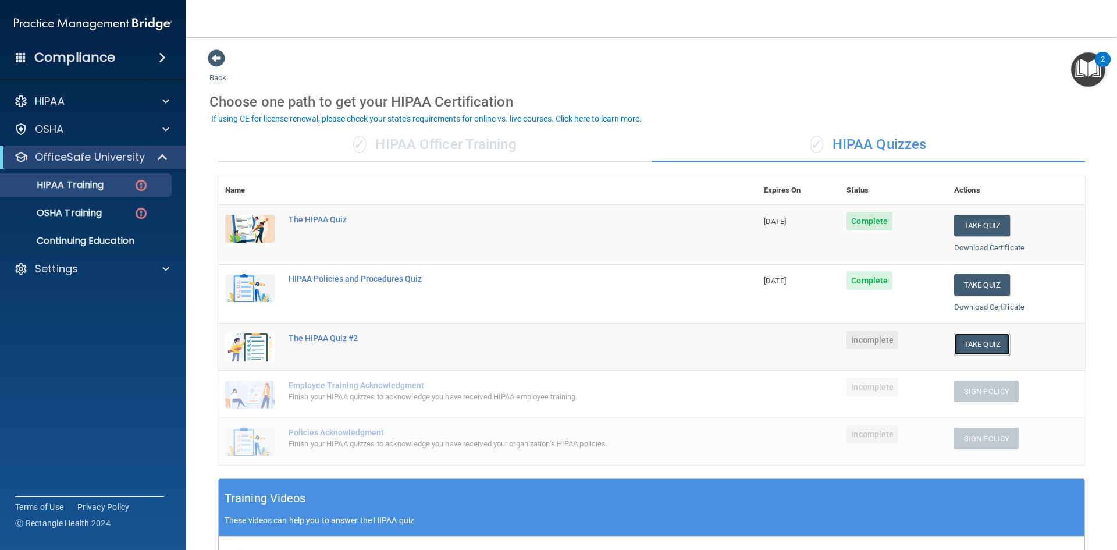
click at [975, 343] on button "Take Quiz" at bounding box center [982, 344] width 56 height 22
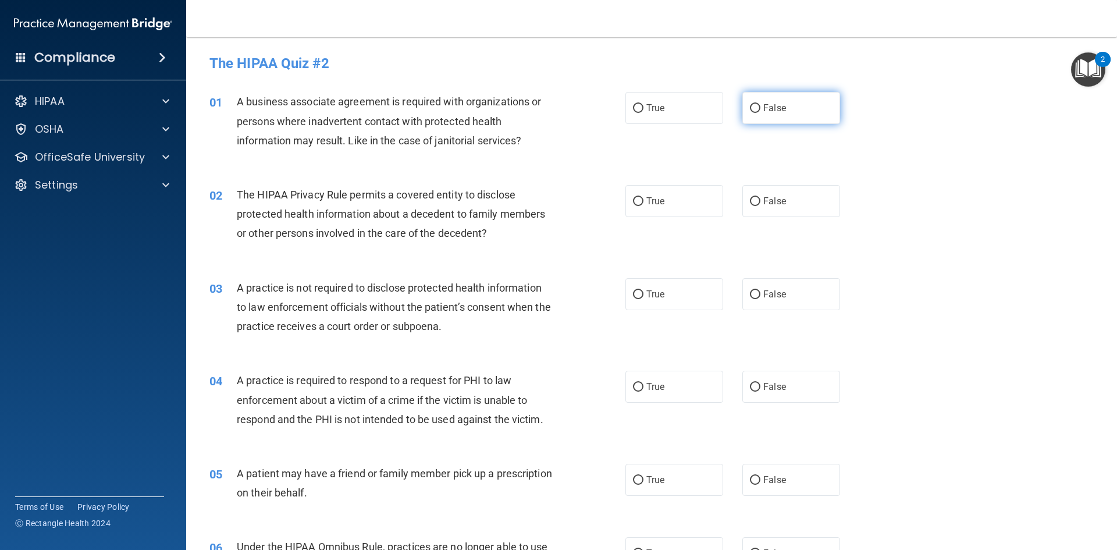
click at [751, 108] on input "False" at bounding box center [755, 108] width 10 height 9
radio input "true"
click at [636, 198] on input "True" at bounding box center [638, 201] width 10 height 9
radio input "true"
click at [752, 295] on input "False" at bounding box center [755, 294] width 10 height 9
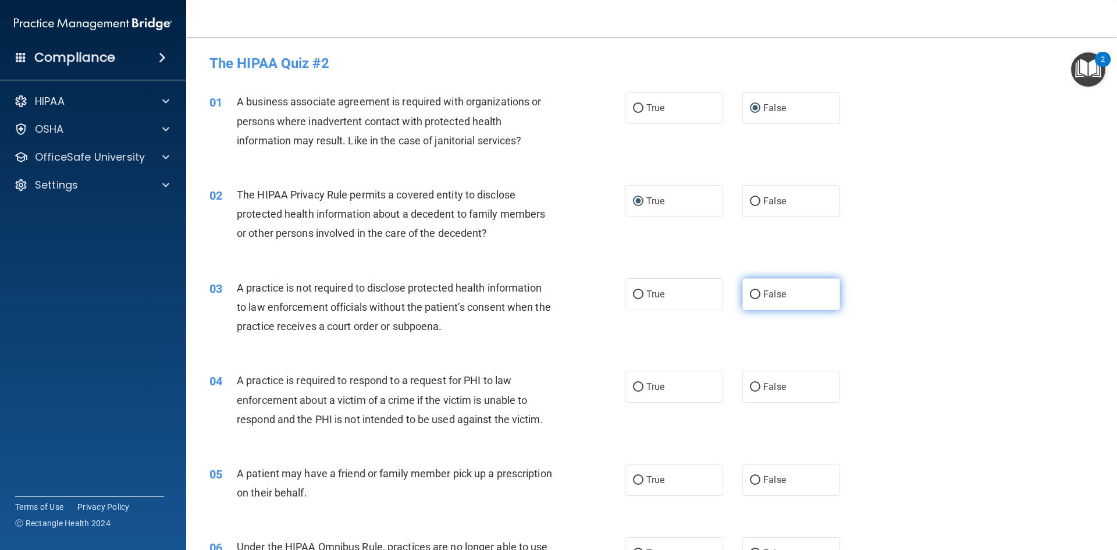
radio input "true"
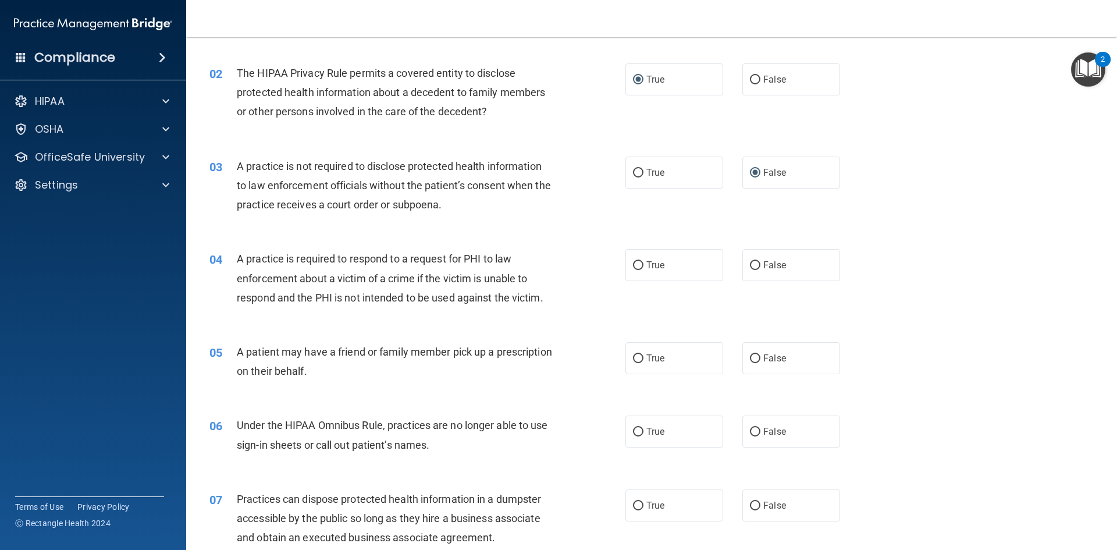
scroll to position [175, 0]
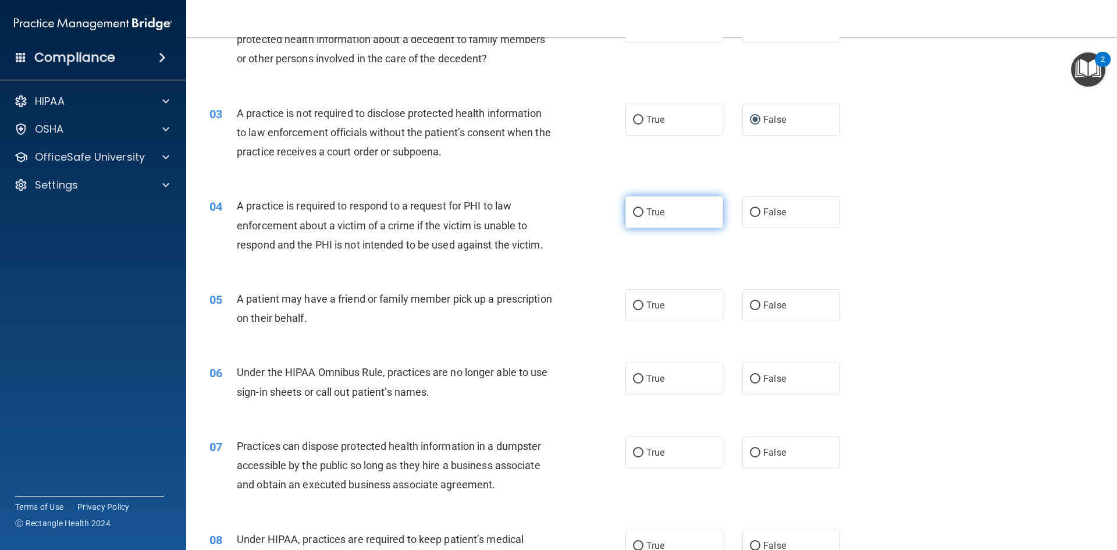
click at [638, 211] on input "True" at bounding box center [638, 212] width 10 height 9
radio input "true"
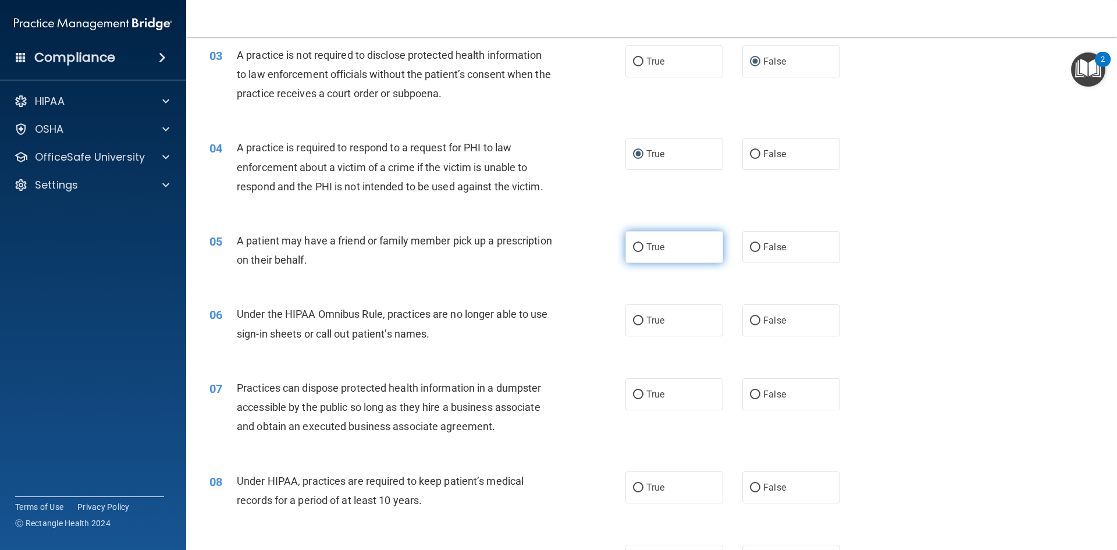
click at [635, 247] on input "True" at bounding box center [638, 247] width 10 height 9
radio input "true"
click at [750, 320] on input "False" at bounding box center [755, 321] width 10 height 9
radio input "true"
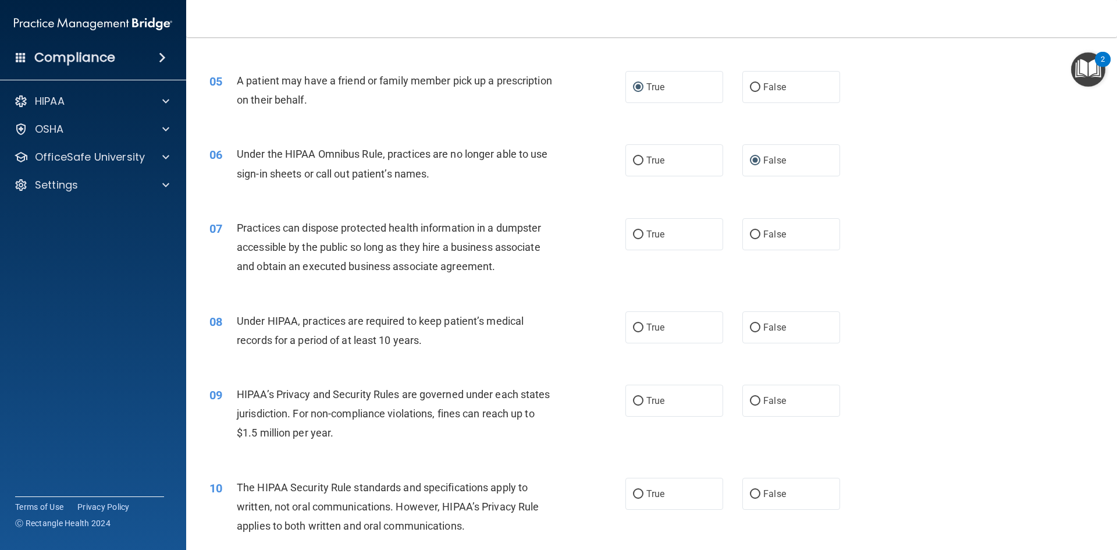
scroll to position [407, 0]
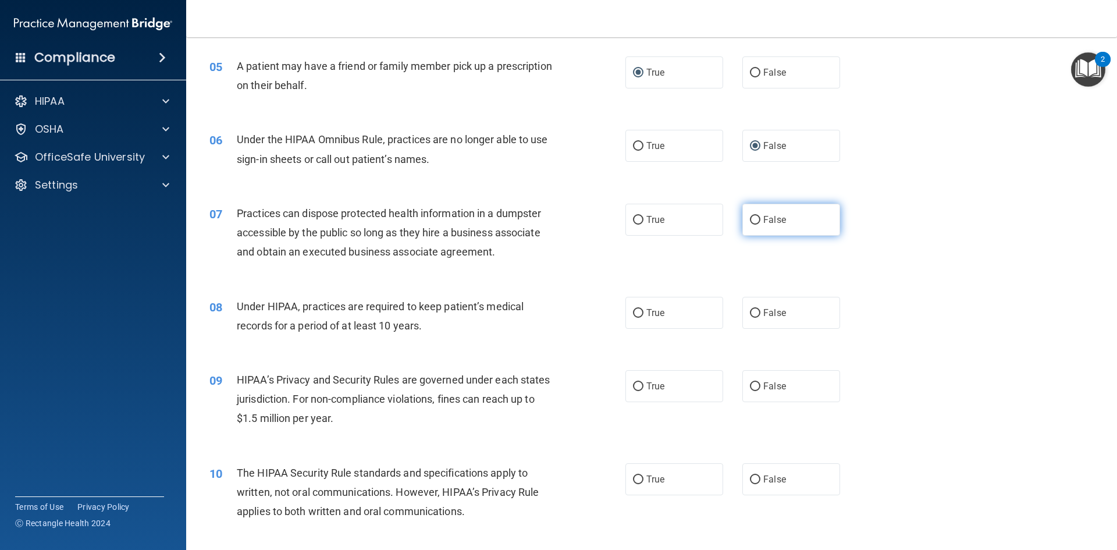
click at [751, 218] on input "False" at bounding box center [755, 220] width 10 height 9
radio input "true"
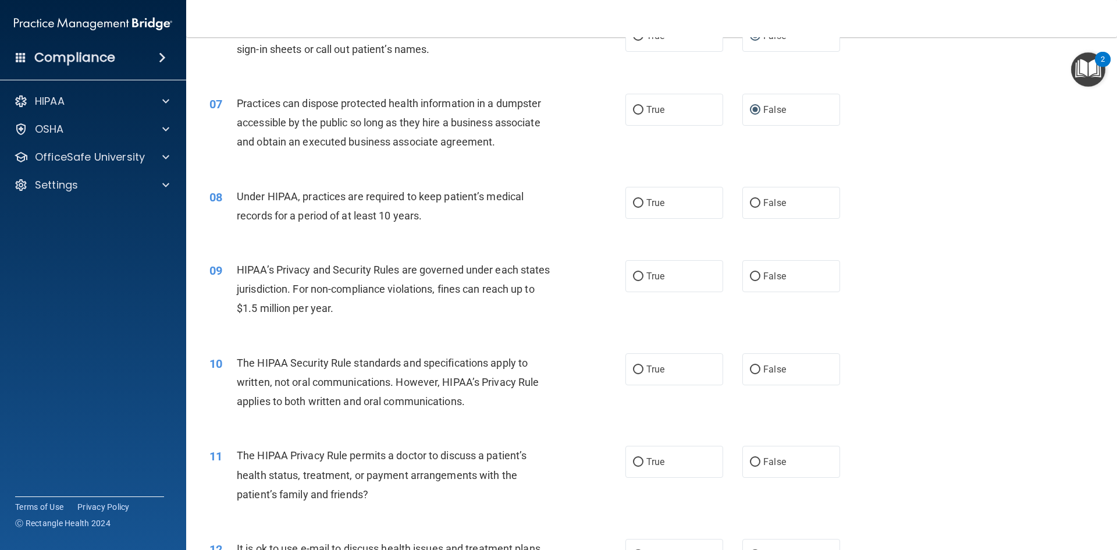
scroll to position [524, 0]
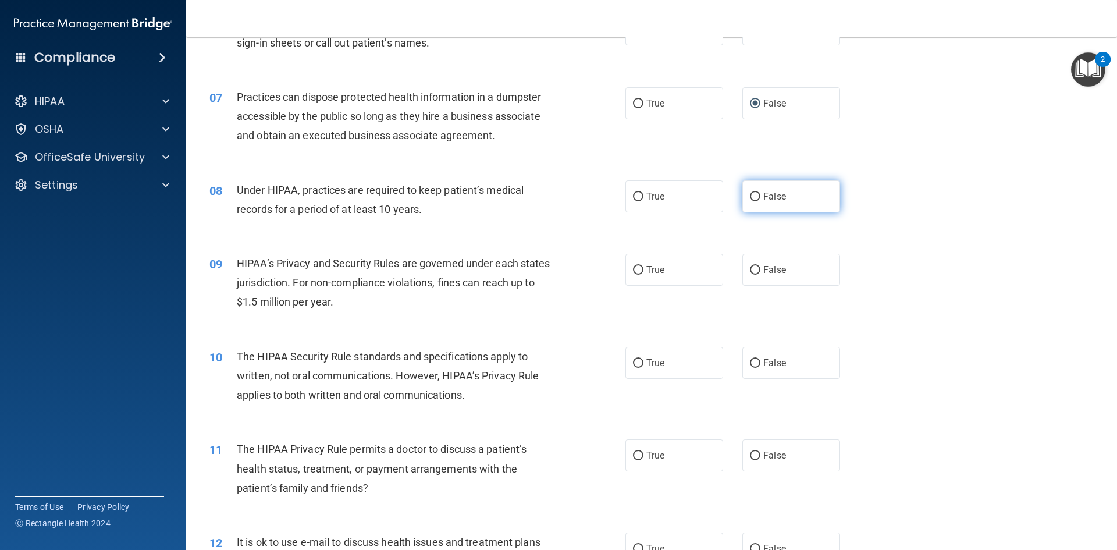
click at [752, 190] on label "False" at bounding box center [792, 196] width 98 height 32
click at [752, 193] on input "False" at bounding box center [755, 197] width 10 height 9
radio input "true"
click at [750, 272] on input "False" at bounding box center [755, 270] width 10 height 9
radio input "true"
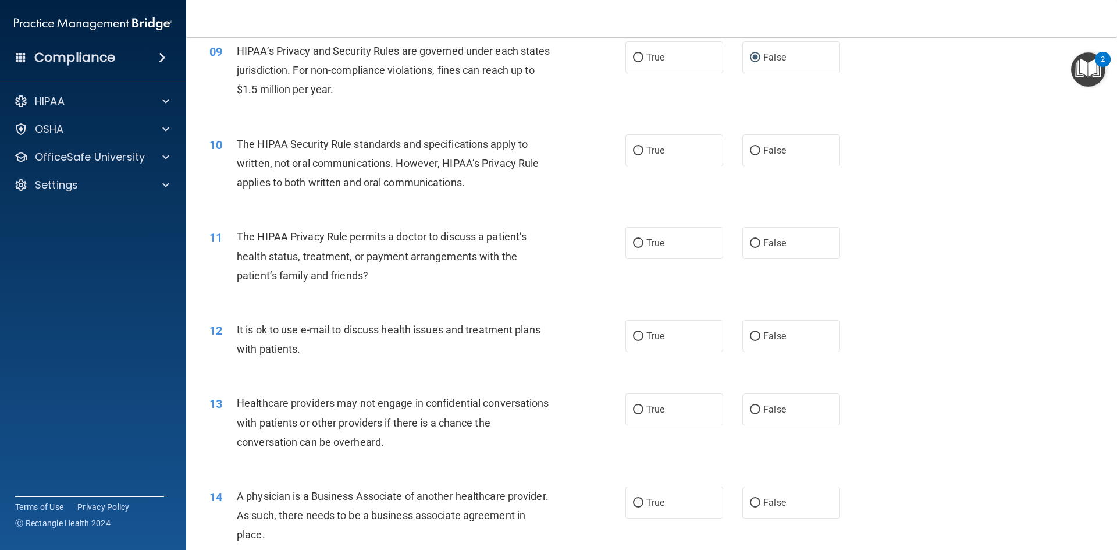
scroll to position [757, 0]
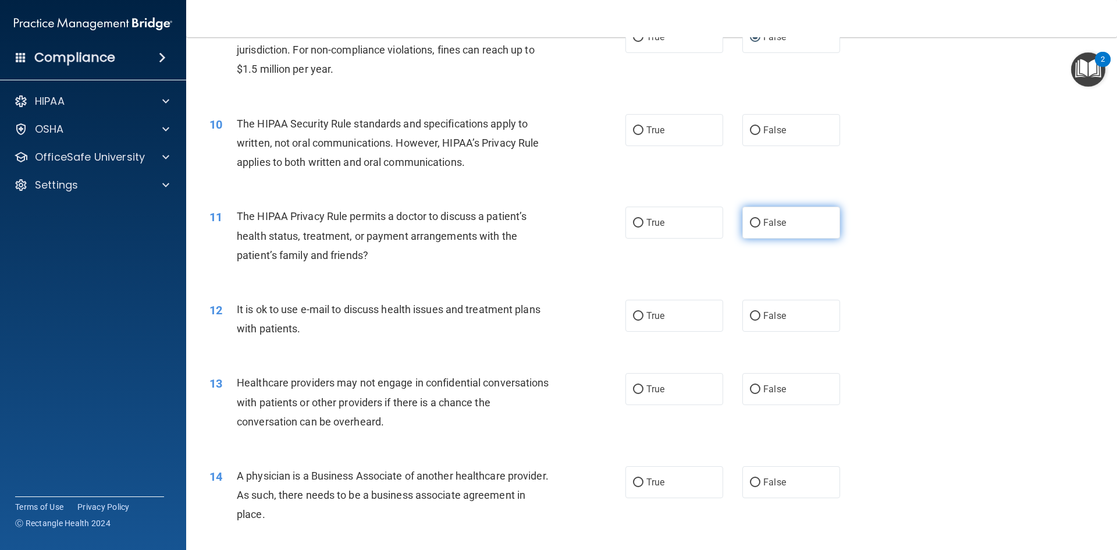
click at [750, 220] on input "False" at bounding box center [755, 223] width 10 height 9
radio input "true"
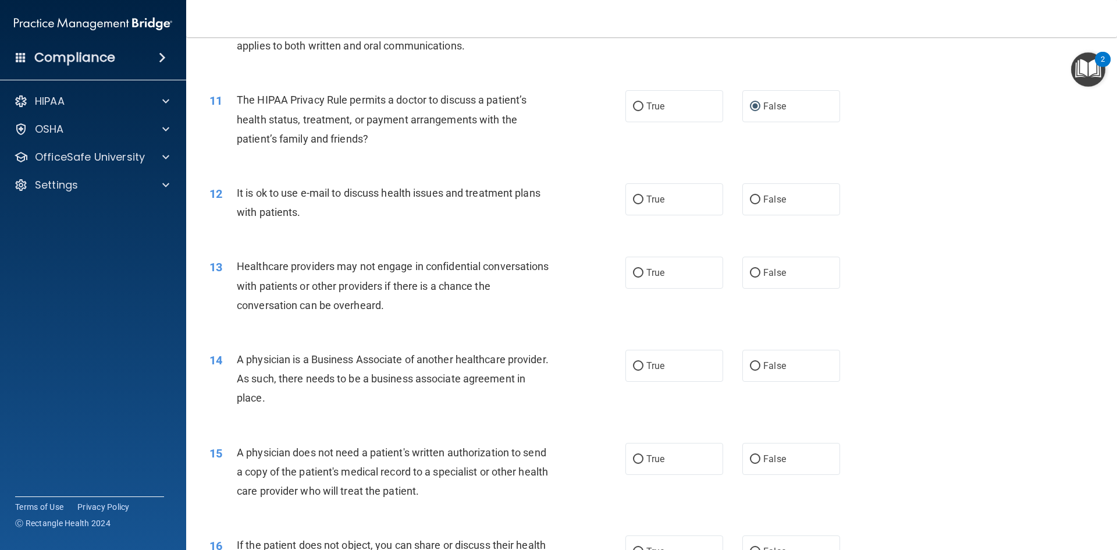
scroll to position [931, 0]
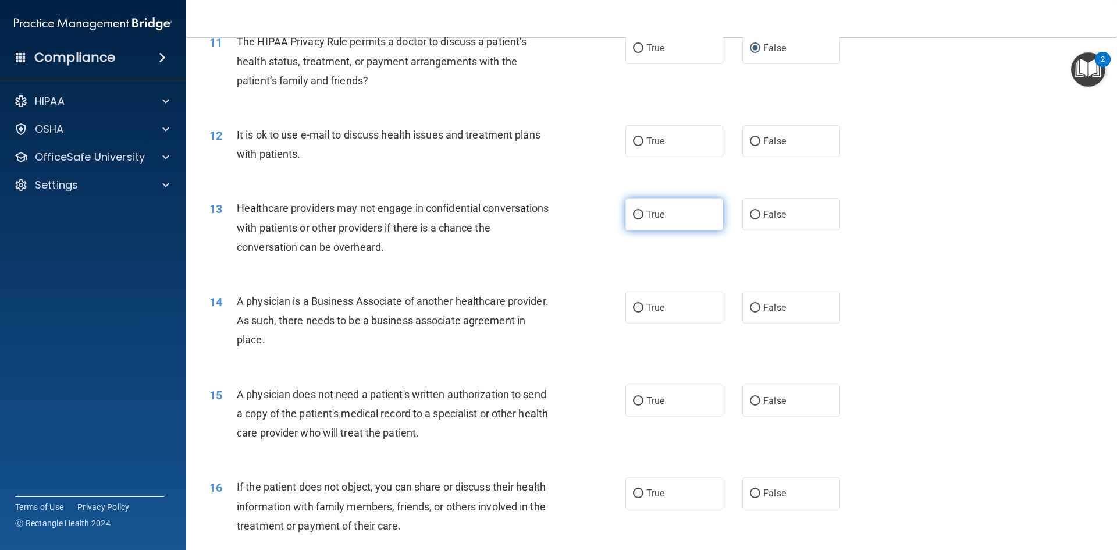
click at [638, 219] on input "True" at bounding box center [638, 215] width 10 height 9
radio input "true"
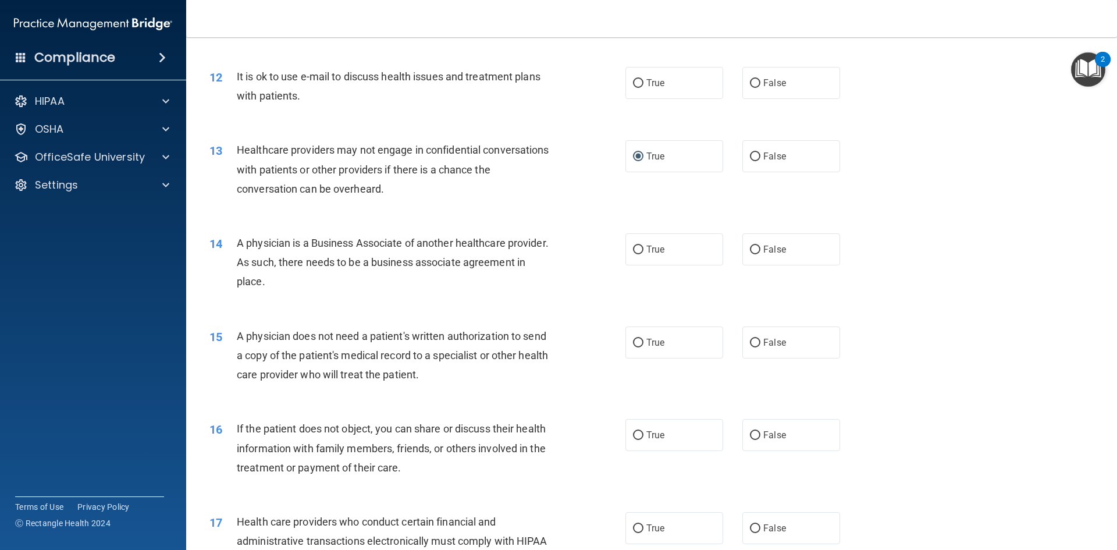
scroll to position [1047, 0]
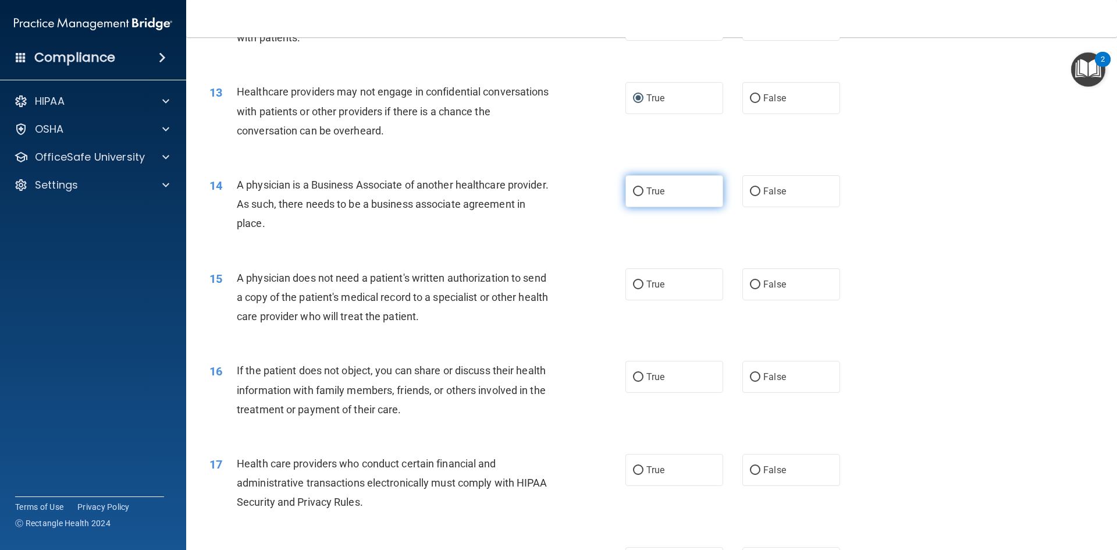
click at [635, 195] on input "True" at bounding box center [638, 191] width 10 height 9
radio input "true"
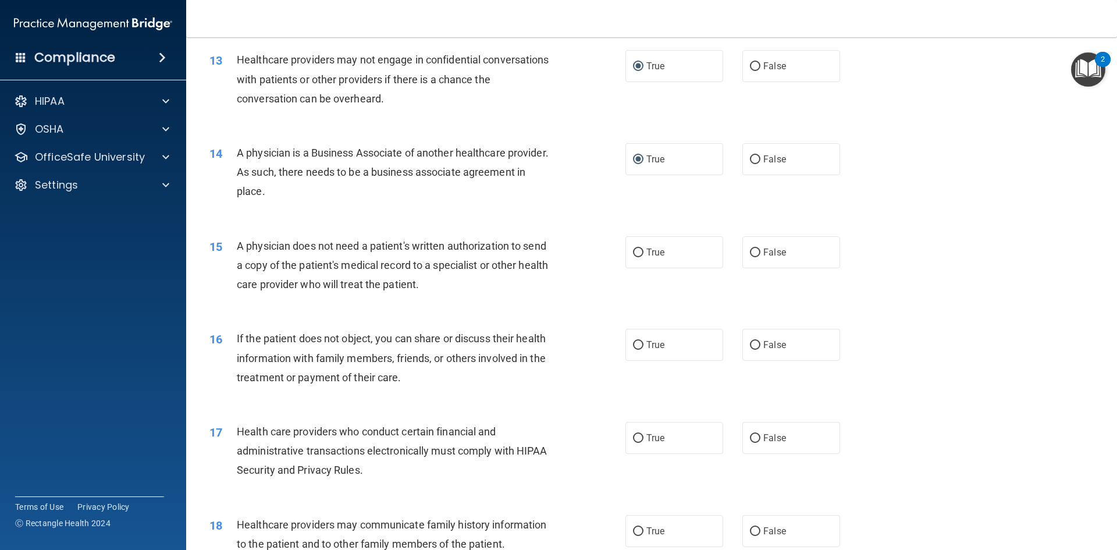
scroll to position [1106, 0]
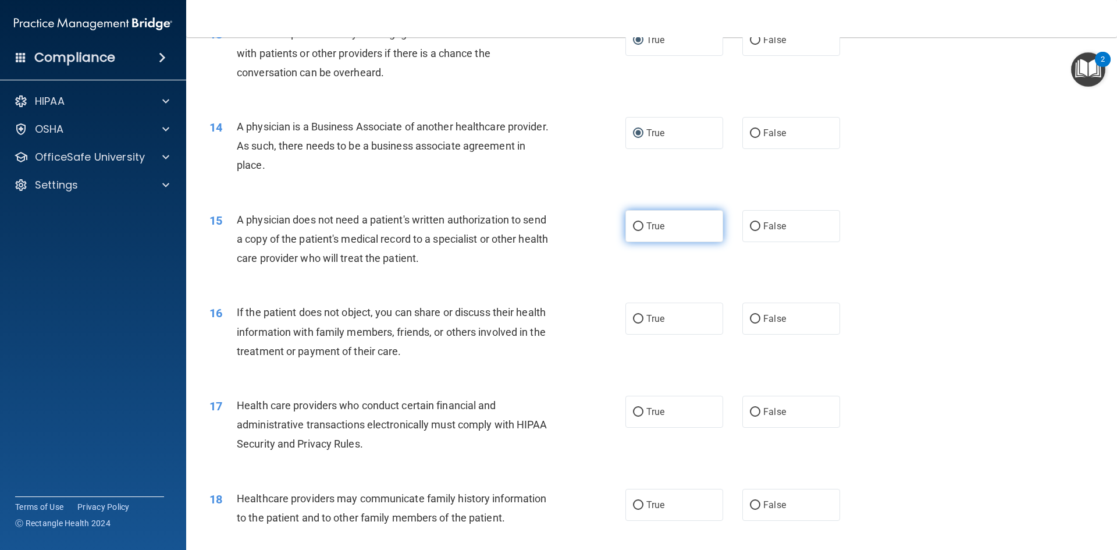
click at [637, 227] on input "True" at bounding box center [638, 226] width 10 height 9
radio input "true"
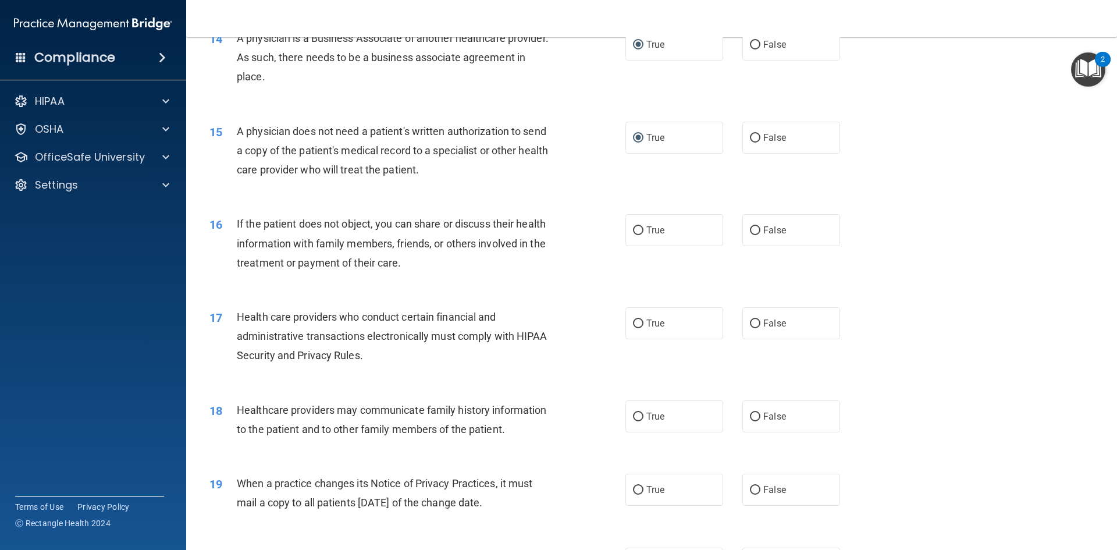
scroll to position [1222, 0]
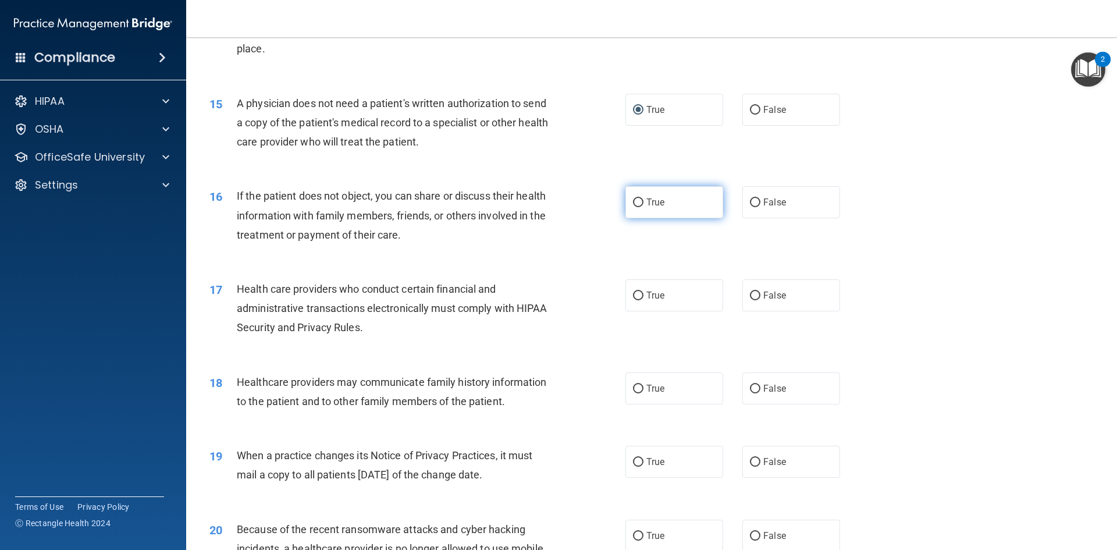
click at [634, 205] on input "True" at bounding box center [638, 202] width 10 height 9
radio input "true"
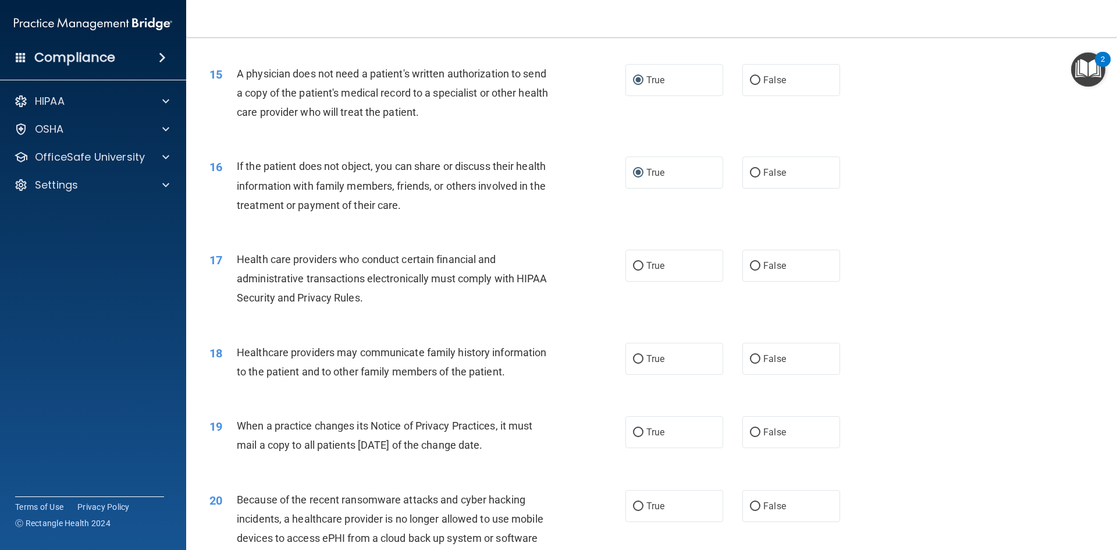
scroll to position [1280, 0]
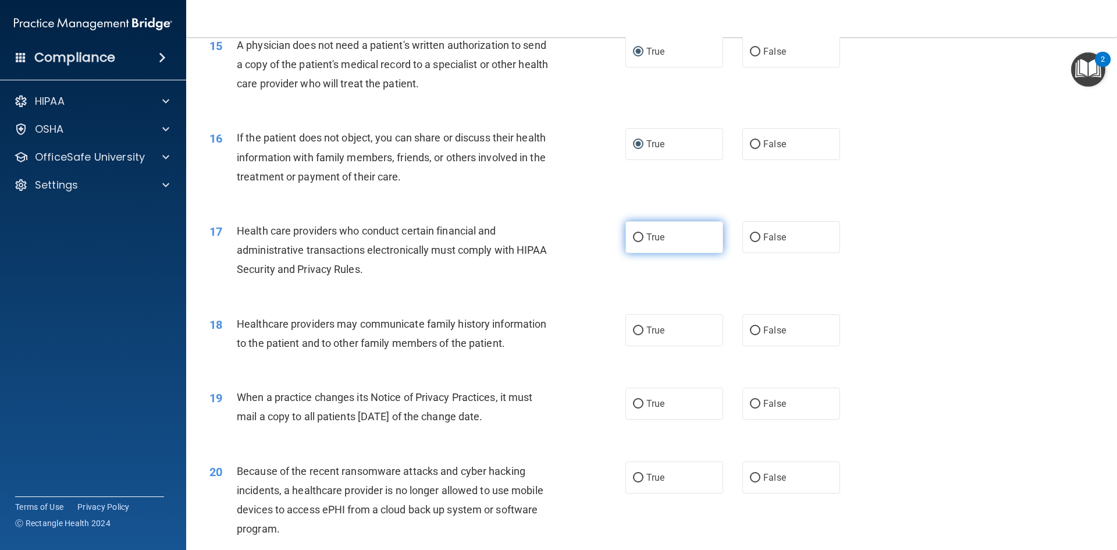
click at [633, 239] on input "True" at bounding box center [638, 237] width 10 height 9
radio input "true"
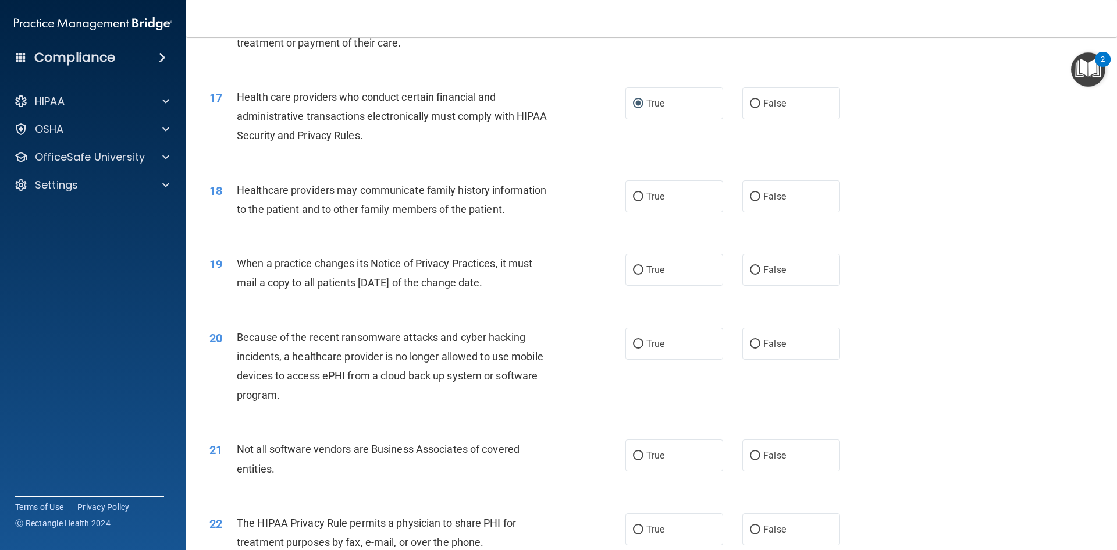
scroll to position [1455, 0]
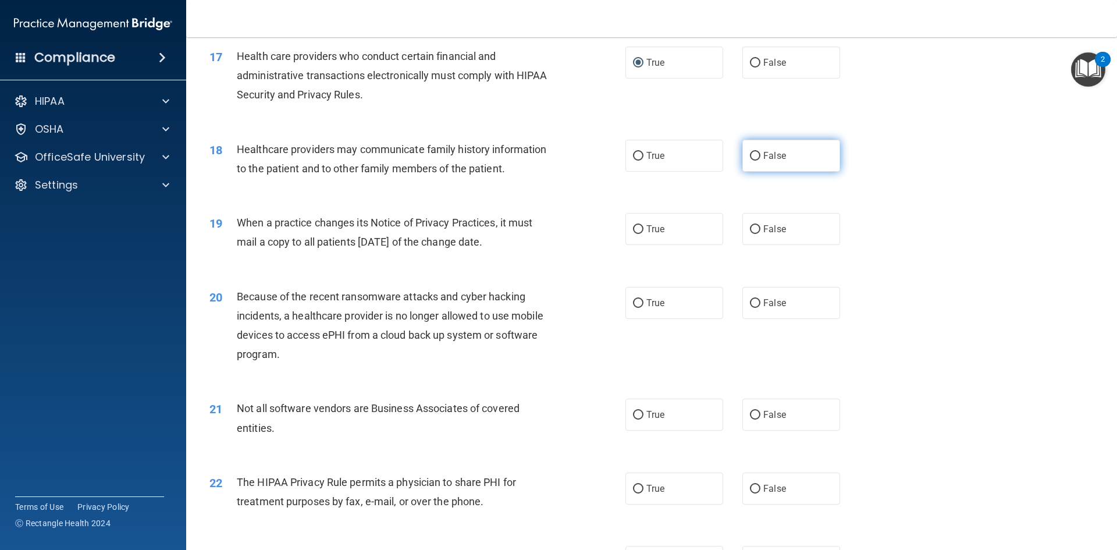
click at [750, 152] on input "False" at bounding box center [755, 156] width 10 height 9
radio input "true"
click at [753, 157] on input "False" at bounding box center [755, 156] width 10 height 9
click at [754, 303] on input "False" at bounding box center [755, 303] width 10 height 9
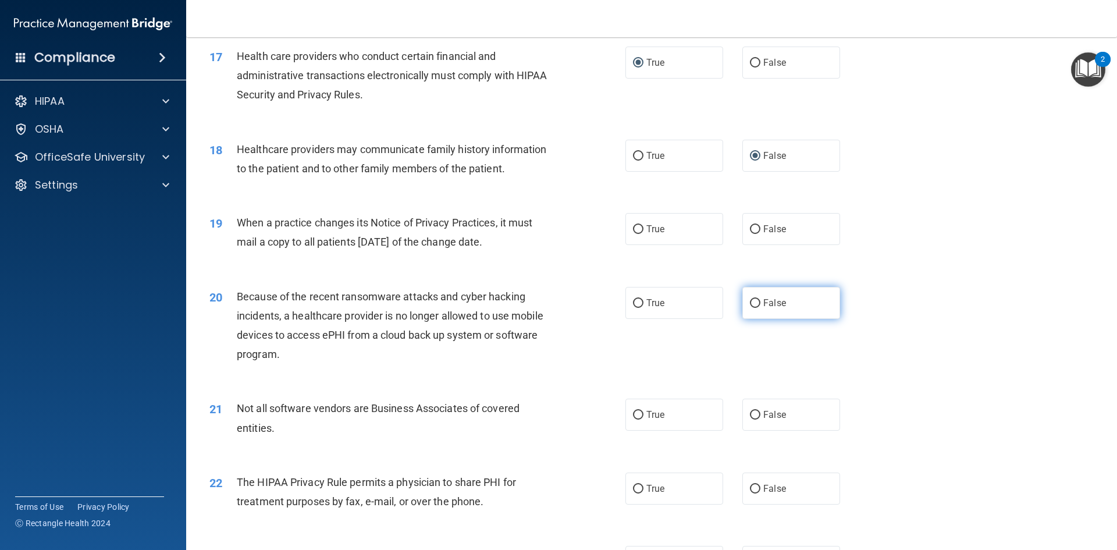
radio input "true"
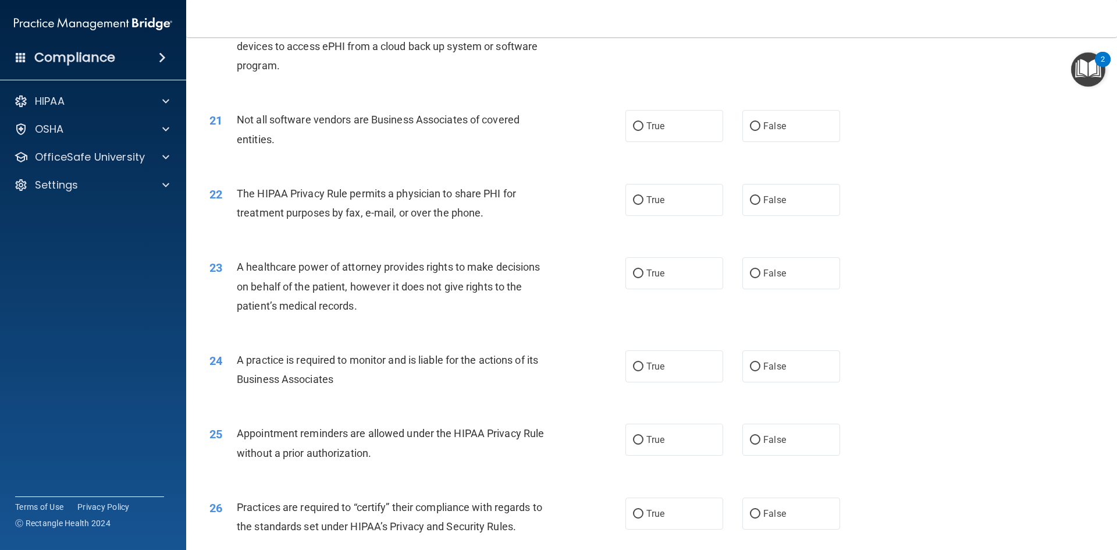
scroll to position [1746, 0]
click at [750, 198] on input "False" at bounding box center [755, 198] width 10 height 9
radio input "true"
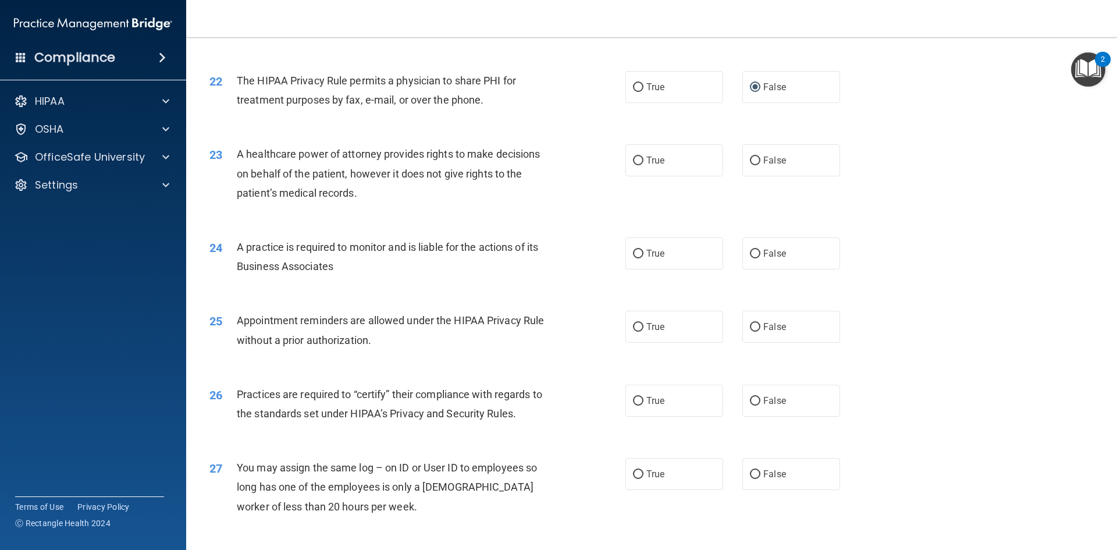
scroll to position [1862, 0]
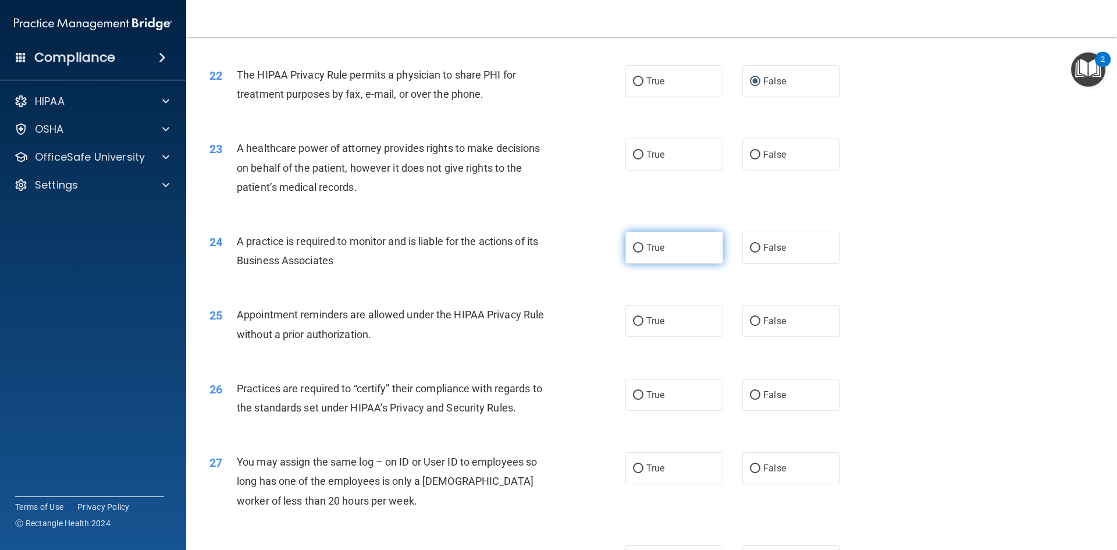
click at [636, 247] on input "True" at bounding box center [638, 248] width 10 height 9
radio input "true"
click at [575, 265] on div "24 A practice is required to monitor and is liable for the actions of its Busin…" at bounding box center [417, 254] width 451 height 44
click at [751, 252] on input "False" at bounding box center [755, 248] width 10 height 9
radio input "true"
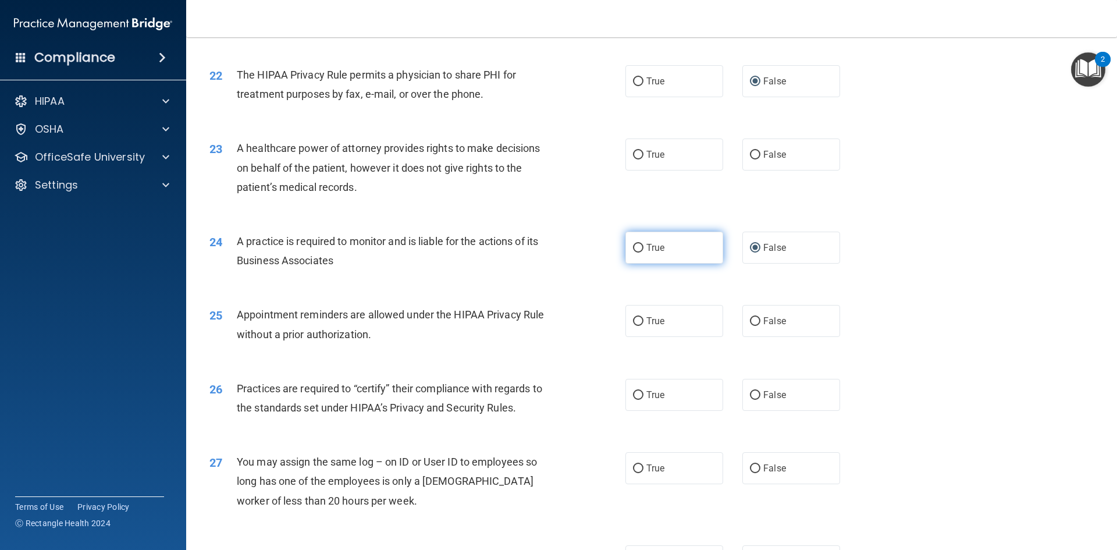
click at [639, 250] on input "True" at bounding box center [638, 248] width 10 height 9
radio input "true"
click at [743, 242] on label "False" at bounding box center [792, 248] width 98 height 32
click at [750, 244] on input "False" at bounding box center [755, 248] width 10 height 9
radio input "true"
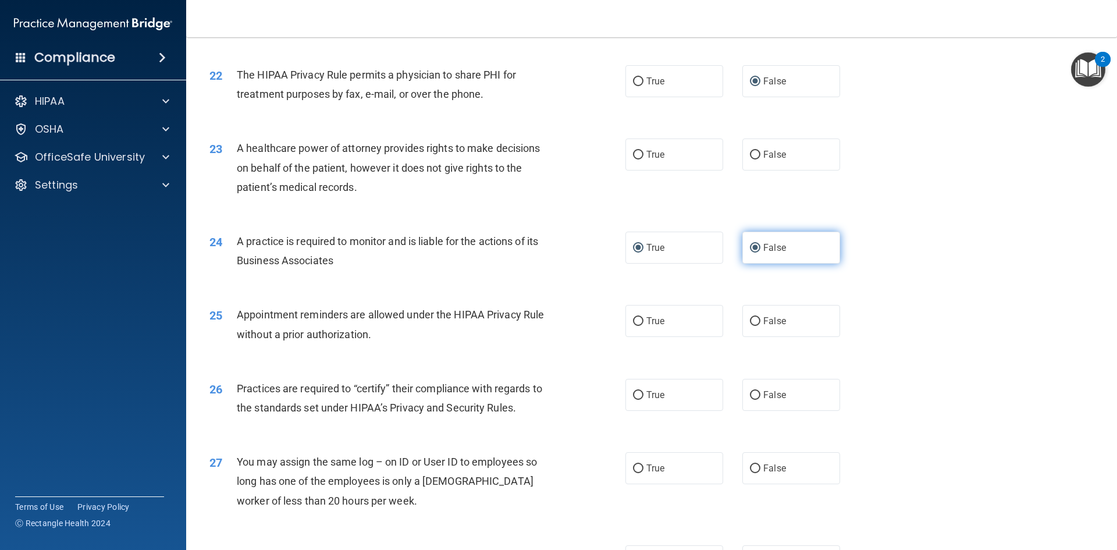
radio input "false"
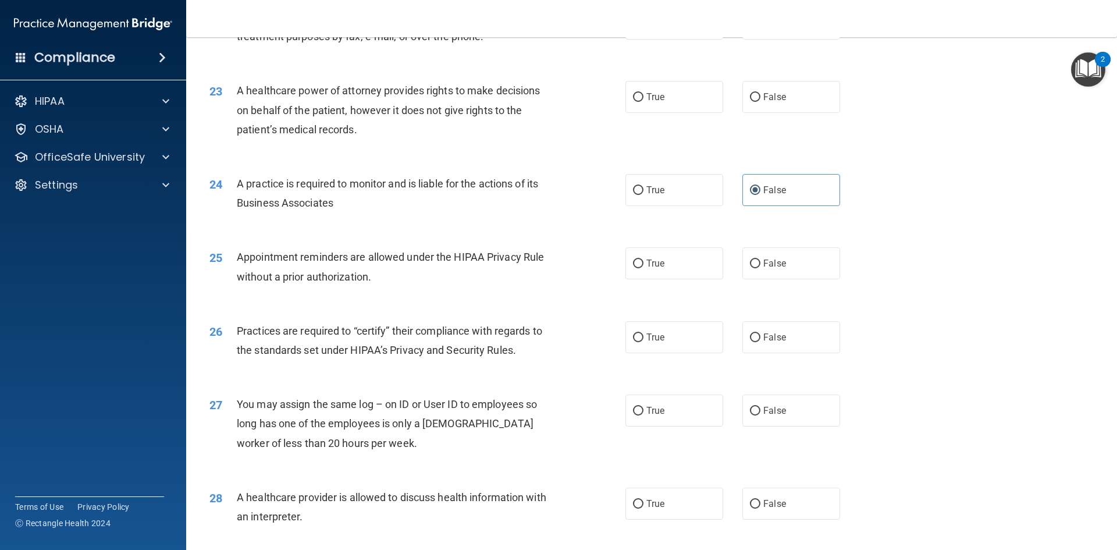
scroll to position [1920, 0]
click at [634, 264] on input "True" at bounding box center [638, 263] width 10 height 9
radio input "true"
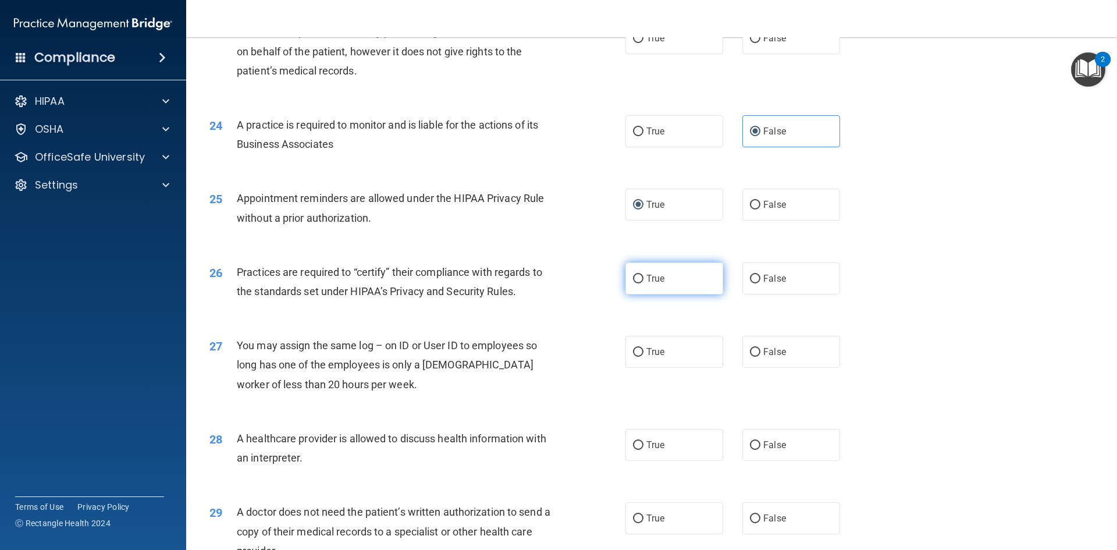
click at [638, 281] on input "True" at bounding box center [638, 279] width 10 height 9
radio input "true"
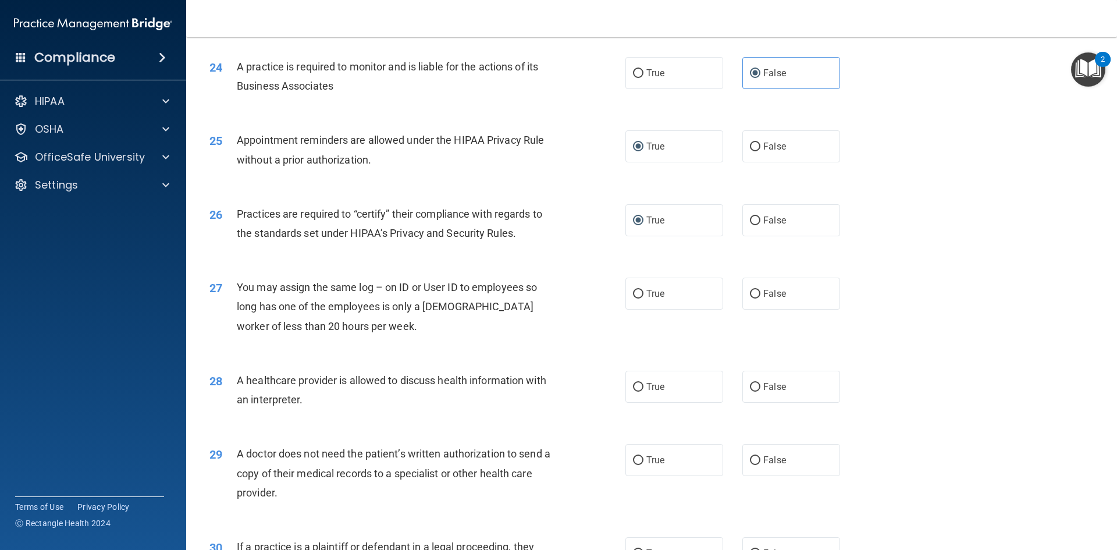
scroll to position [2095, 0]
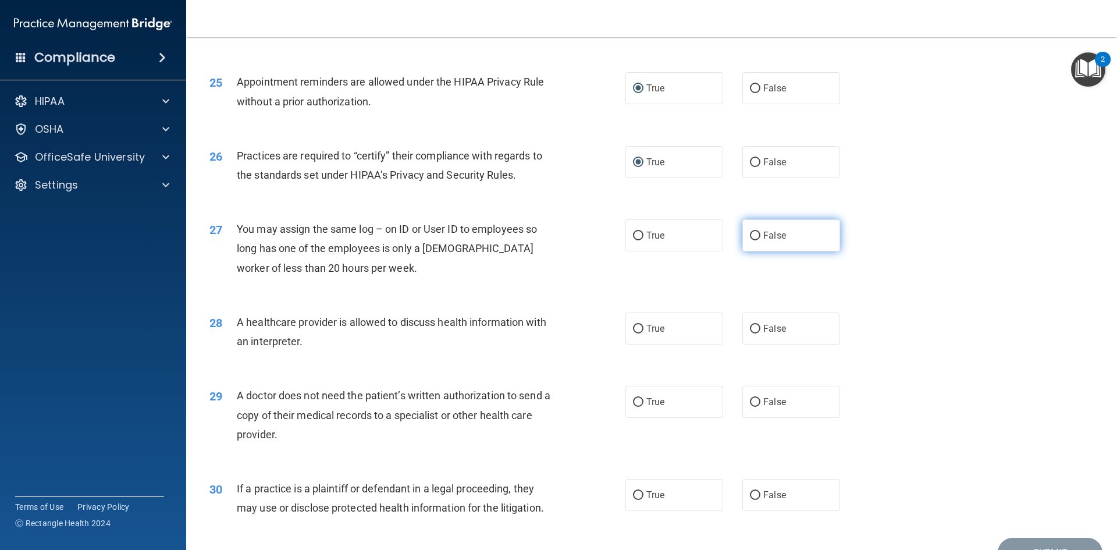
click at [754, 236] on input "False" at bounding box center [755, 236] width 10 height 9
radio input "true"
click at [635, 328] on input "True" at bounding box center [638, 329] width 10 height 9
radio input "true"
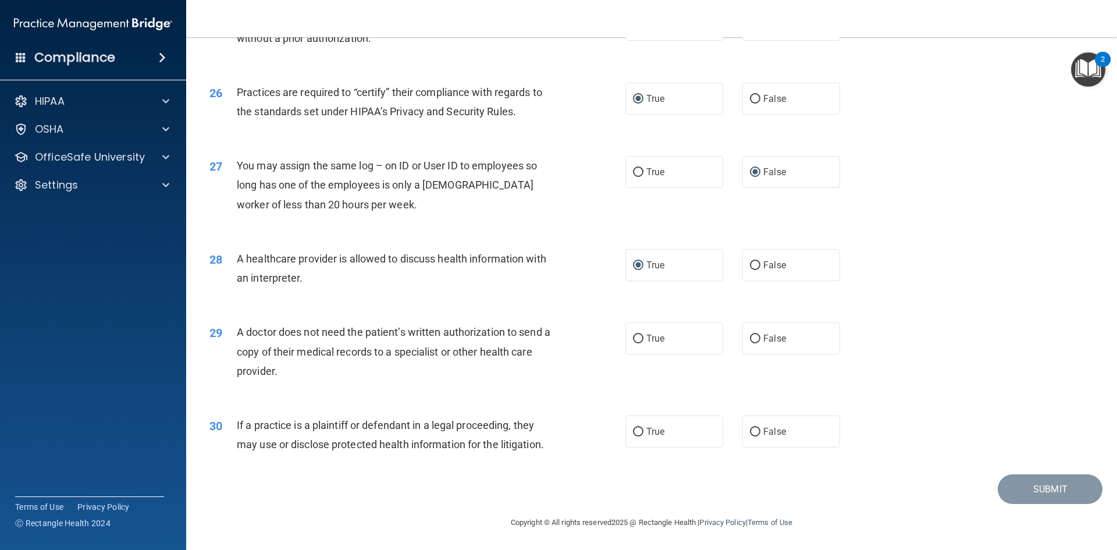
scroll to position [2159, 0]
click at [743, 333] on label "False" at bounding box center [792, 338] width 98 height 32
click at [750, 334] on input "False" at bounding box center [755, 338] width 10 height 9
radio input "true"
click at [635, 332] on label "True" at bounding box center [675, 338] width 98 height 32
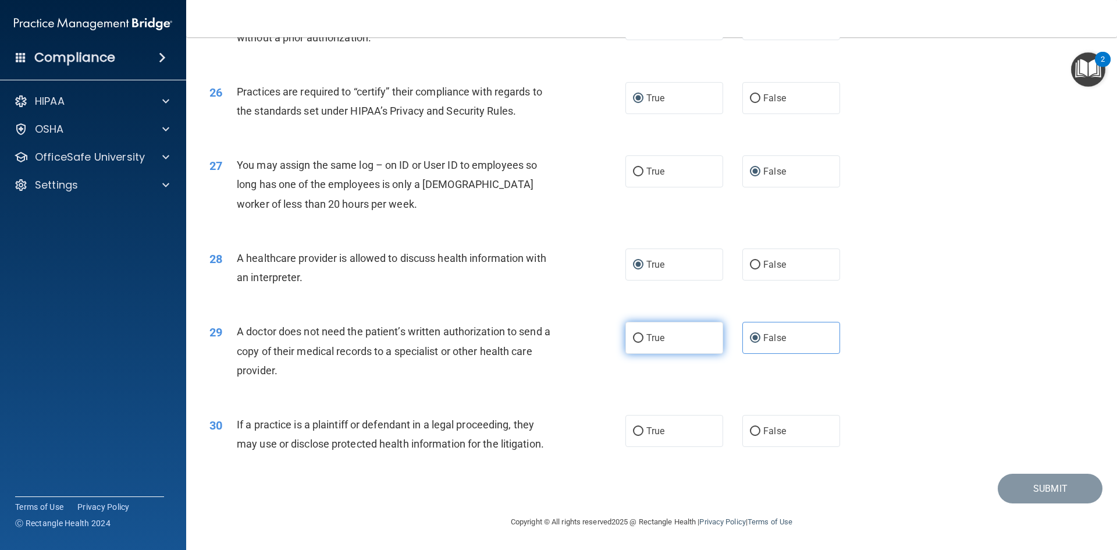
click at [635, 334] on input "True" at bounding box center [638, 338] width 10 height 9
radio input "true"
radio input "false"
click at [750, 432] on input "False" at bounding box center [755, 431] width 10 height 9
radio input "true"
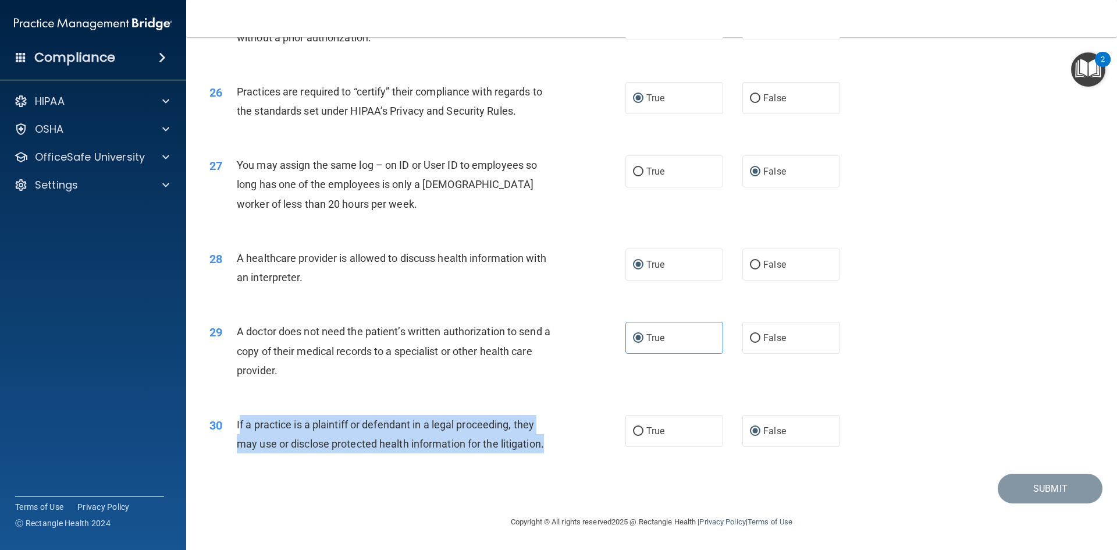
drag, startPoint x: 238, startPoint y: 424, endPoint x: 553, endPoint y: 440, distance: 315.2
click at [553, 440] on div "If a practice is a plaintiff or defendant in a legal proceeding, they may use o…" at bounding box center [399, 434] width 325 height 38
drag, startPoint x: 236, startPoint y: 419, endPoint x: 553, endPoint y: 439, distance: 318.3
click at [553, 439] on div "30 If a practice is a plaintiff or defendant in a legal proceeding, they may us…" at bounding box center [417, 437] width 451 height 44
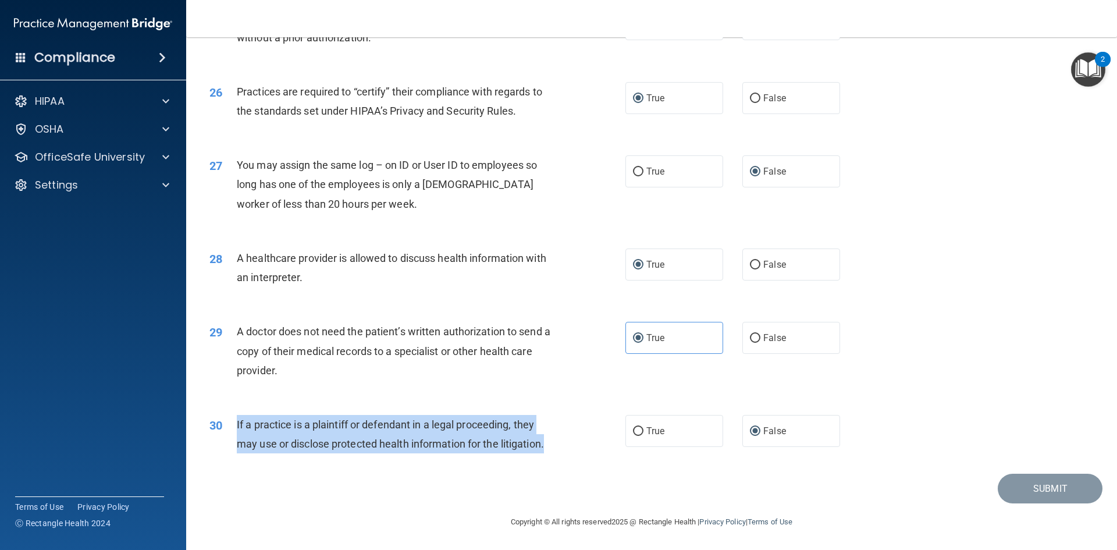
copy div "If a practice is a plaintiff or defendant in a legal proceeding, they may use o…"
click at [352, 386] on div "29 A doctor does not need the patient’s written authorization to send a copy of…" at bounding box center [652, 353] width 902 height 93
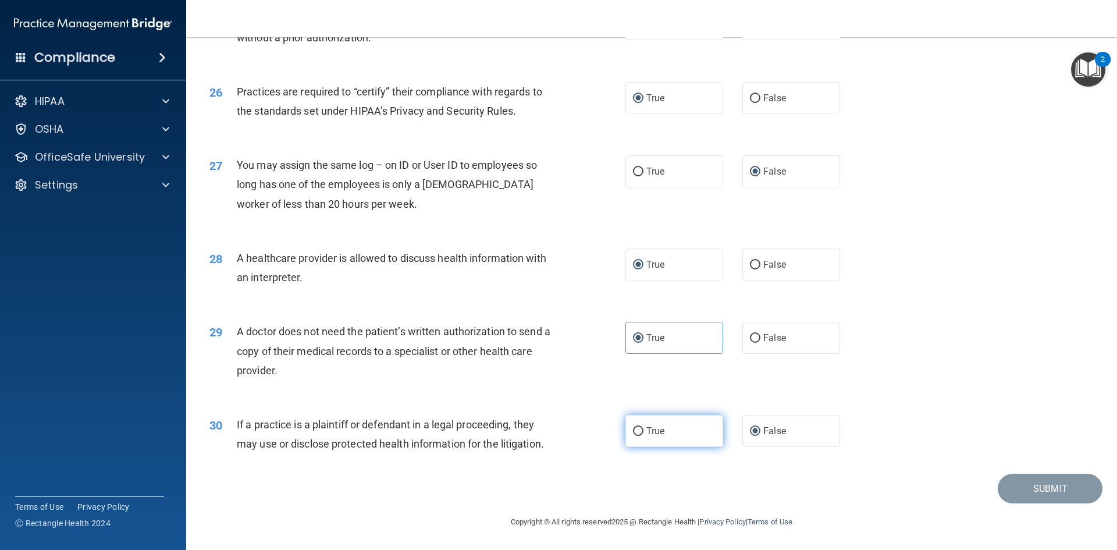
click at [626, 428] on label "True" at bounding box center [675, 431] width 98 height 32
click at [633, 428] on input "True" at bounding box center [638, 431] width 10 height 9
radio input "true"
radio input "false"
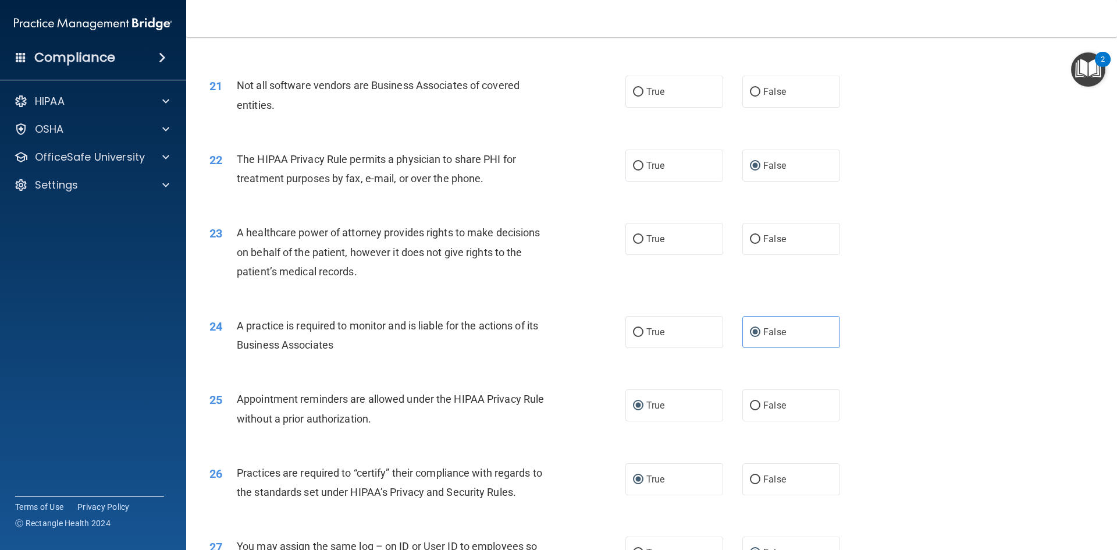
scroll to position [1752, 0]
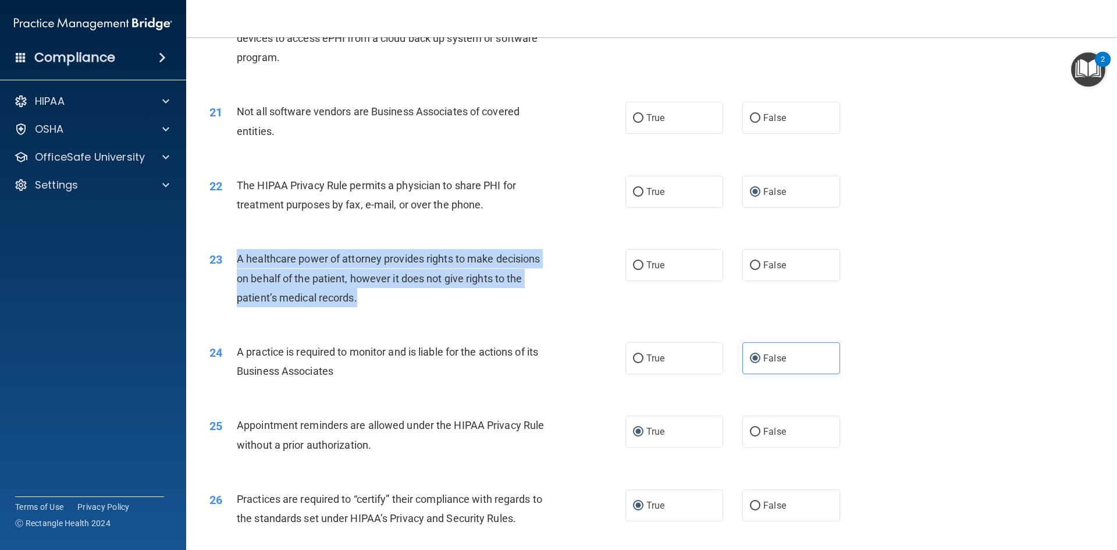
drag, startPoint x: 234, startPoint y: 255, endPoint x: 366, endPoint y: 306, distance: 141.7
click at [366, 306] on div "23 A healthcare power of attorney provides rights to make decisions on behalf o…" at bounding box center [417, 281] width 451 height 64
copy div "A healthcare power of attorney provides rights to make decisions on behalf of t…"
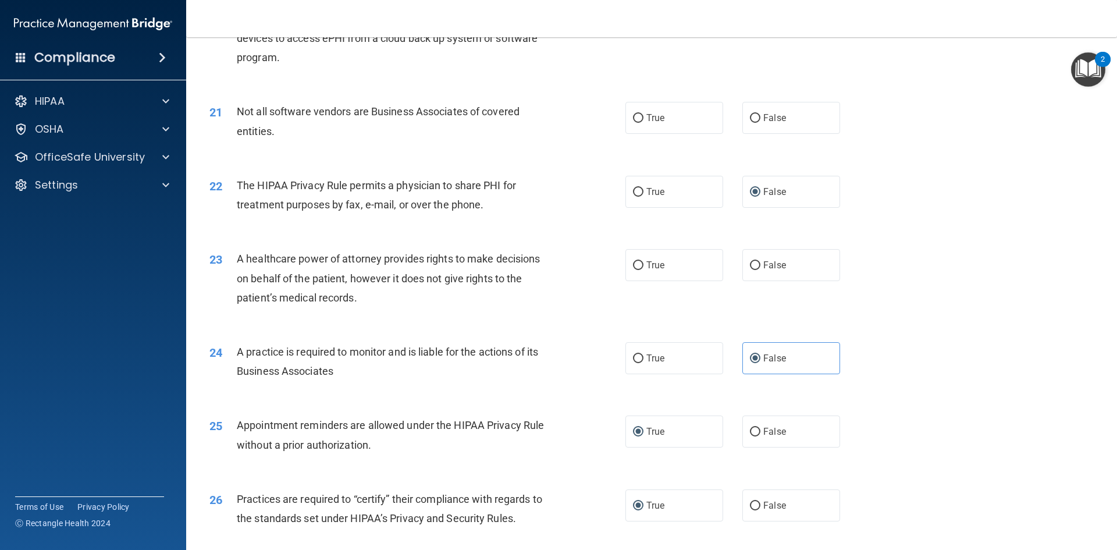
click at [392, 324] on div "23 A healthcare power of attorney provides rights to make decisions on behalf o…" at bounding box center [652, 281] width 902 height 93
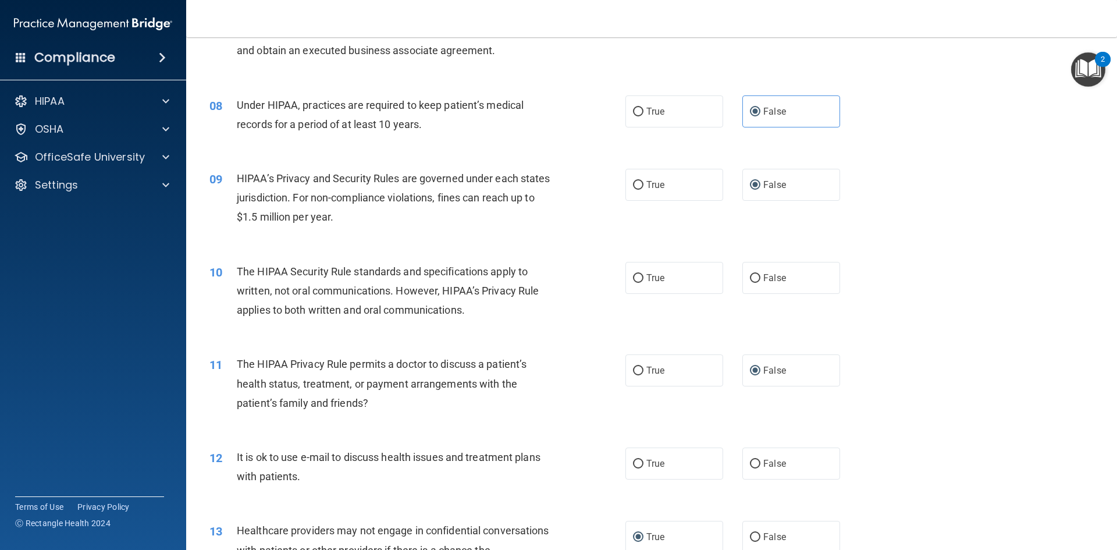
scroll to position [640, 0]
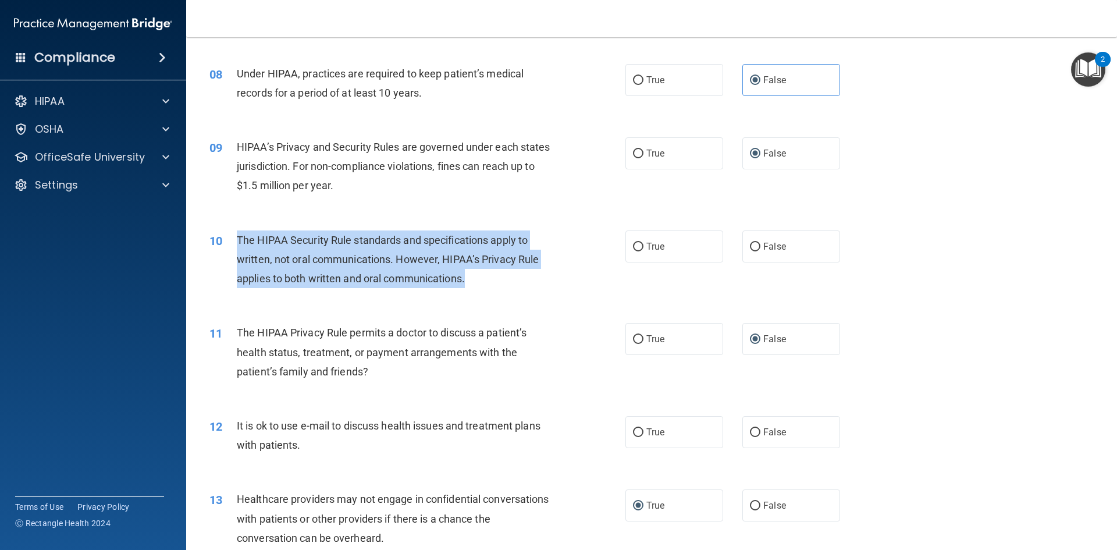
drag, startPoint x: 237, startPoint y: 239, endPoint x: 495, endPoint y: 289, distance: 262.6
click at [496, 289] on div "10 The HIPAA Security Rule standards and specifications apply to written, not o…" at bounding box center [417, 262] width 451 height 64
copy span "The HIPAA Security Rule standards and specifications apply to written, not oral…"
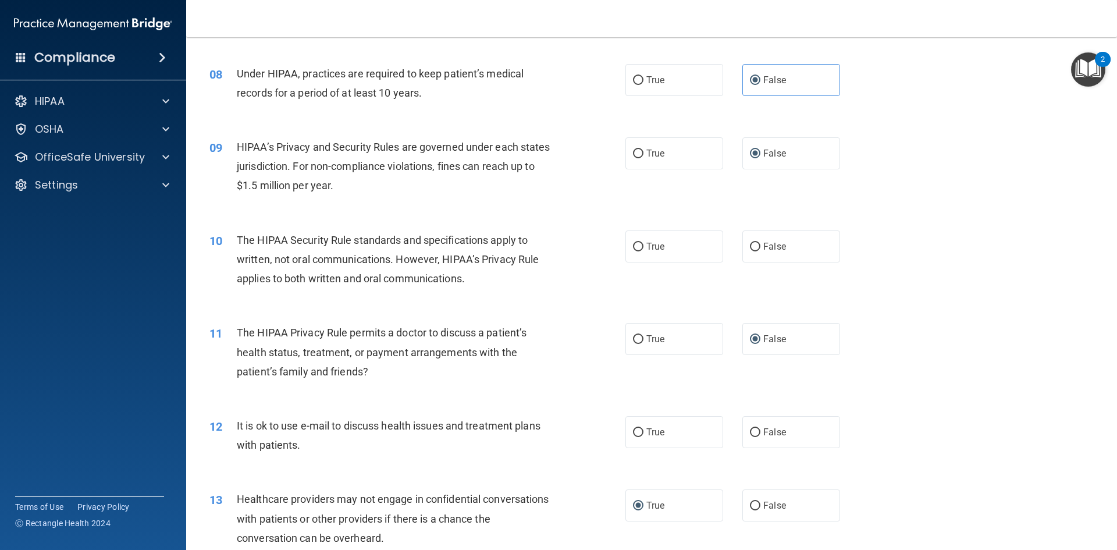
click at [569, 229] on div "10 The HIPAA Security Rule standards and specifications apply to written, not o…" at bounding box center [652, 262] width 902 height 93
click at [634, 243] on input "True" at bounding box center [638, 247] width 10 height 9
radio input "true"
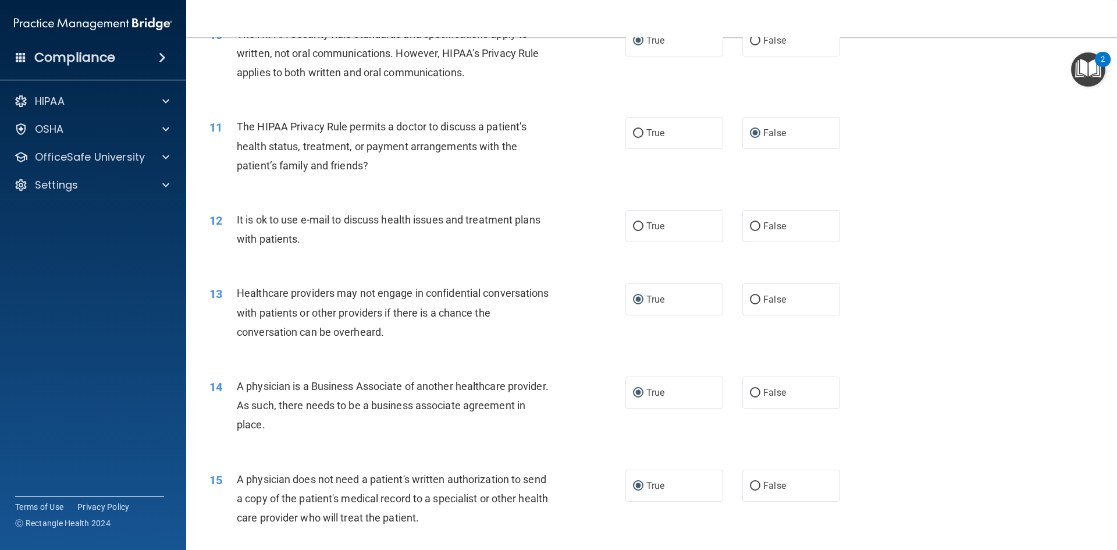
scroll to position [873, 0]
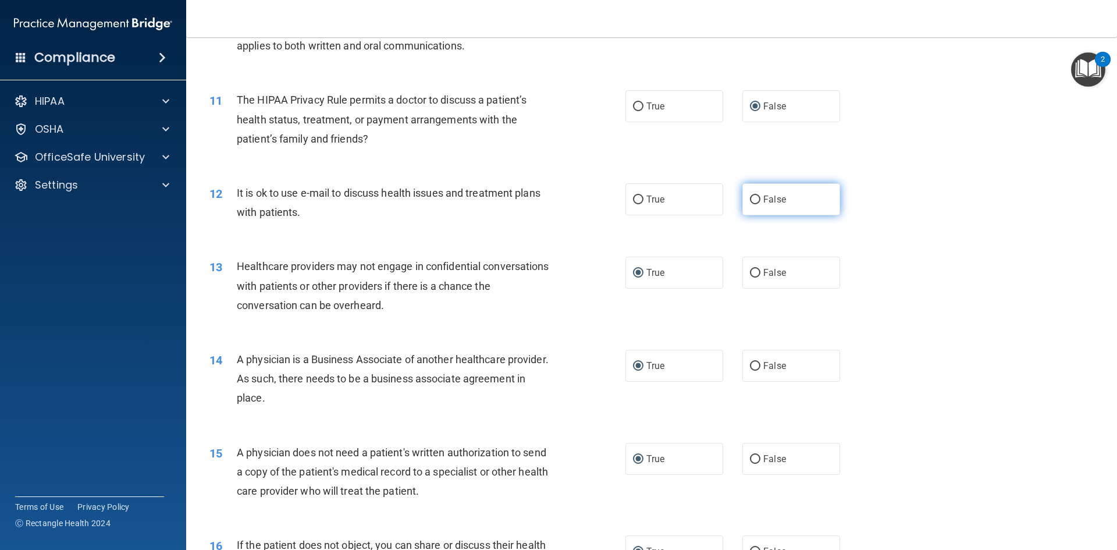
click at [750, 197] on input "False" at bounding box center [755, 200] width 10 height 9
radio input "true"
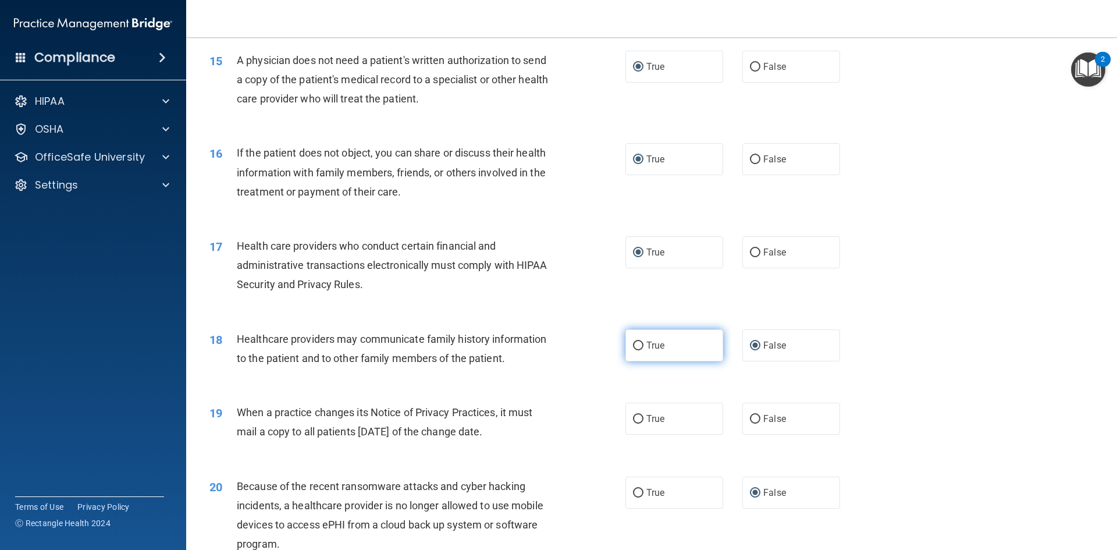
scroll to position [1280, 0]
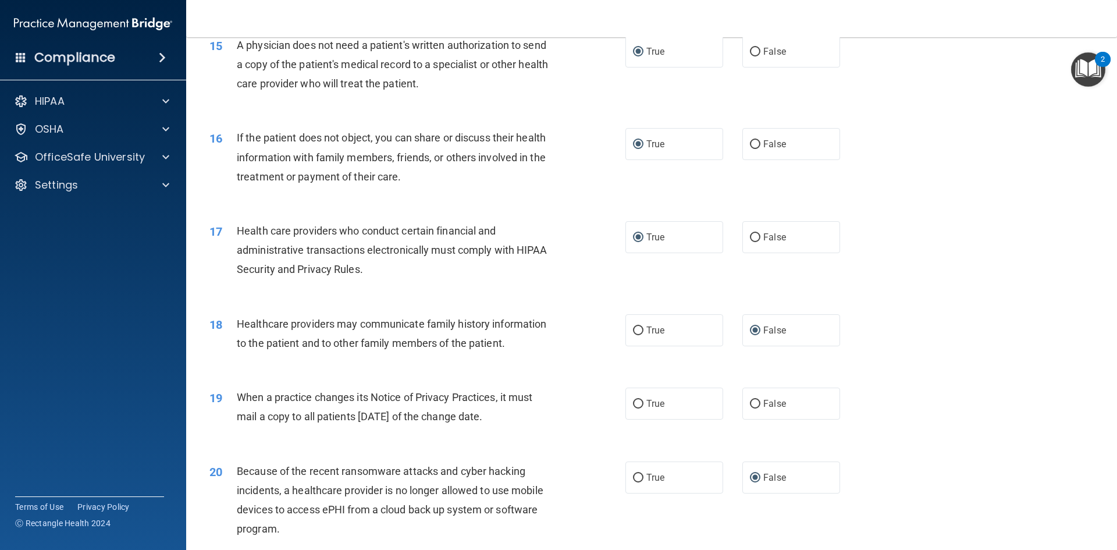
drag, startPoint x: 237, startPoint y: 397, endPoint x: 528, endPoint y: 420, distance: 291.3
click at [528, 420] on div "When a practice changes its Notice of Privacy Practices, it must mail a copy to…" at bounding box center [399, 407] width 325 height 38
copy span "When a practice changes its Notice of Privacy Practices, it must mail a copy to…"
click at [750, 406] on input "False" at bounding box center [755, 404] width 10 height 9
radio input "true"
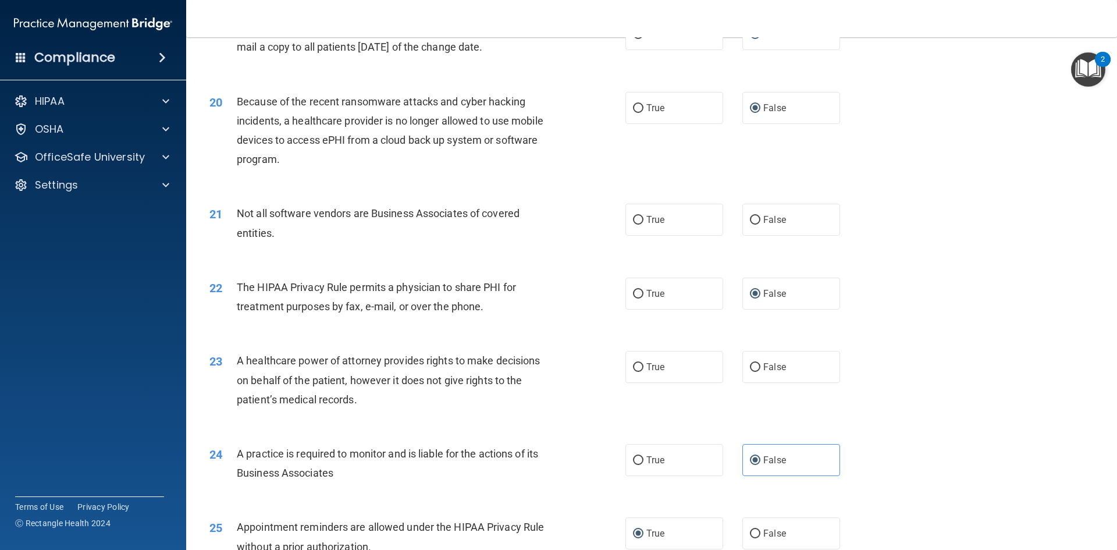
scroll to position [1629, 0]
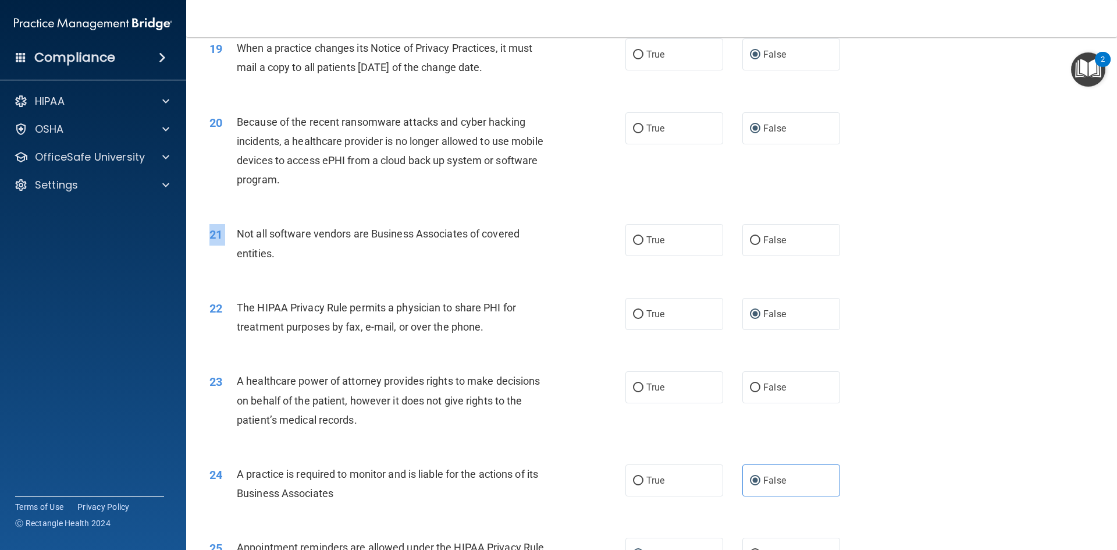
drag, startPoint x: 237, startPoint y: 233, endPoint x: 296, endPoint y: 269, distance: 68.5
click at [296, 269] on div "21 Not all software vendors are Business Associates of covered entities. True F…" at bounding box center [652, 245] width 902 height 73
click at [244, 225] on div "Not all software vendors are Business Associates of covered entities." at bounding box center [399, 243] width 325 height 38
drag, startPoint x: 237, startPoint y: 229, endPoint x: 266, endPoint y: 244, distance: 32.6
click at [277, 257] on div "Not all software vendors are Business Associates of covered entities." at bounding box center [399, 243] width 325 height 38
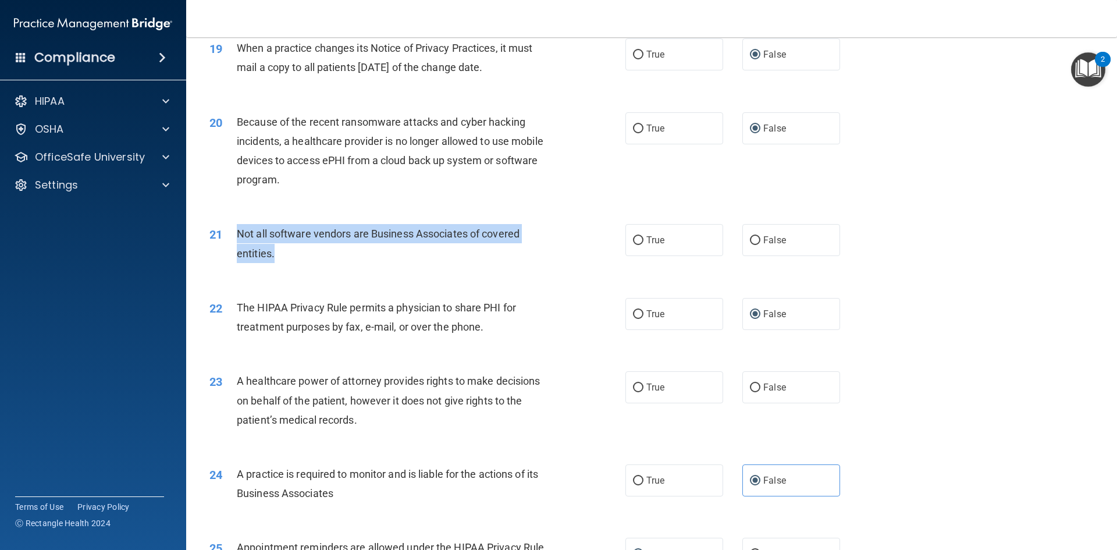
copy span "Not all software vendors are Business Associates of covered entities."
click at [633, 239] on input "True" at bounding box center [638, 240] width 10 height 9
radio input "true"
click at [511, 263] on div "21 Not all software vendors are Business Associates of covered entities." at bounding box center [417, 246] width 451 height 44
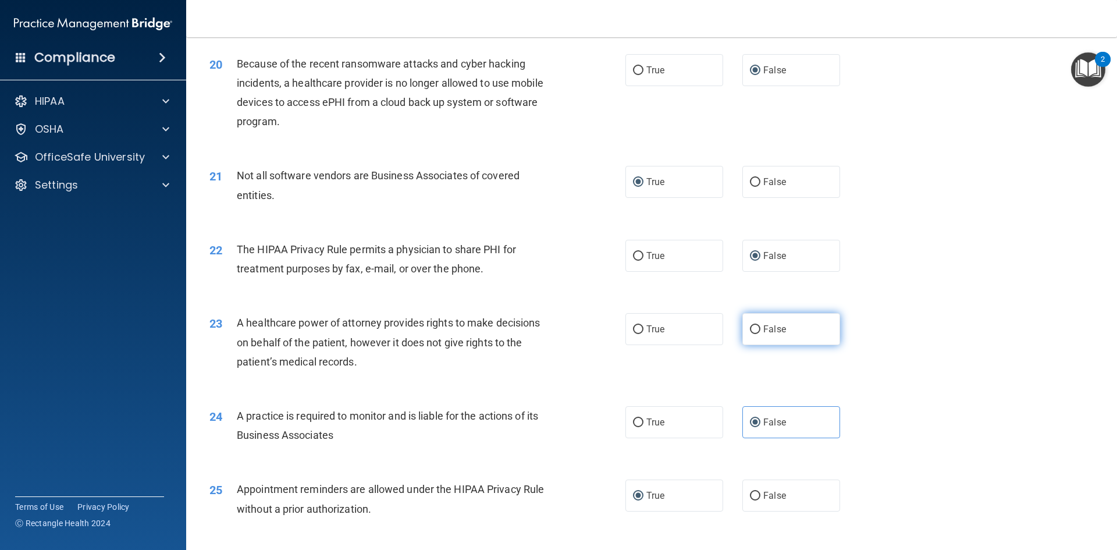
click at [758, 332] on label "False" at bounding box center [792, 329] width 98 height 32
click at [758, 332] on input "False" at bounding box center [755, 329] width 10 height 9
radio input "true"
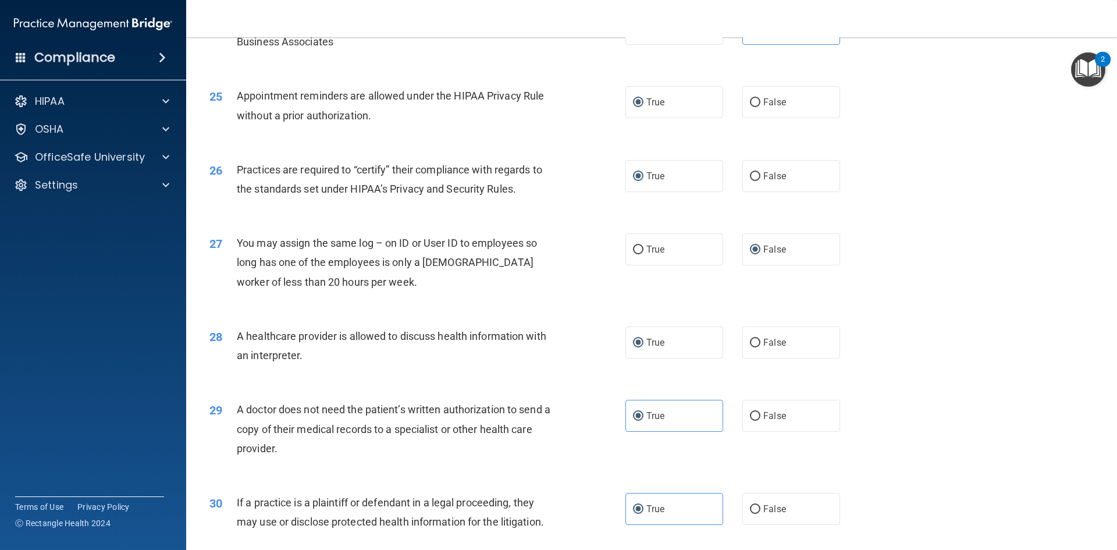
scroll to position [2159, 0]
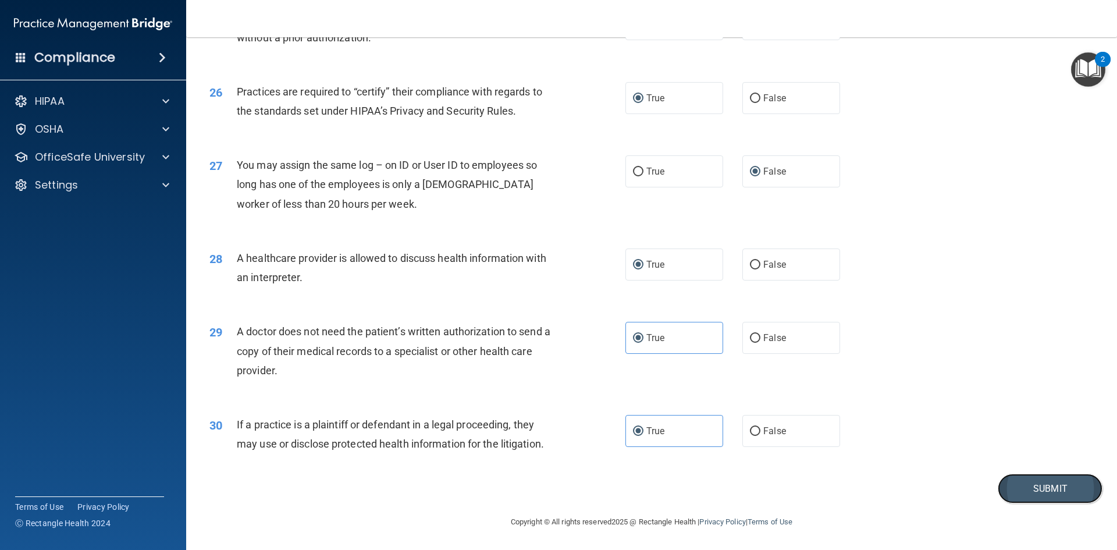
click at [1015, 487] on button "Submit" at bounding box center [1050, 489] width 105 height 30
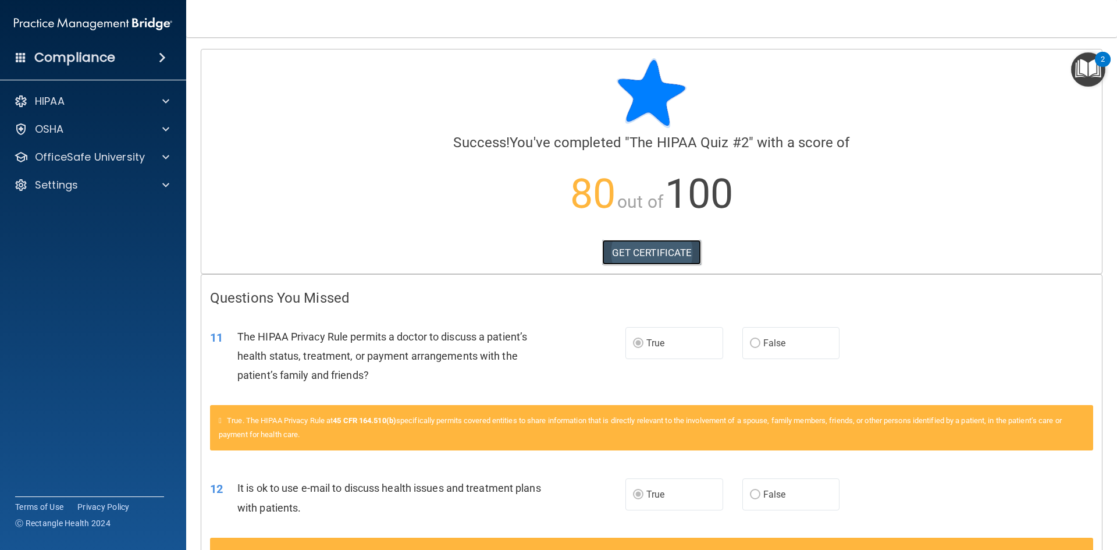
click at [670, 253] on link "GET CERTIFICATE" at bounding box center [652, 253] width 100 height 26
click at [169, 154] on span at bounding box center [165, 157] width 7 height 14
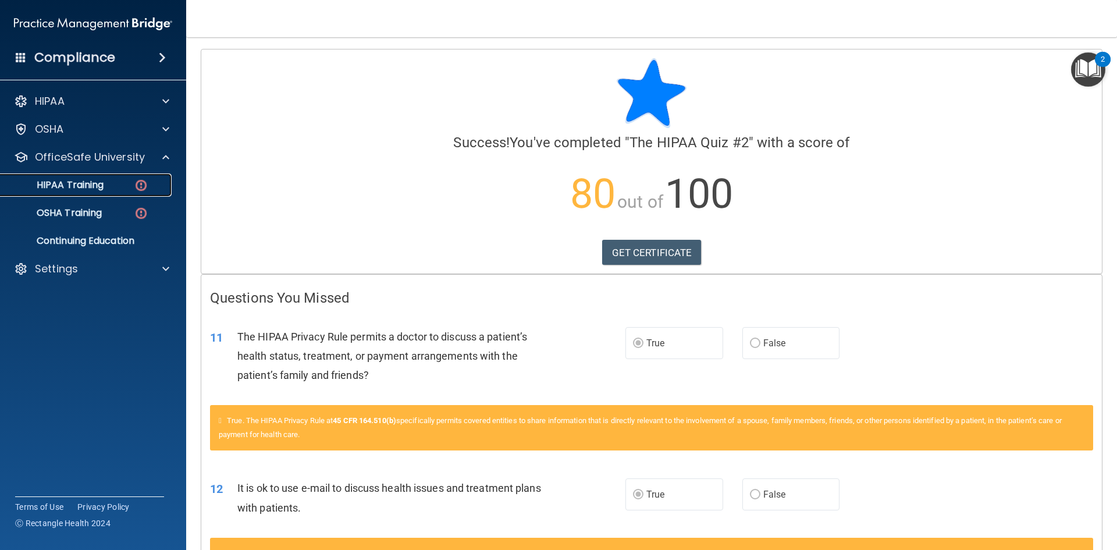
click at [149, 180] on div "HIPAA Training" at bounding box center [87, 185] width 159 height 12
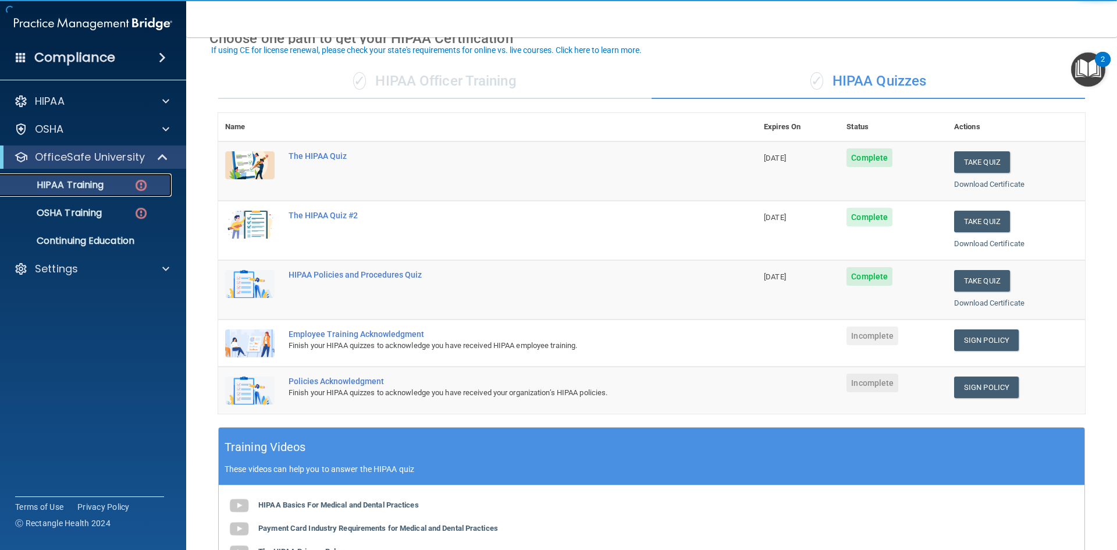
scroll to position [116, 0]
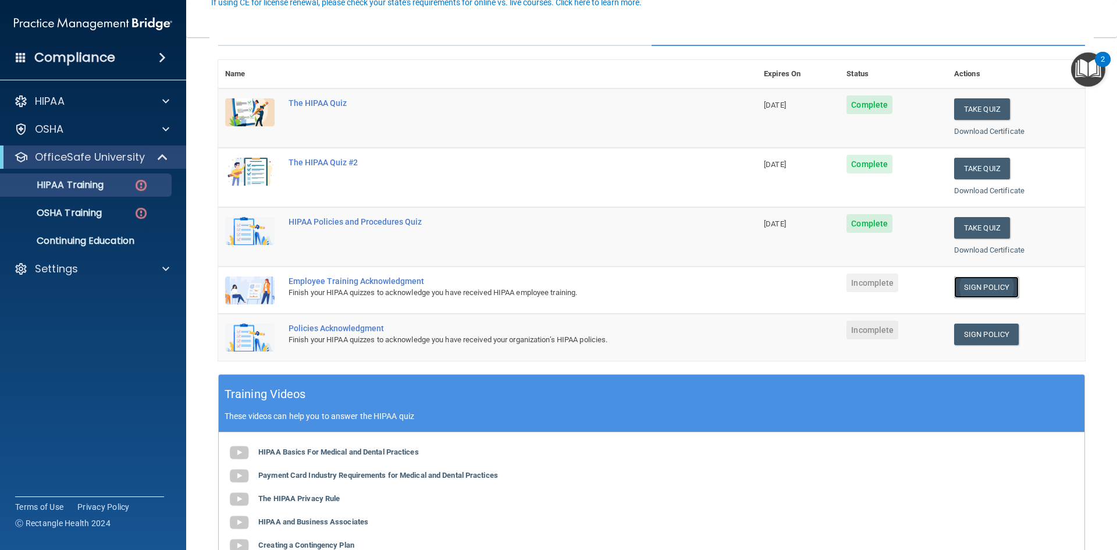
click at [989, 283] on link "Sign Policy" at bounding box center [986, 287] width 65 height 22
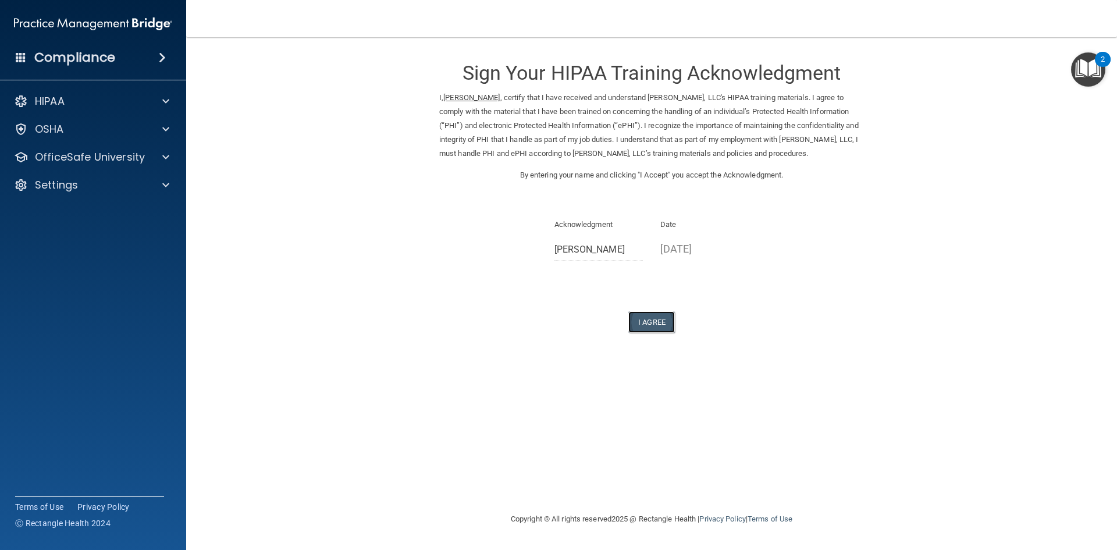
click at [654, 333] on button "I Agree" at bounding box center [651, 322] width 47 height 22
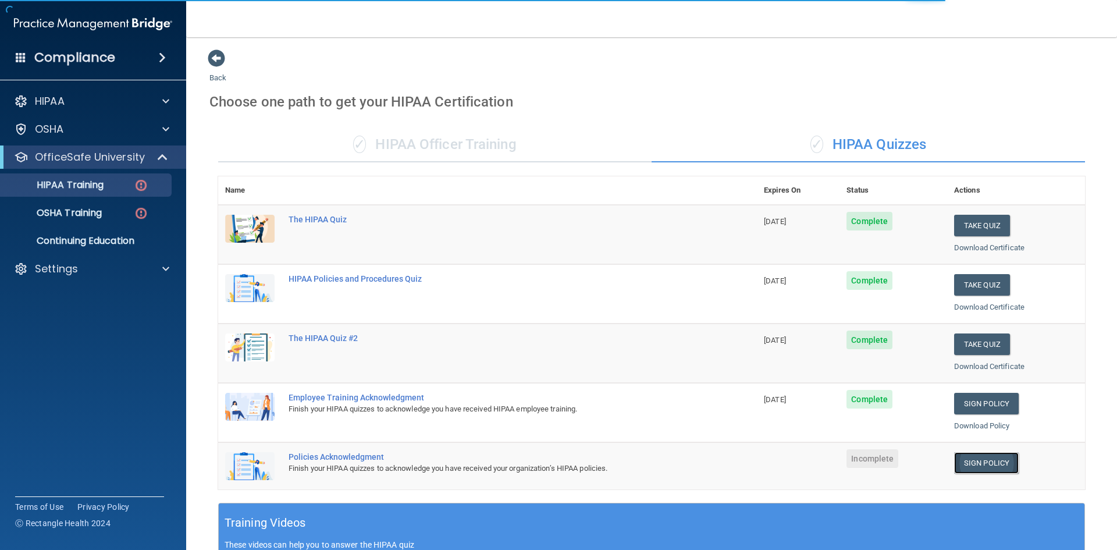
click at [980, 459] on link "Sign Policy" at bounding box center [986, 463] width 65 height 22
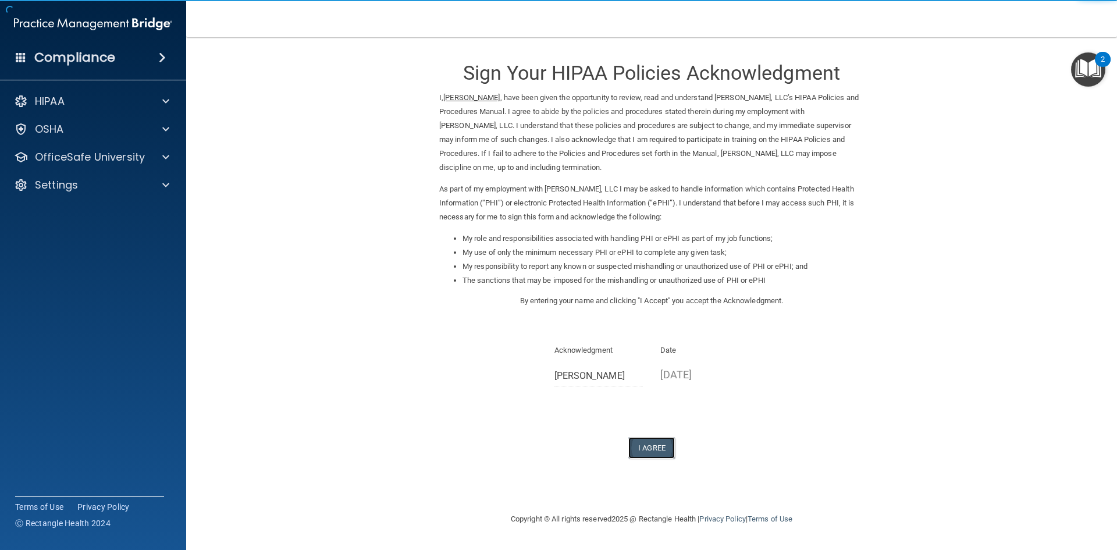
click at [658, 449] on button "I Agree" at bounding box center [651, 448] width 47 height 22
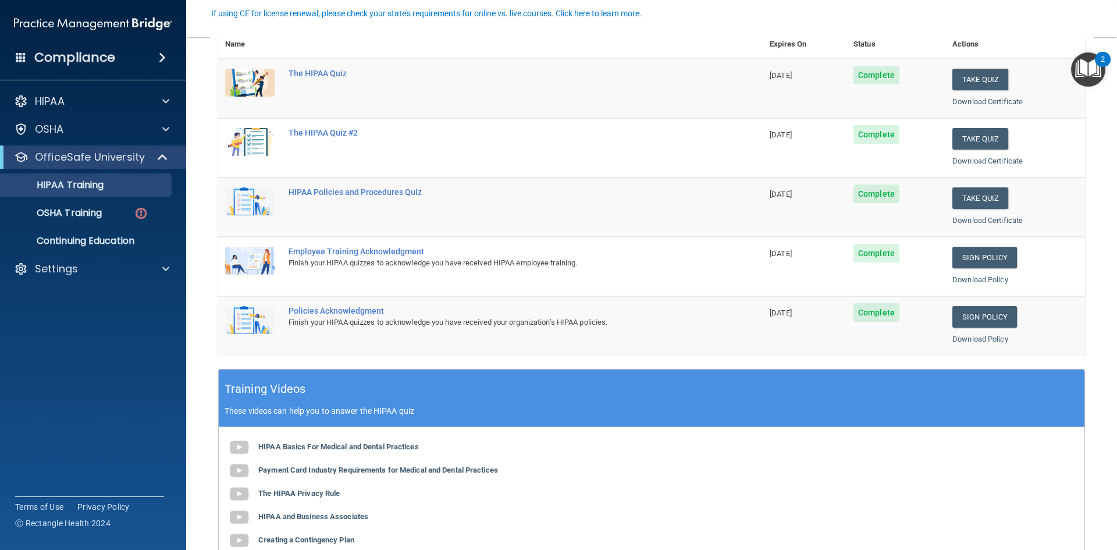
scroll to position [175, 0]
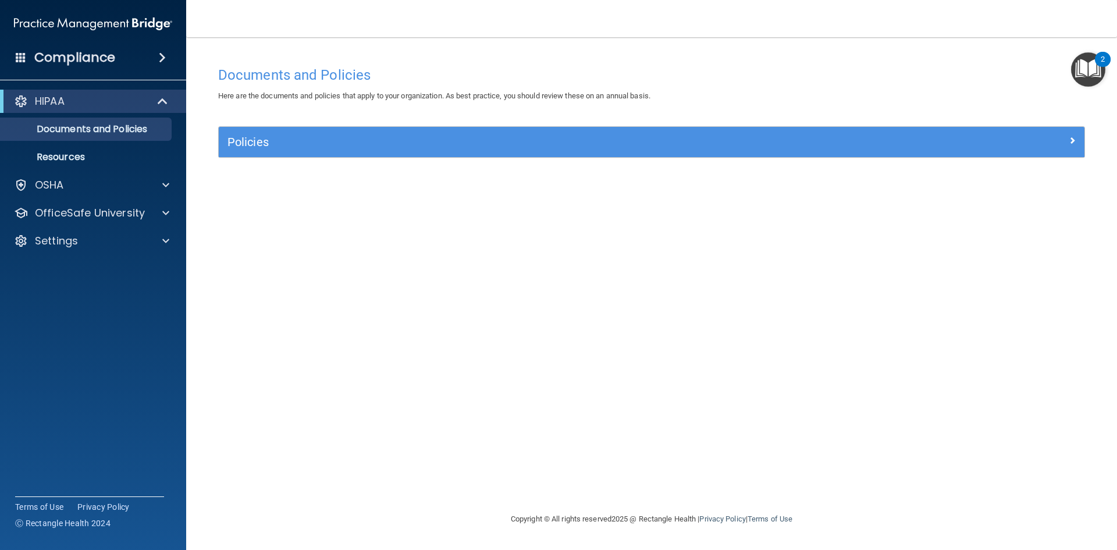
click at [754, 97] on div "Here are the documents and policies that apply to your organization. As best pr…" at bounding box center [651, 96] width 885 height 14
click at [165, 208] on span at bounding box center [165, 213] width 7 height 14
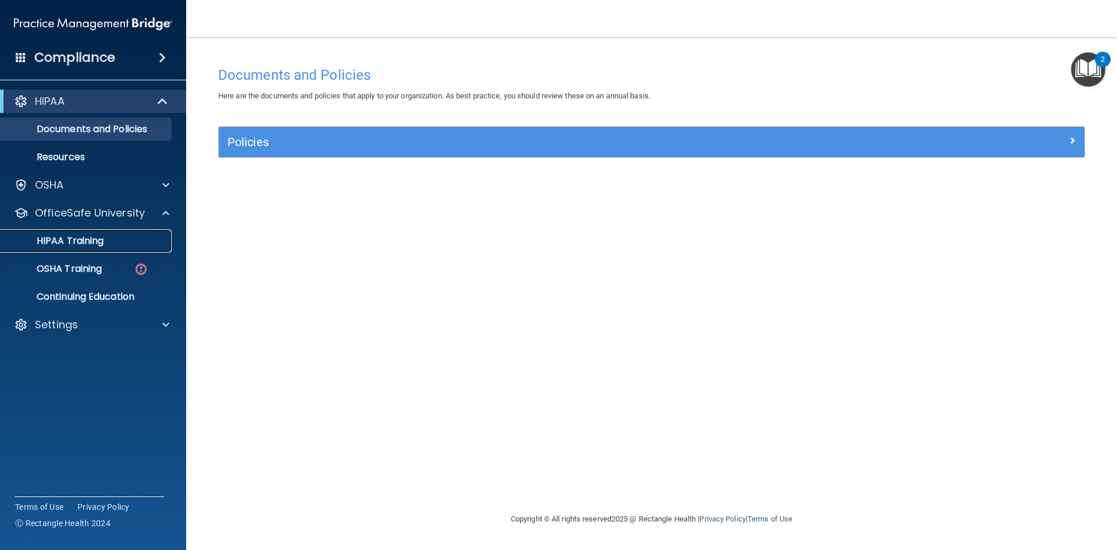
click at [144, 243] on div "HIPAA Training" at bounding box center [87, 241] width 159 height 12
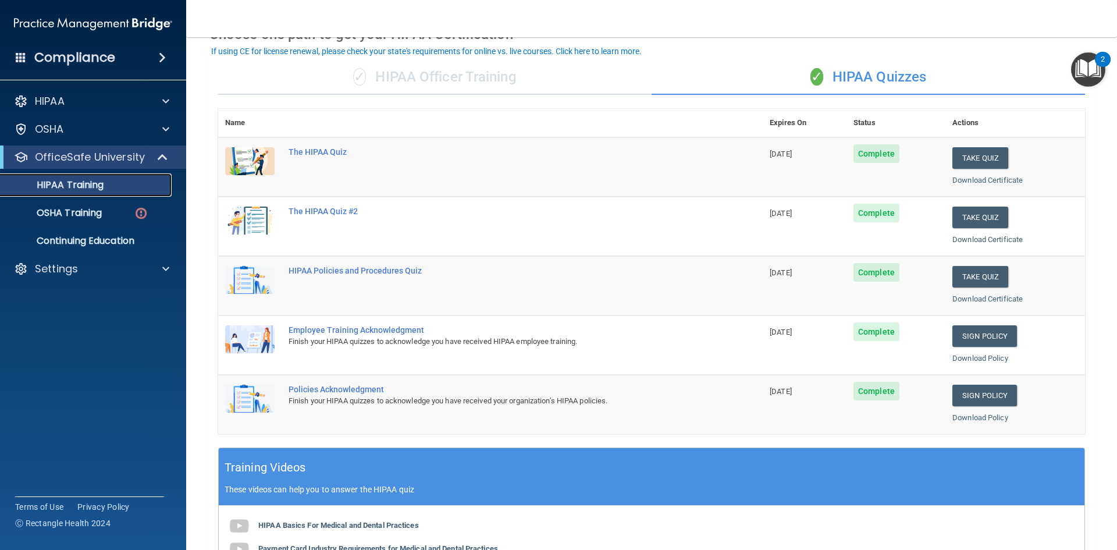
scroll to position [62, 0]
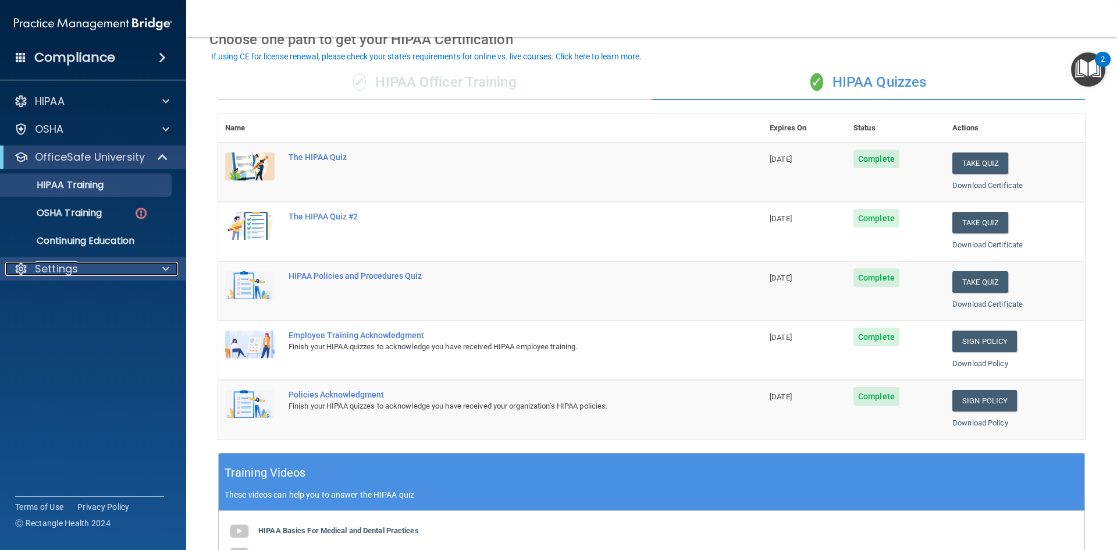
click at [164, 271] on span at bounding box center [165, 269] width 7 height 14
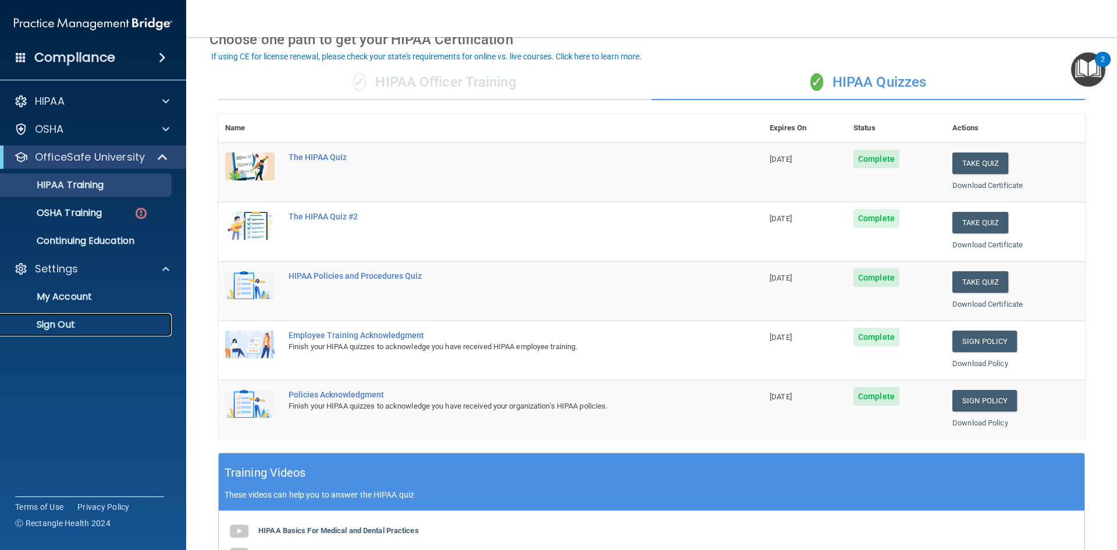
click at [81, 322] on p "Sign Out" at bounding box center [87, 325] width 159 height 12
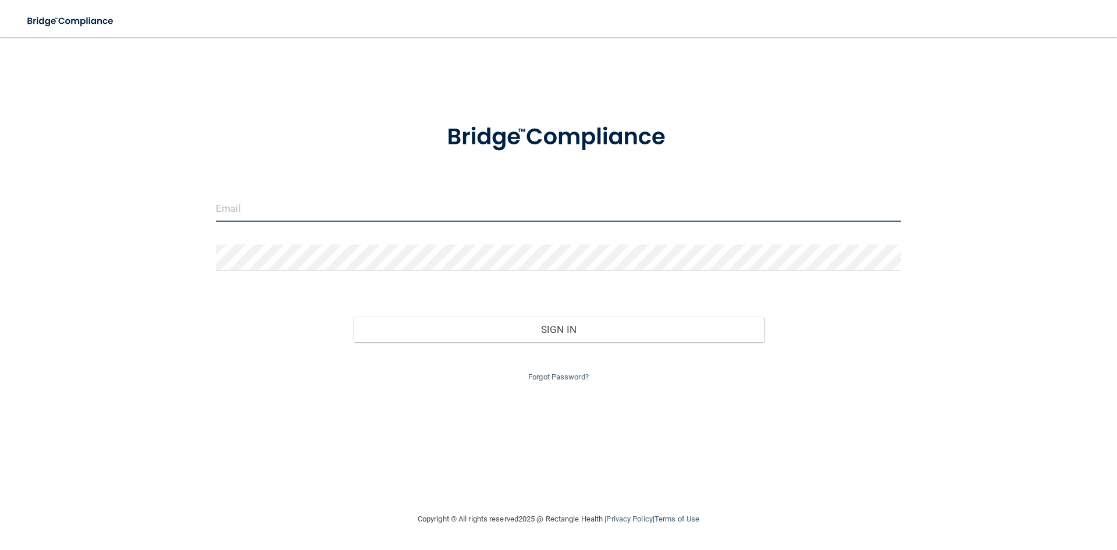
click at [250, 211] on input "email" at bounding box center [559, 209] width 686 height 26
type input "[EMAIL_ADDRESS][DOMAIN_NAME]"
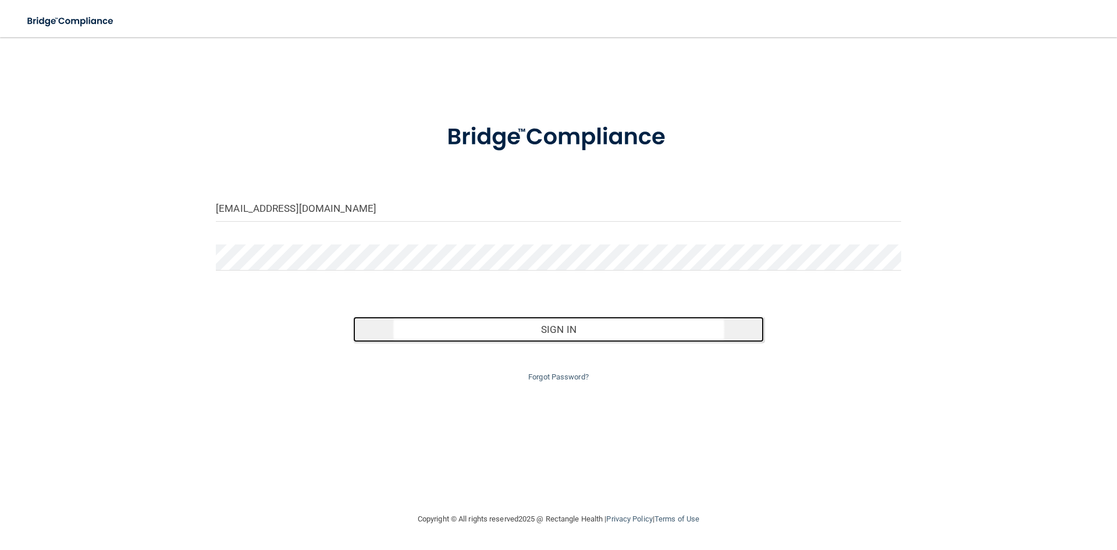
click at [460, 327] on button "Sign In" at bounding box center [558, 330] width 411 height 26
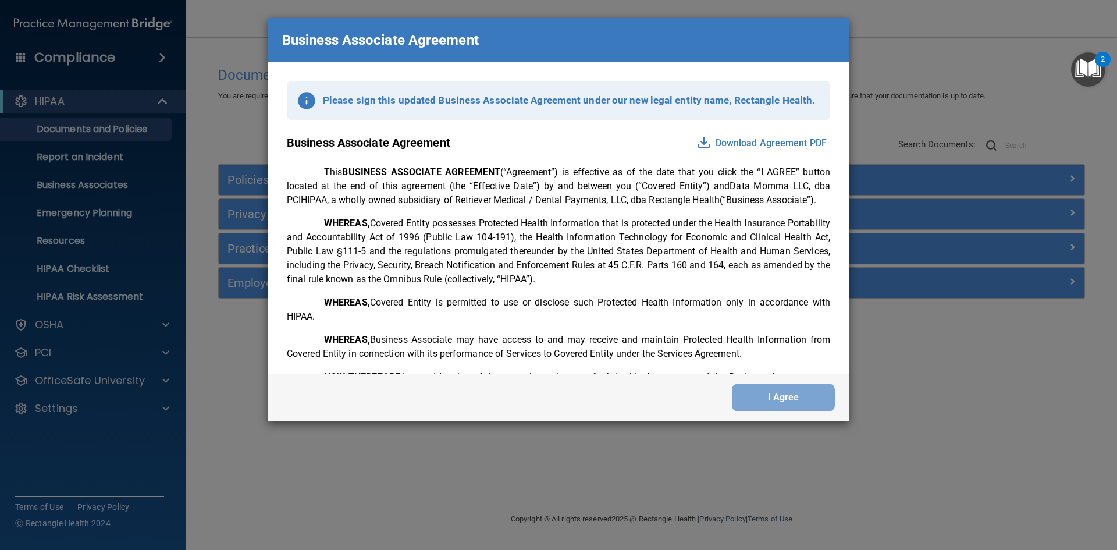
click at [777, 143] on button "Download Agreement PDF" at bounding box center [762, 143] width 137 height 19
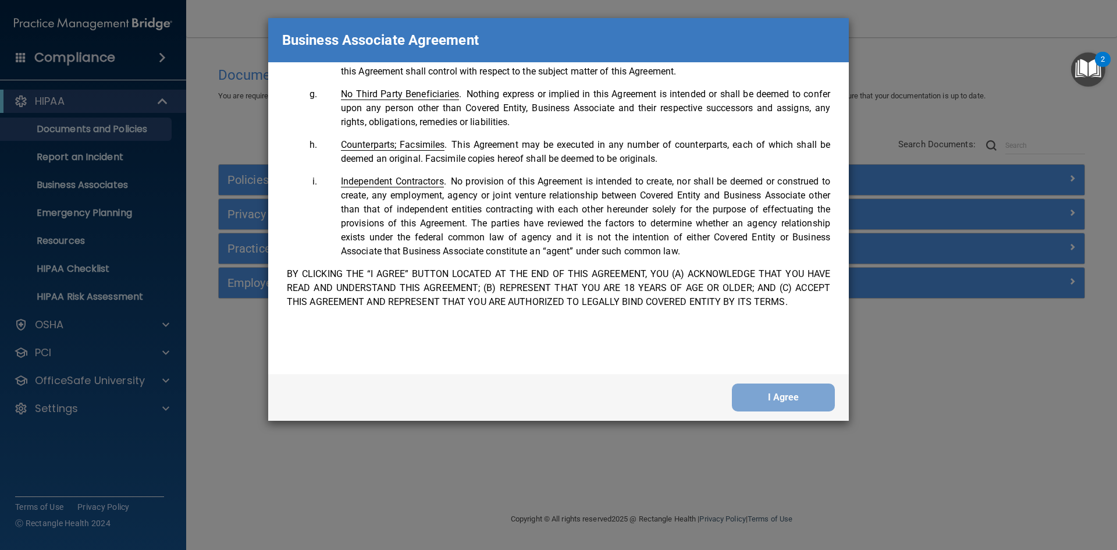
scroll to position [2373, 0]
click at [787, 400] on button "I Agree" at bounding box center [783, 397] width 103 height 28
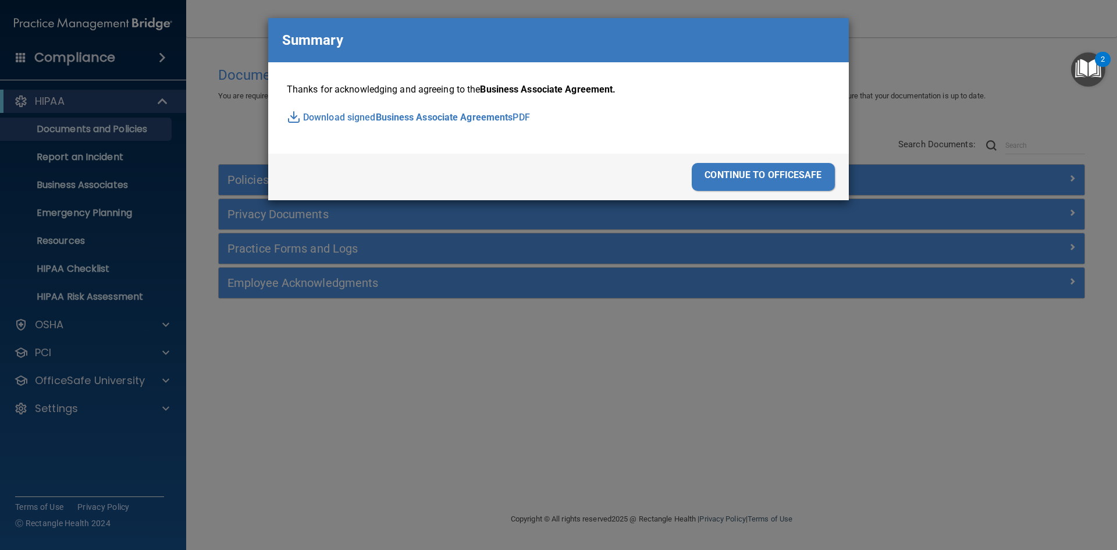
click at [476, 122] on span "Business Associate Agreements" at bounding box center [444, 117] width 137 height 17
click at [728, 179] on div "continue to officesafe" at bounding box center [763, 177] width 143 height 28
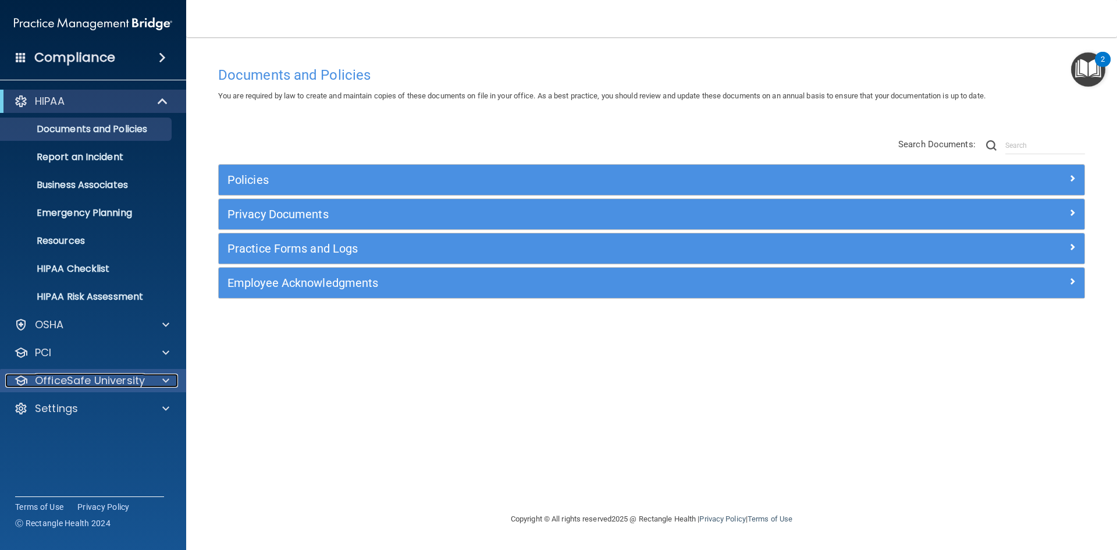
click at [165, 385] on span at bounding box center [165, 381] width 7 height 14
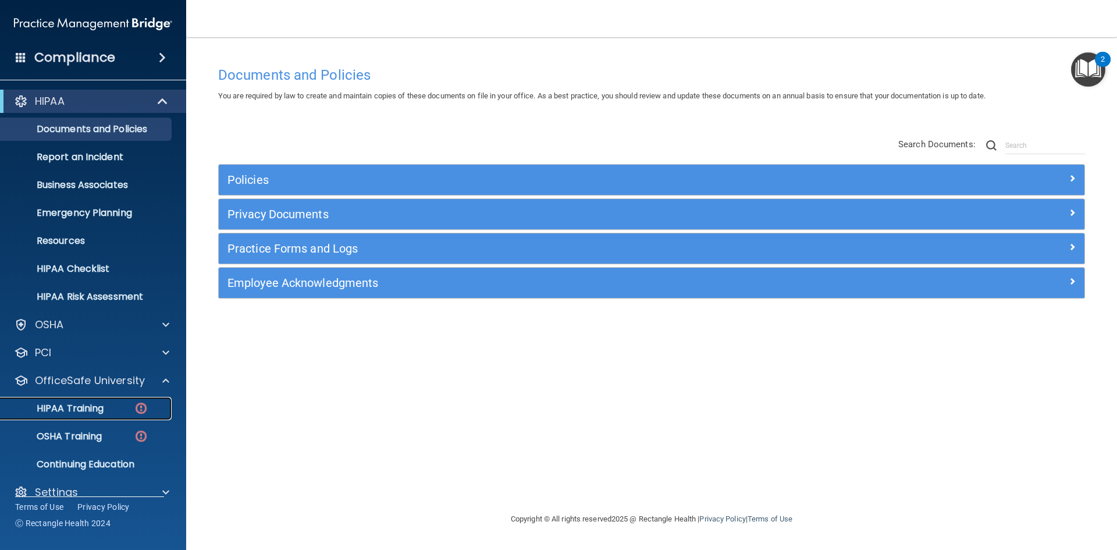
click at [143, 407] on img at bounding box center [141, 408] width 15 height 15
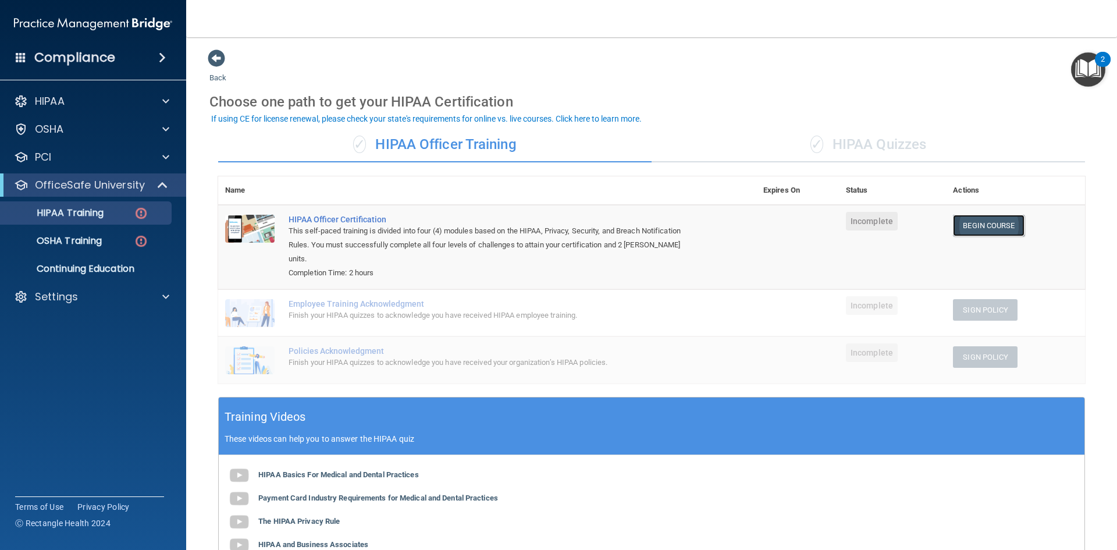
click at [990, 226] on link "Begin Course" at bounding box center [988, 226] width 71 height 22
